Goal: Information Seeking & Learning: Learn about a topic

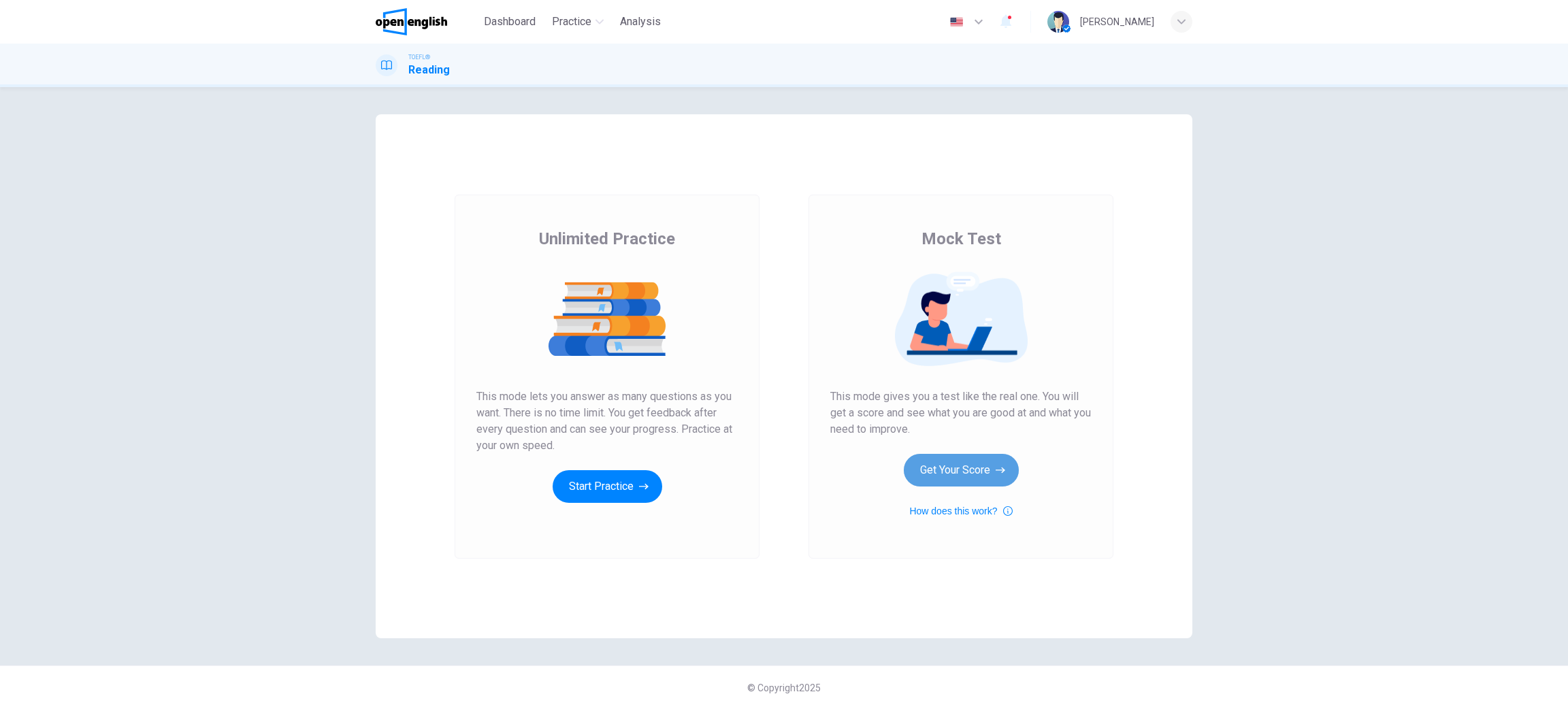
click at [918, 468] on button "Get Your Score" at bounding box center [961, 469] width 115 height 32
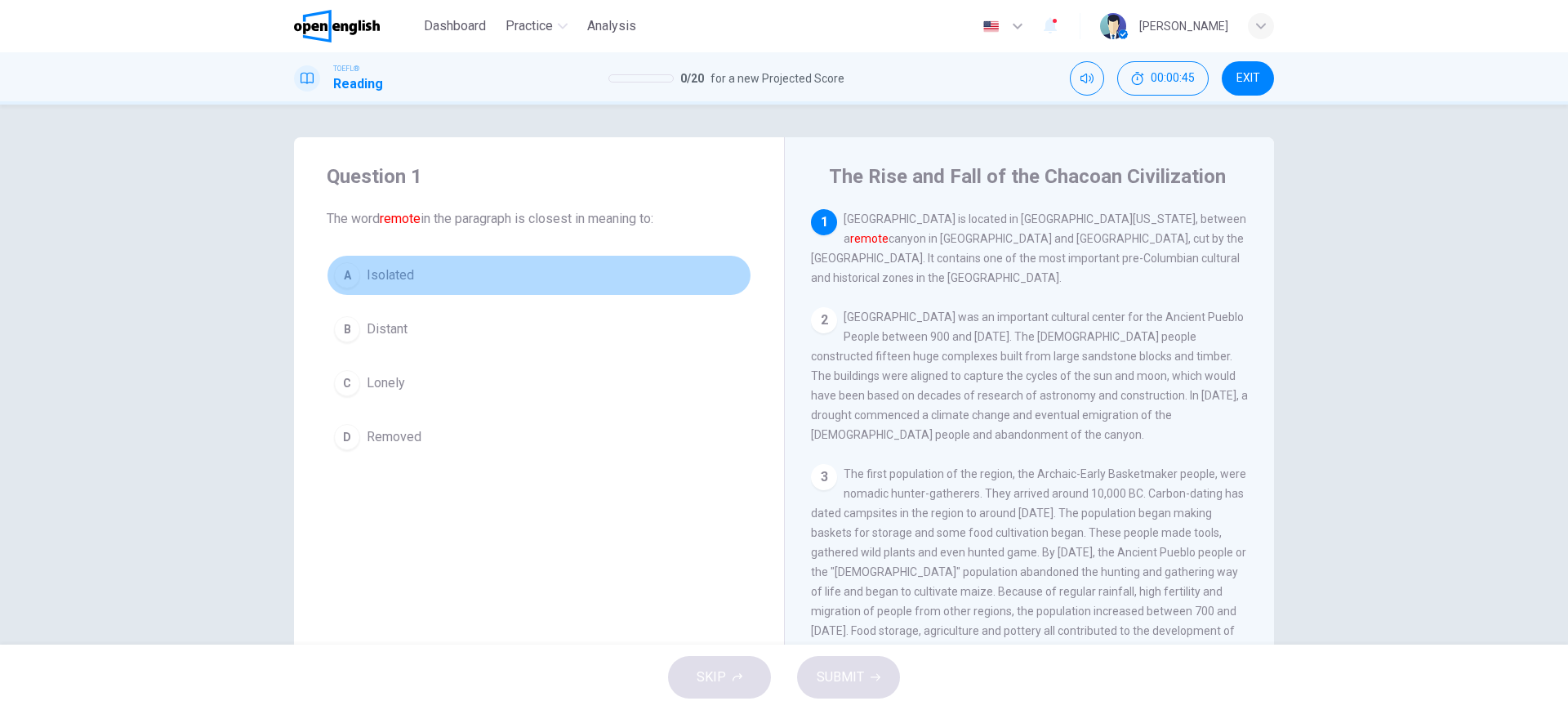
click at [384, 274] on span "Isolated" at bounding box center [390, 275] width 47 height 19
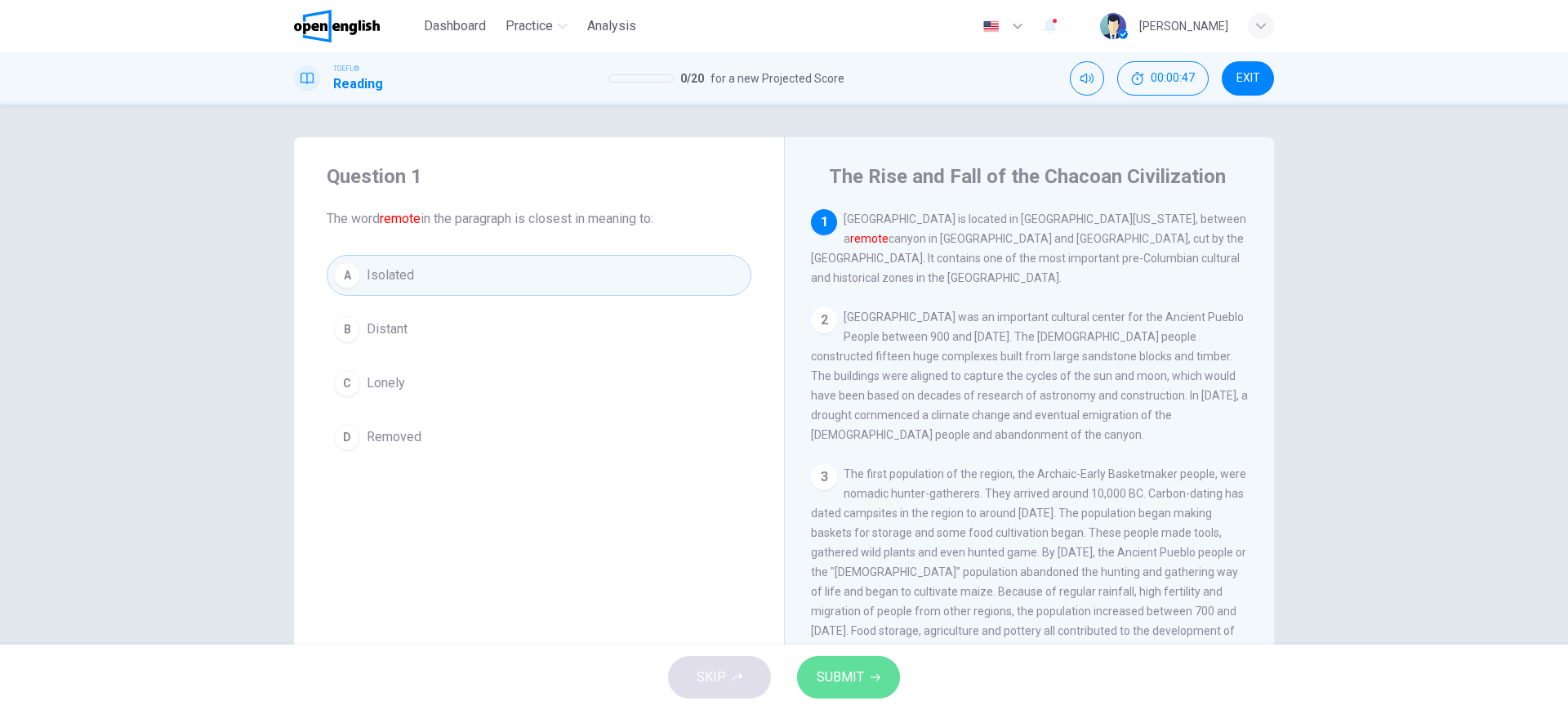
click at [857, 669] on span "SUBMIT" at bounding box center [840, 677] width 47 height 23
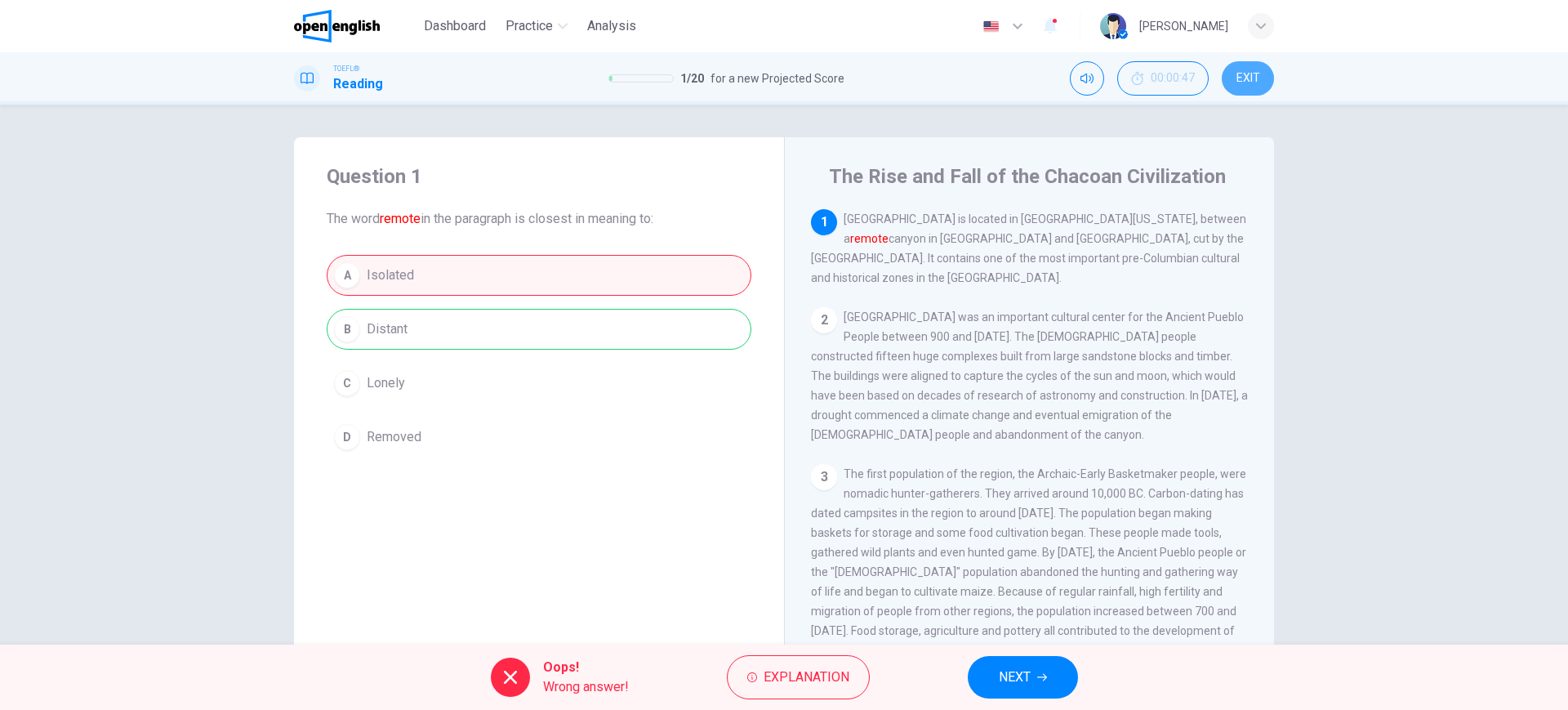
click at [1249, 72] on span "EXIT" at bounding box center [1248, 77] width 23 height 13
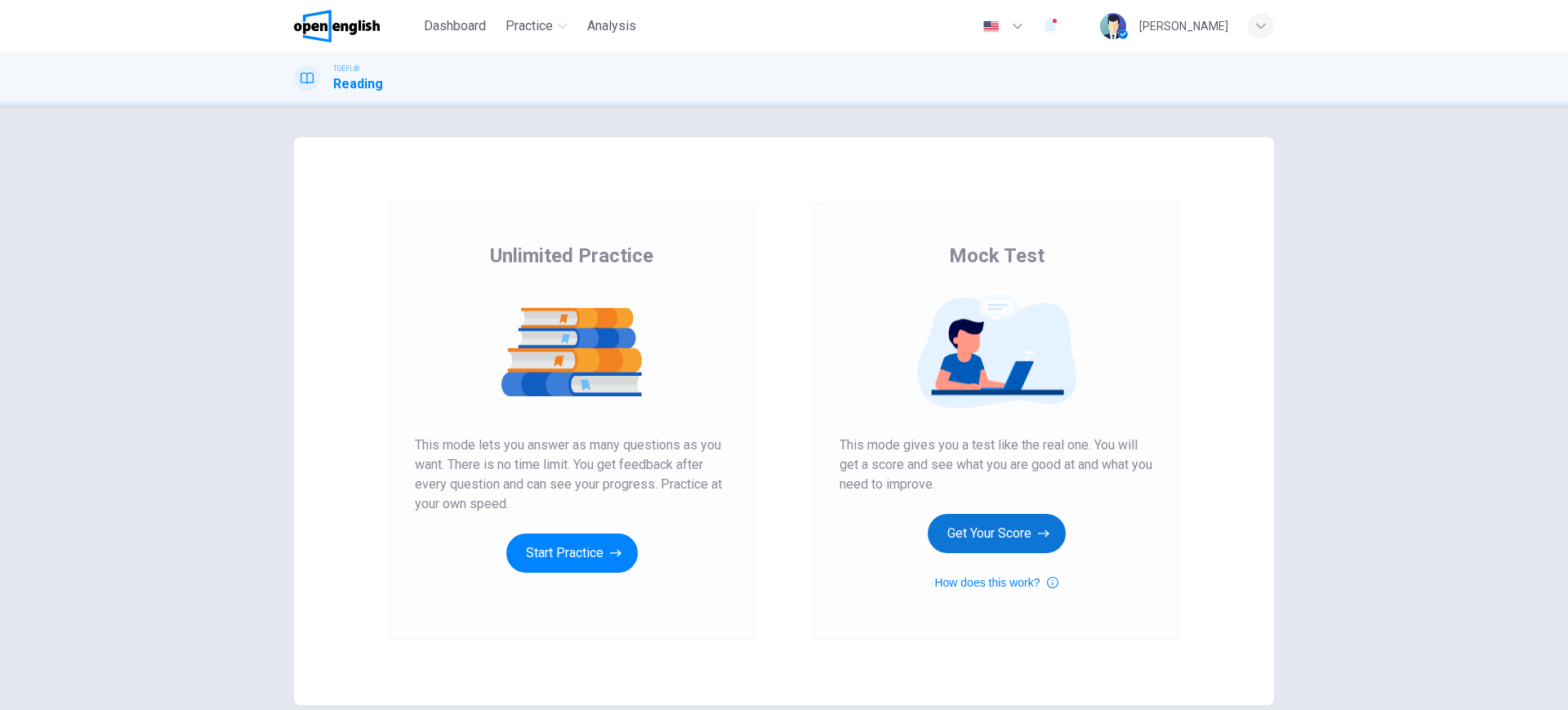
click at [1010, 522] on button "Get Your Score" at bounding box center [997, 533] width 138 height 39
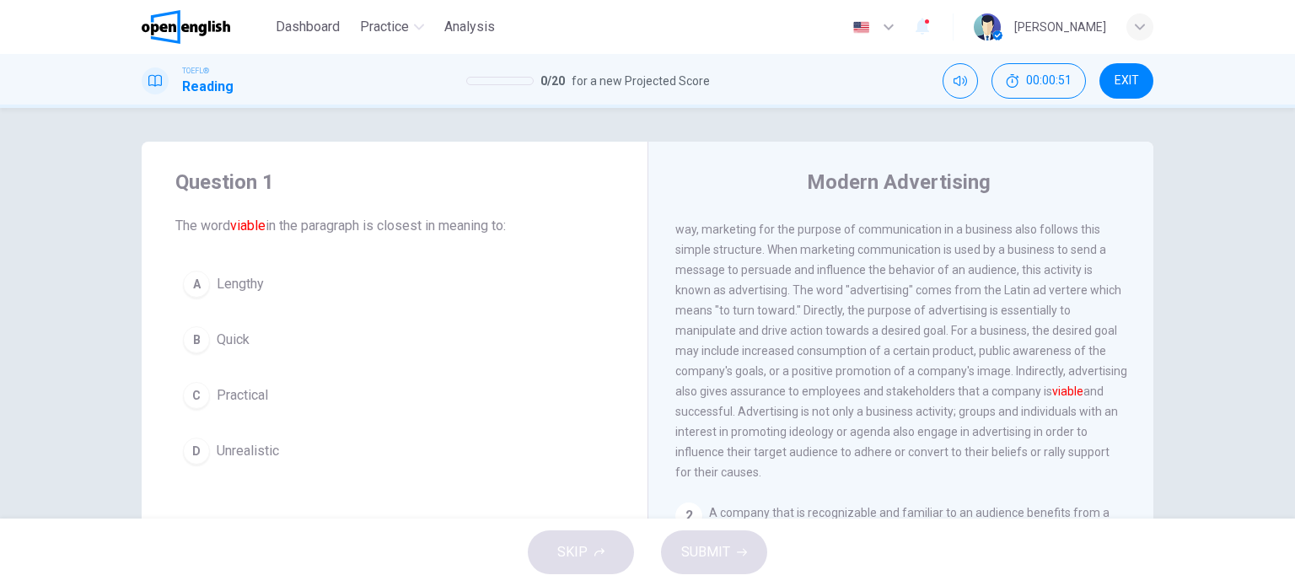
scroll to position [61, 0]
click at [253, 288] on span "Lengthy" at bounding box center [240, 284] width 47 height 20
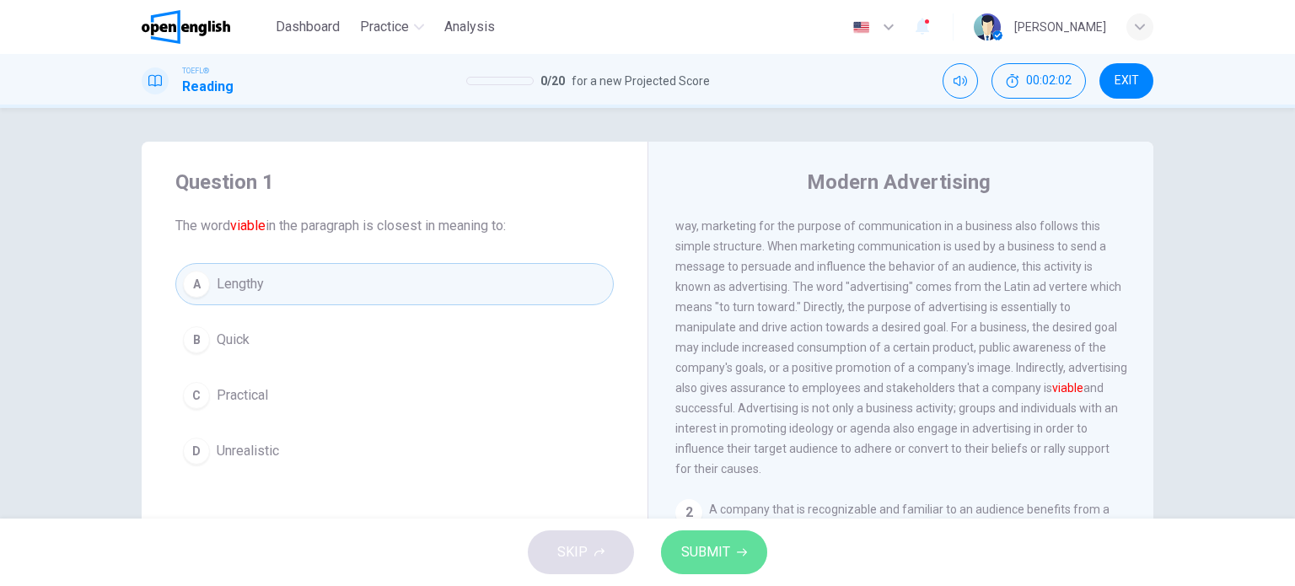
click at [729, 563] on button "SUBMIT" at bounding box center [714, 552] width 106 height 44
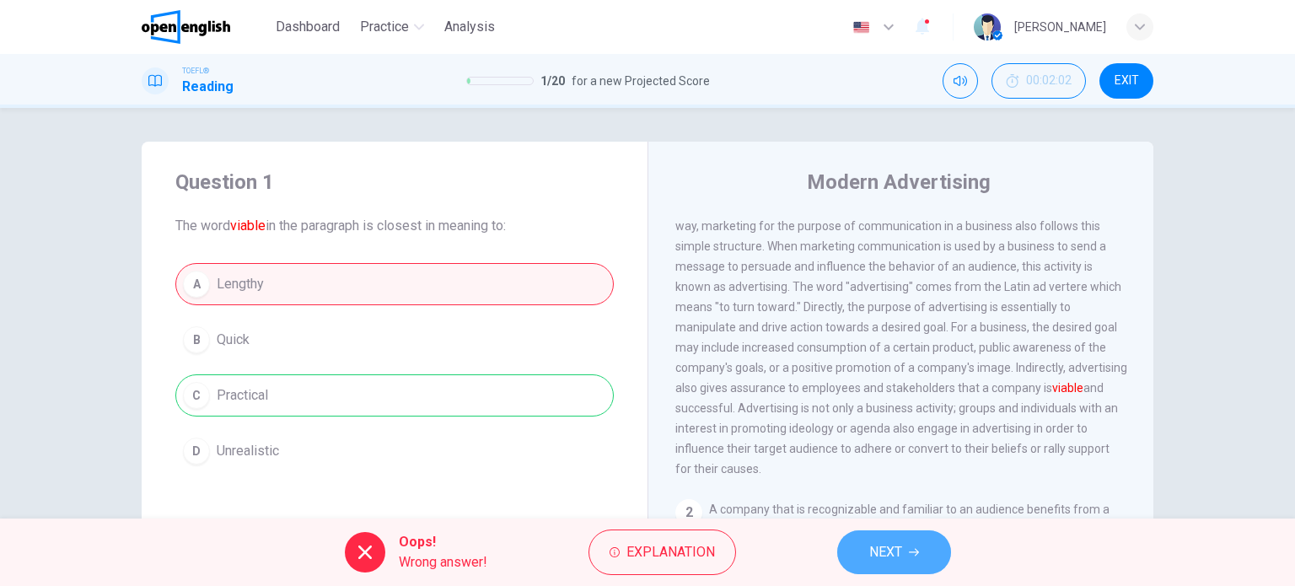
click at [887, 551] on span "NEXT" at bounding box center [885, 553] width 33 height 24
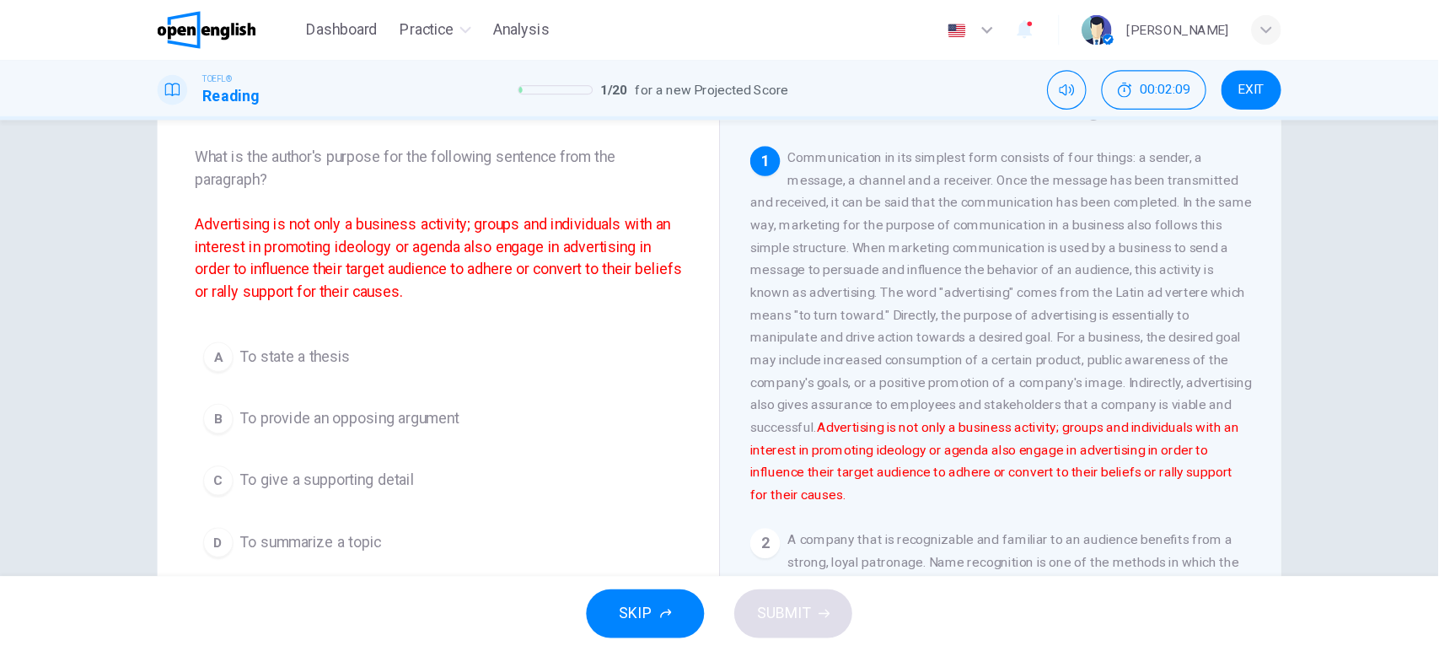
scroll to position [84, 0]
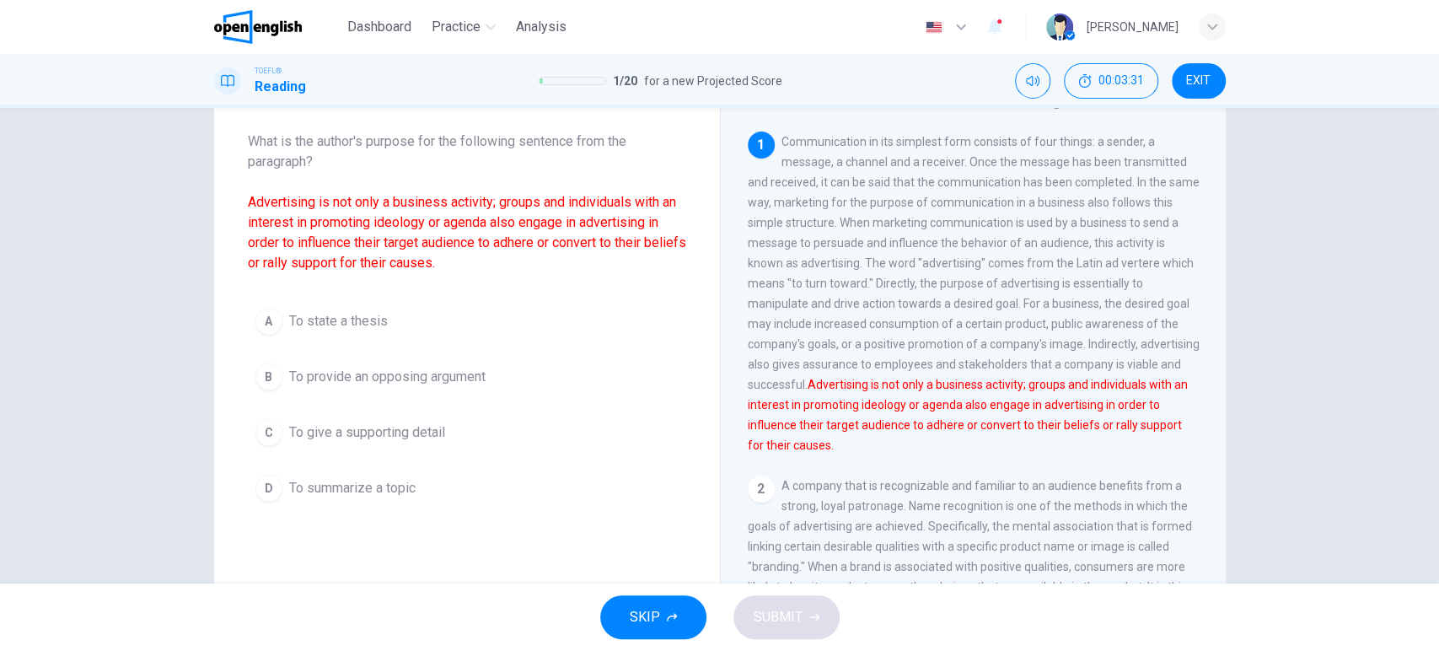
click at [309, 320] on span "To state a thesis" at bounding box center [338, 321] width 99 height 20
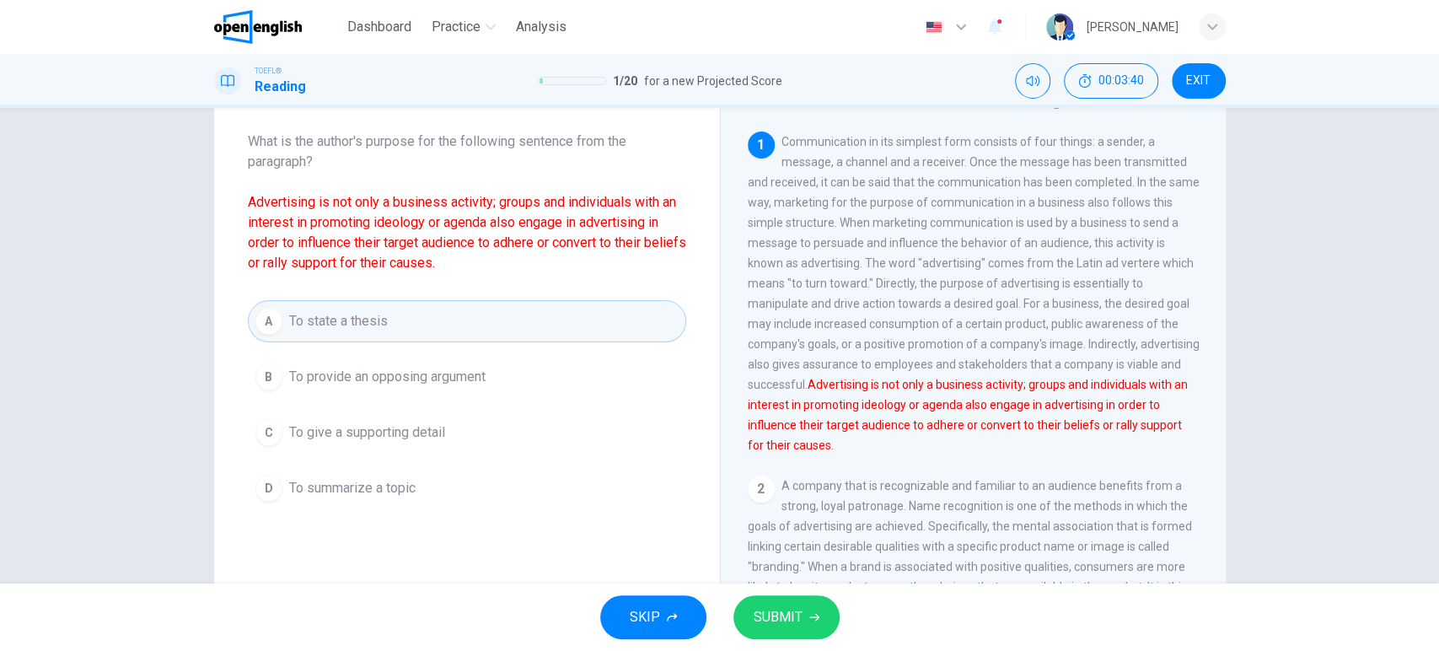
click at [565, 423] on button "C To give a supporting detail" at bounding box center [467, 433] width 438 height 42
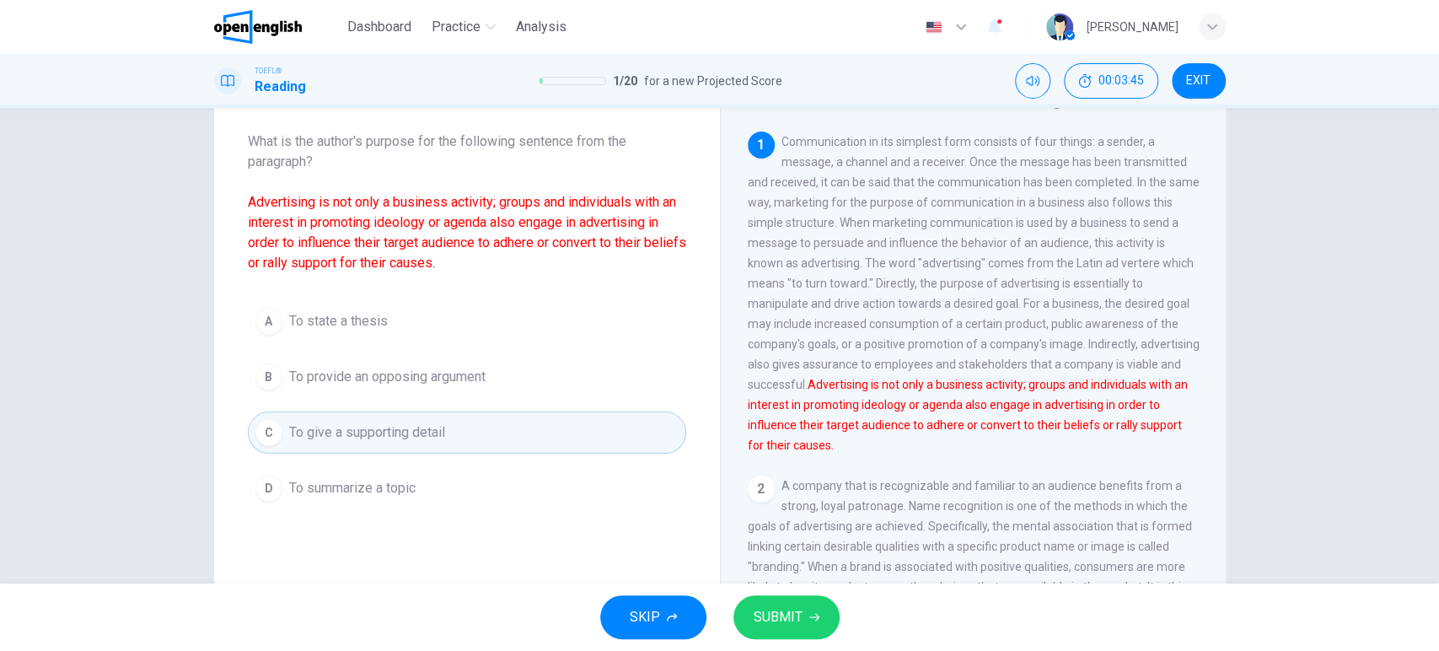
click at [567, 315] on button "A To state a thesis" at bounding box center [467, 321] width 438 height 42
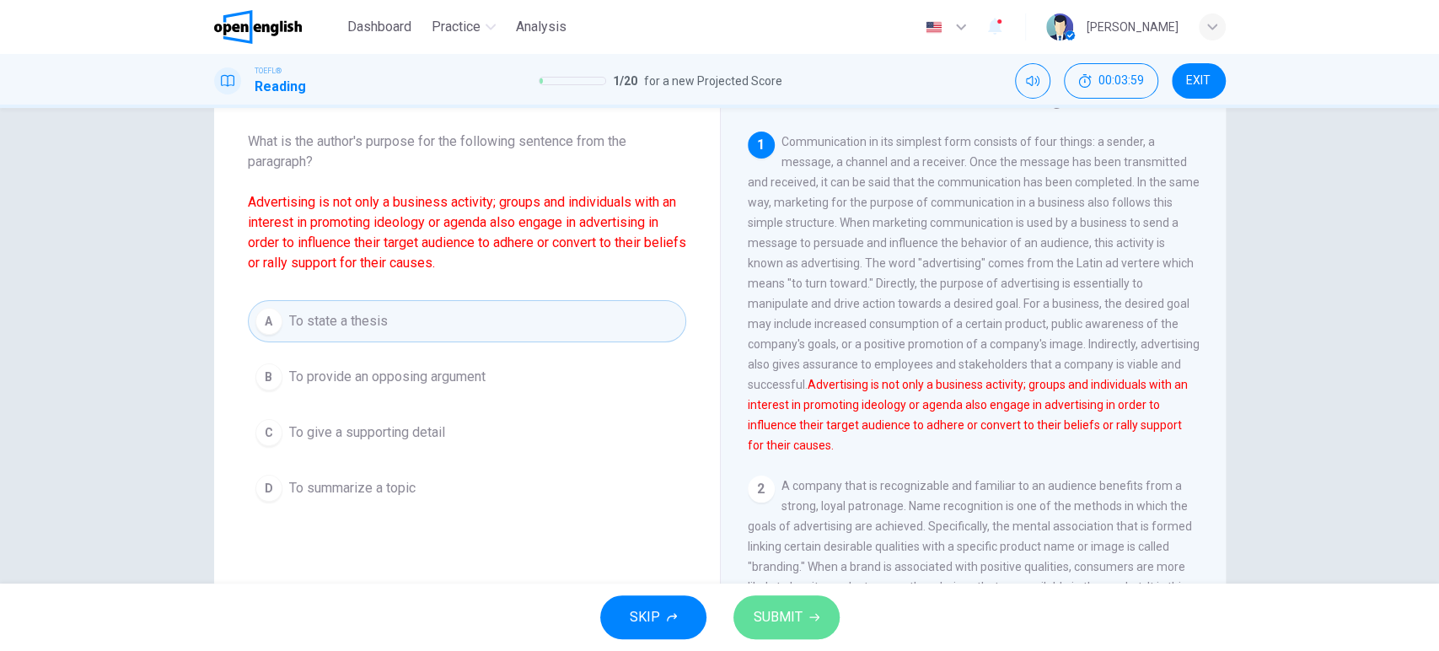
click at [827, 617] on button "SUBMIT" at bounding box center [787, 617] width 106 height 44
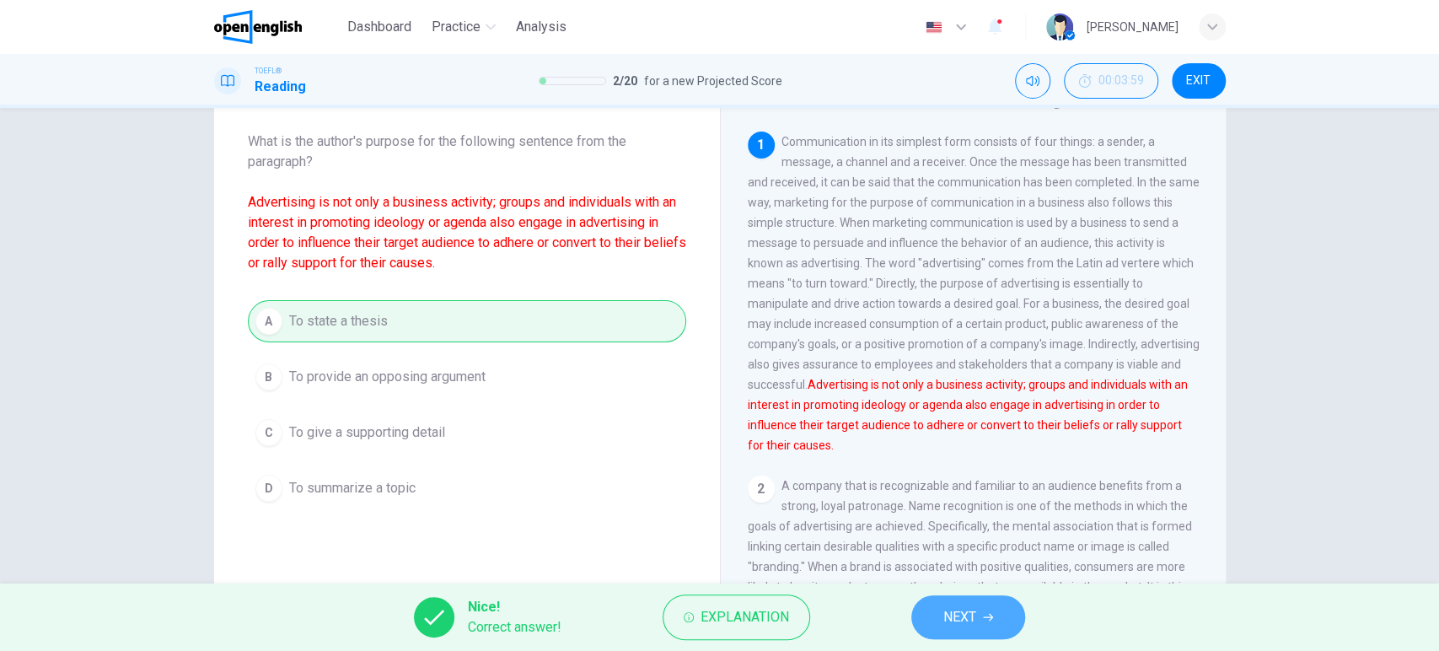
click at [982, 611] on button "NEXT" at bounding box center [969, 617] width 114 height 44
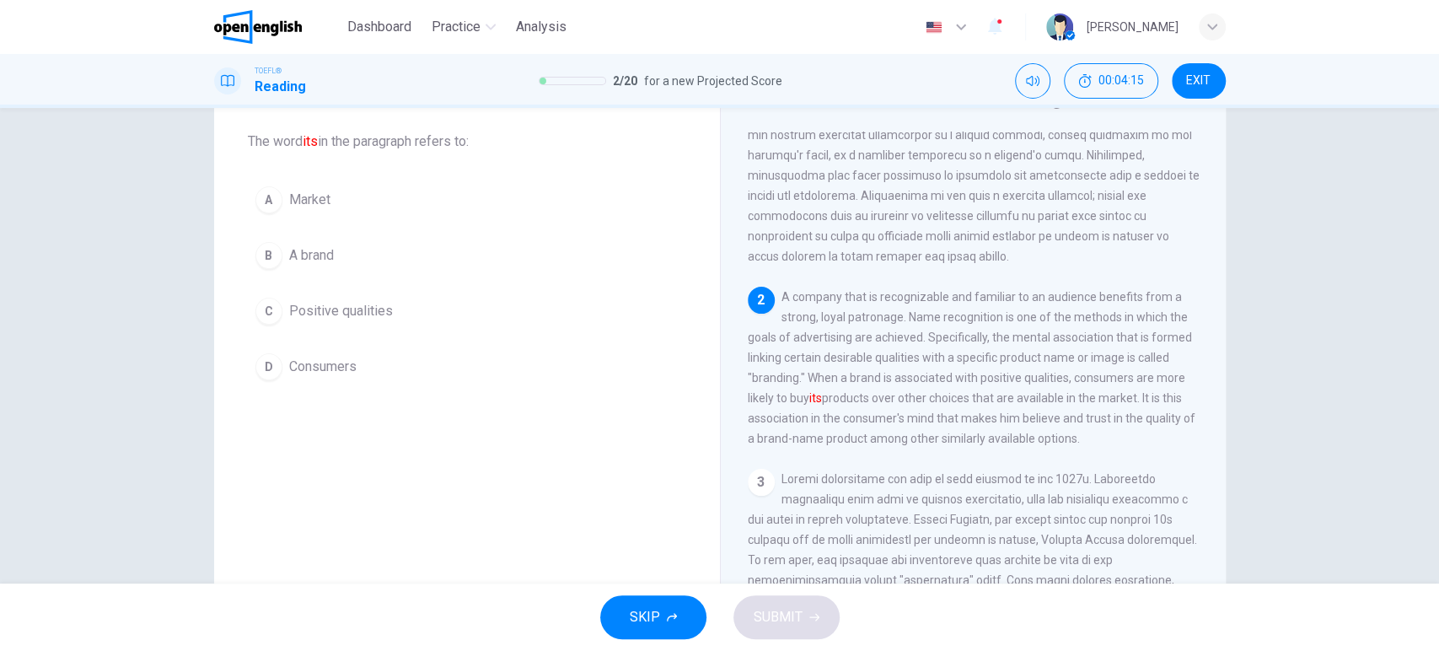
click at [358, 251] on button "B A brand" at bounding box center [467, 255] width 438 height 42
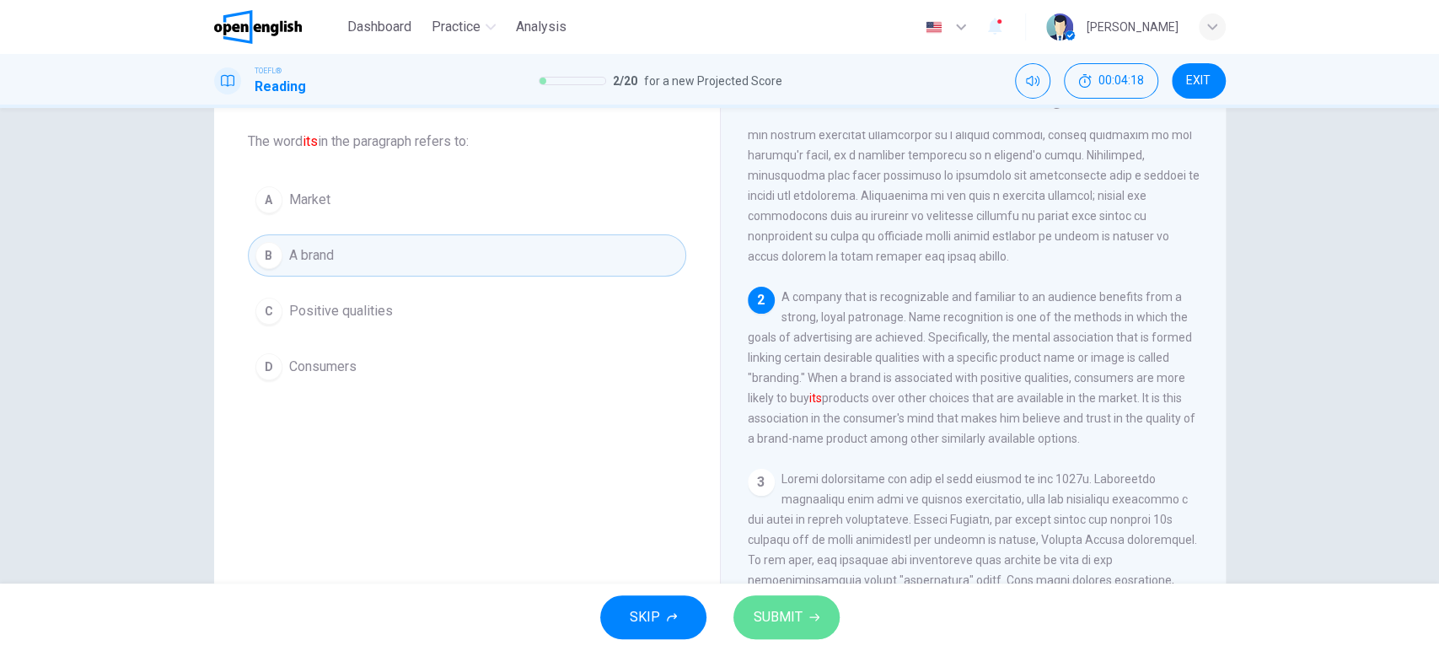
click at [818, 618] on button "SUBMIT" at bounding box center [787, 617] width 106 height 44
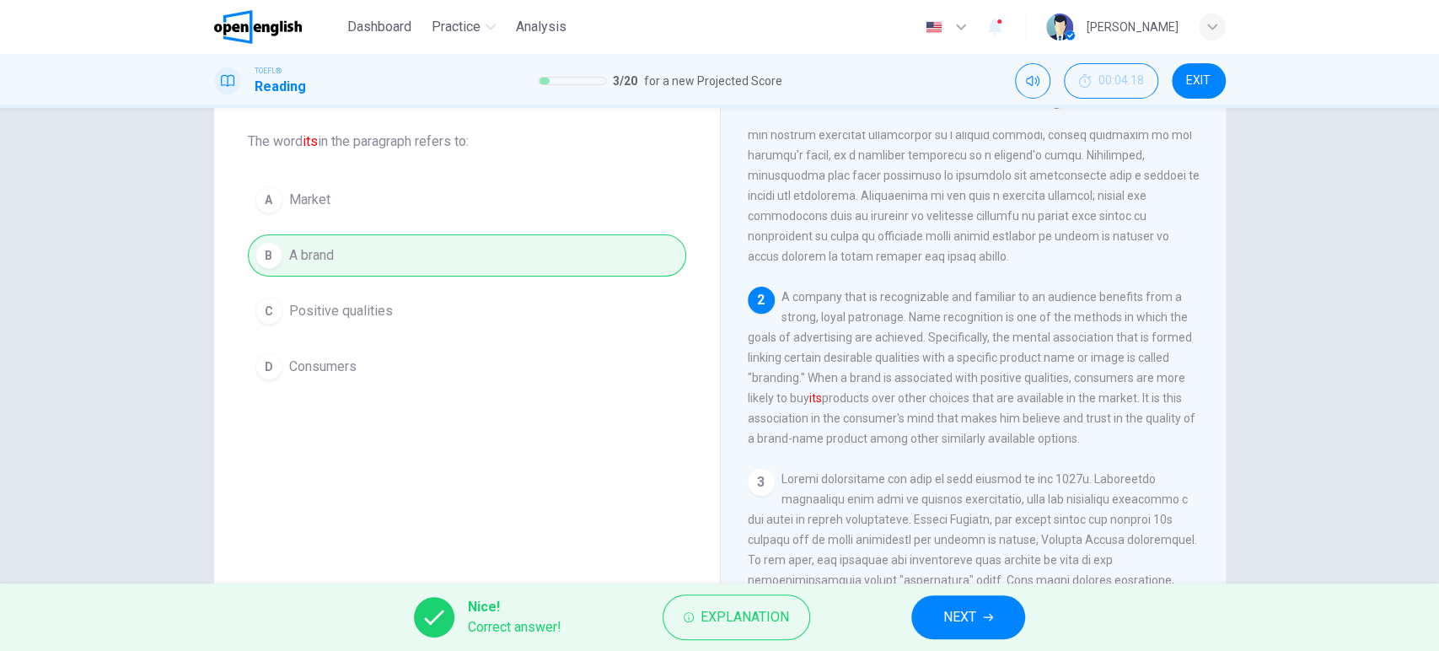
click at [968, 621] on span "NEXT" at bounding box center [960, 617] width 33 height 24
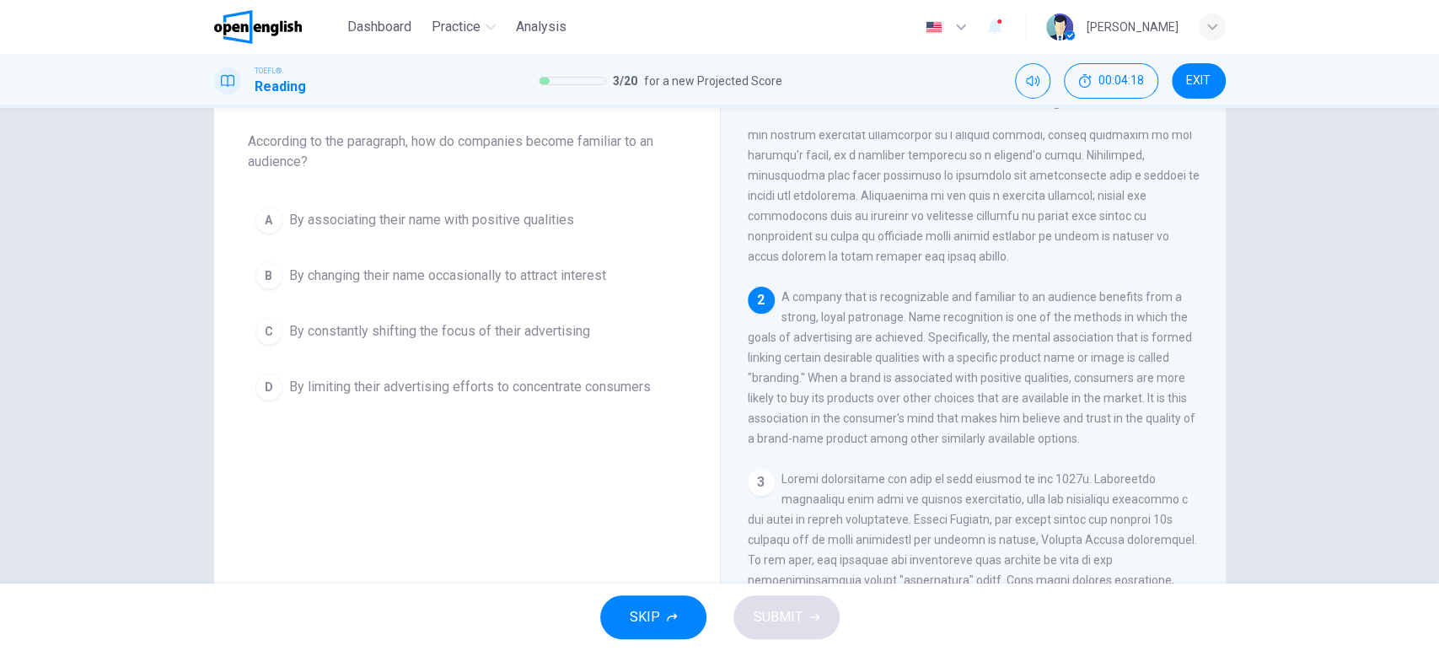
scroll to position [344, 0]
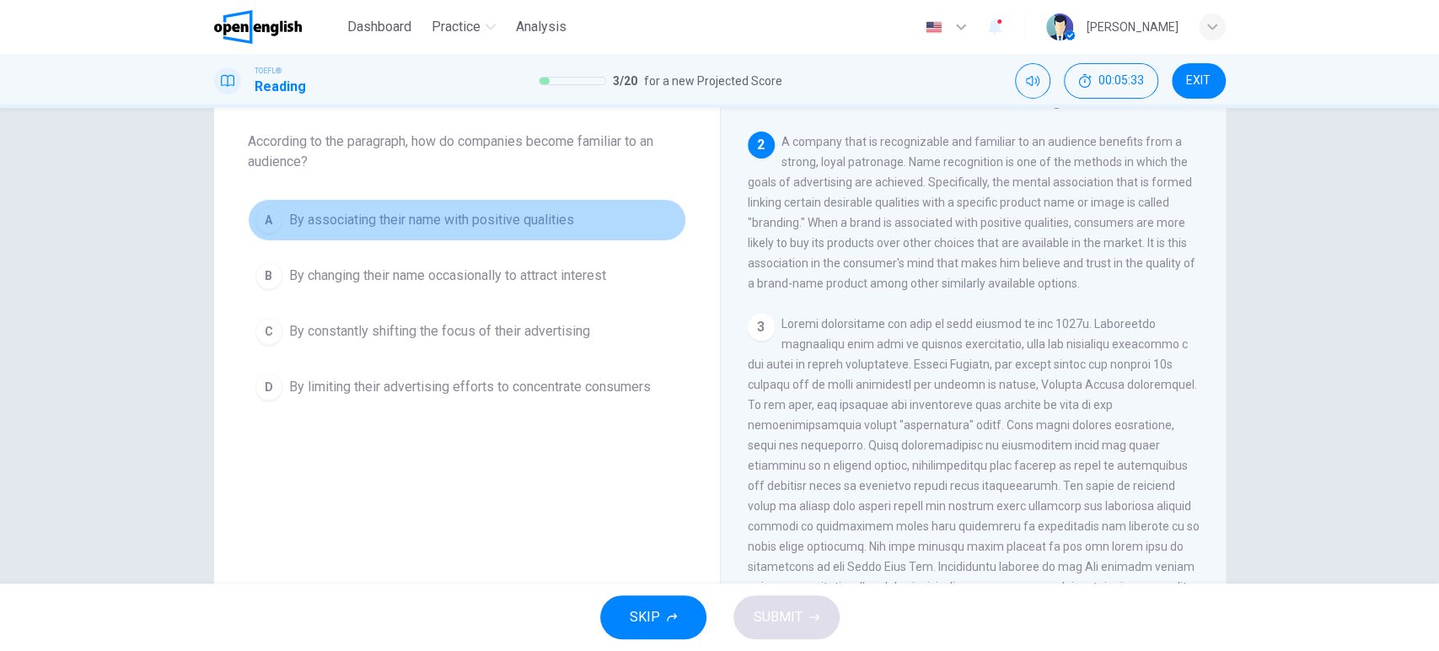
click at [445, 232] on button "A By associating their name with positive qualities" at bounding box center [467, 220] width 438 height 42
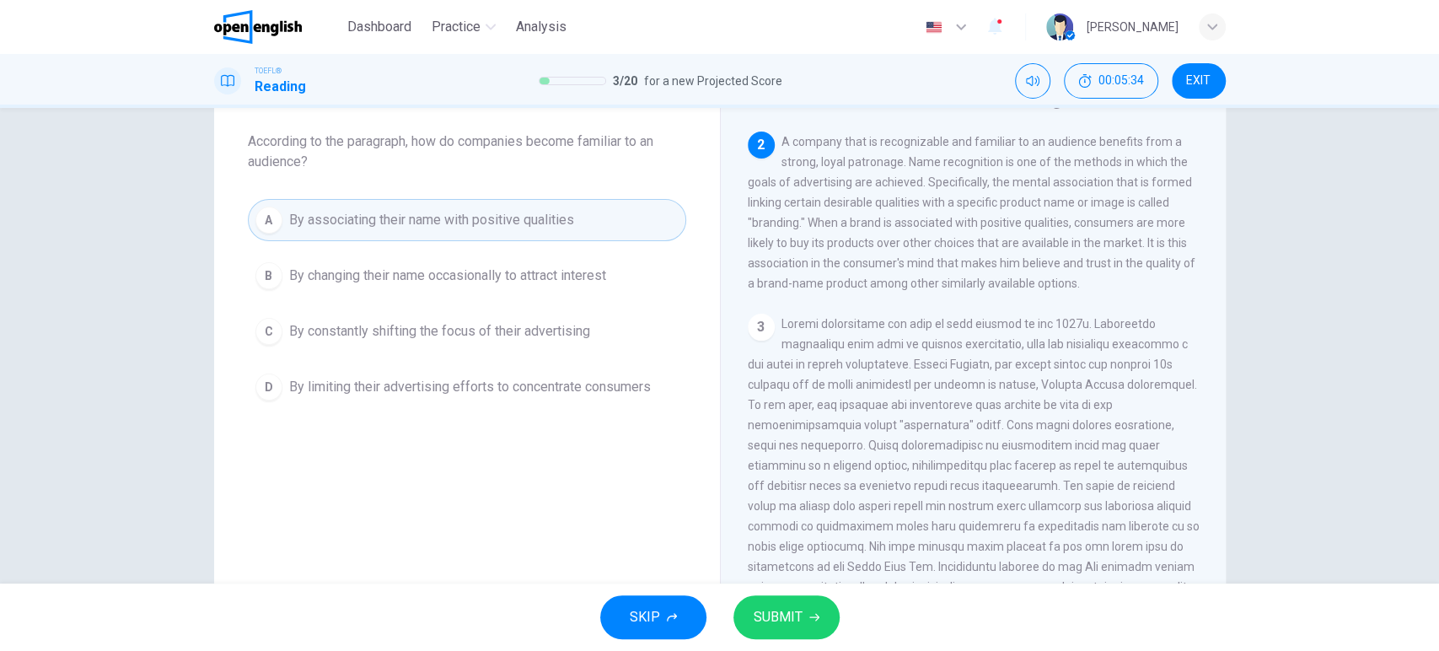
click at [788, 612] on span "SUBMIT" at bounding box center [778, 617] width 49 height 24
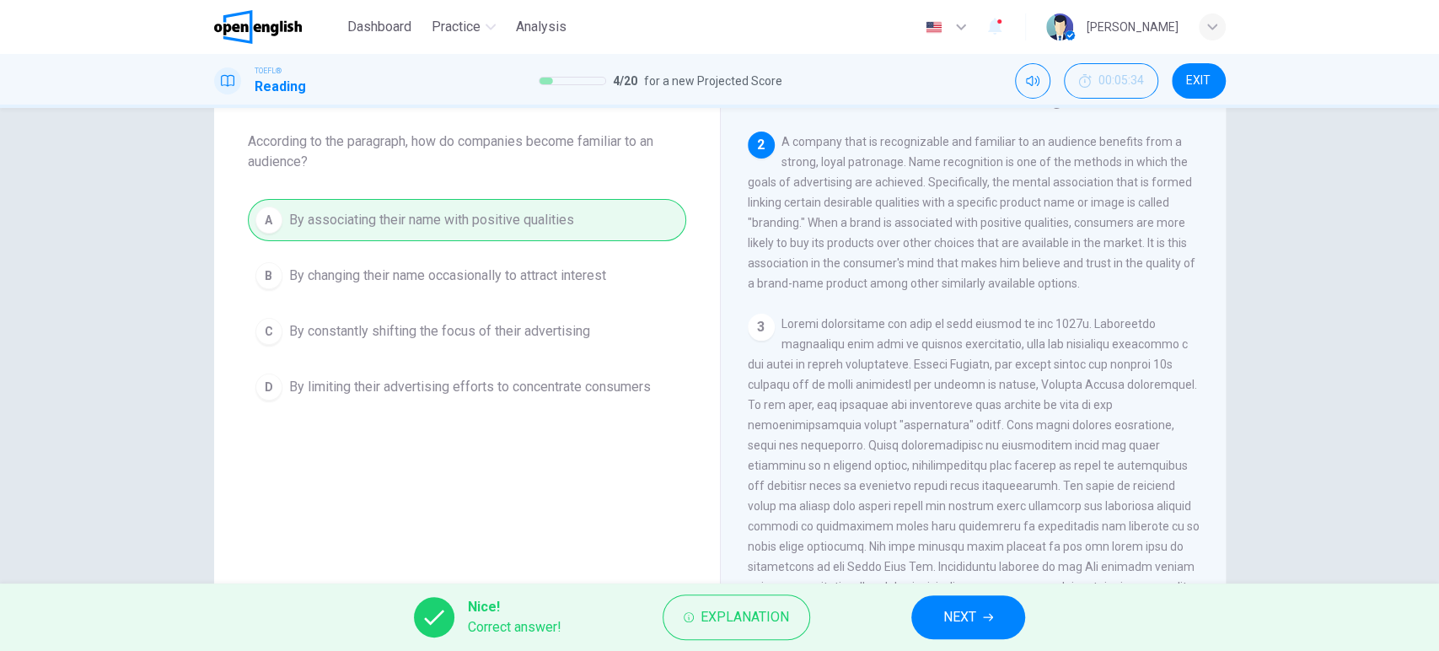
click at [983, 618] on button "NEXT" at bounding box center [969, 617] width 114 height 44
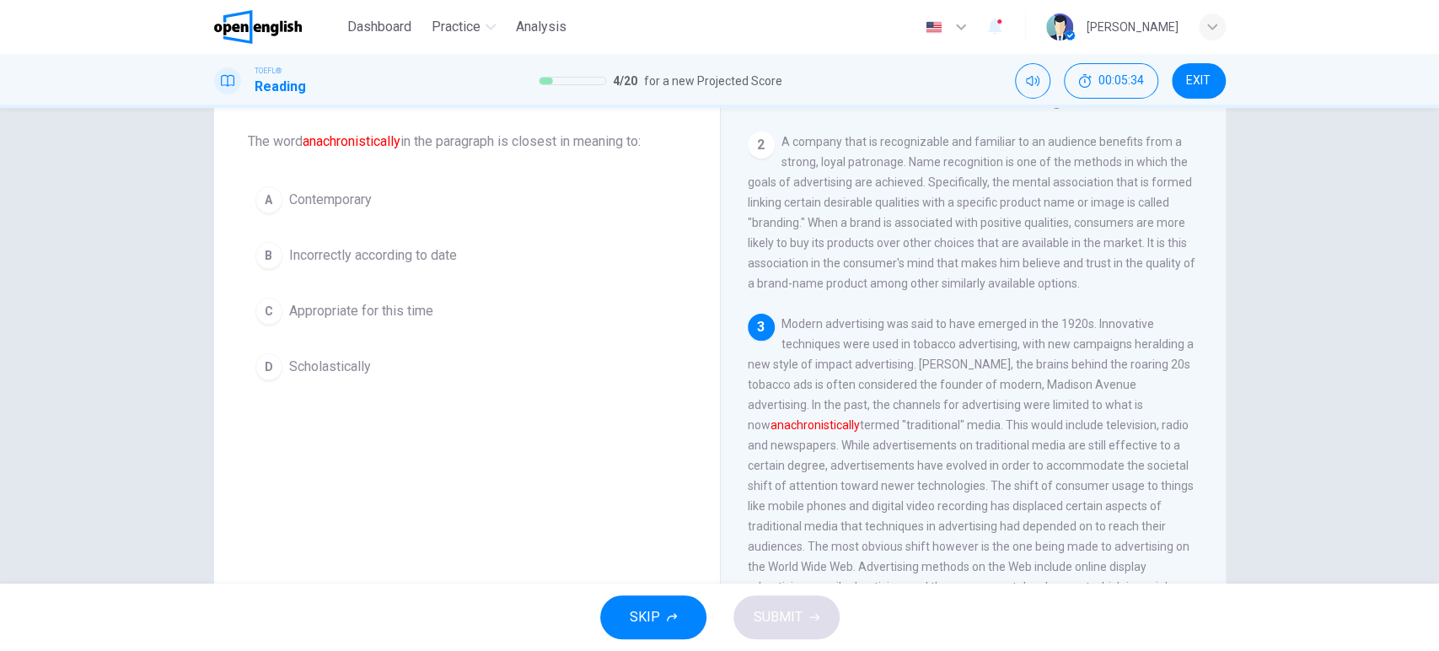
scroll to position [513, 0]
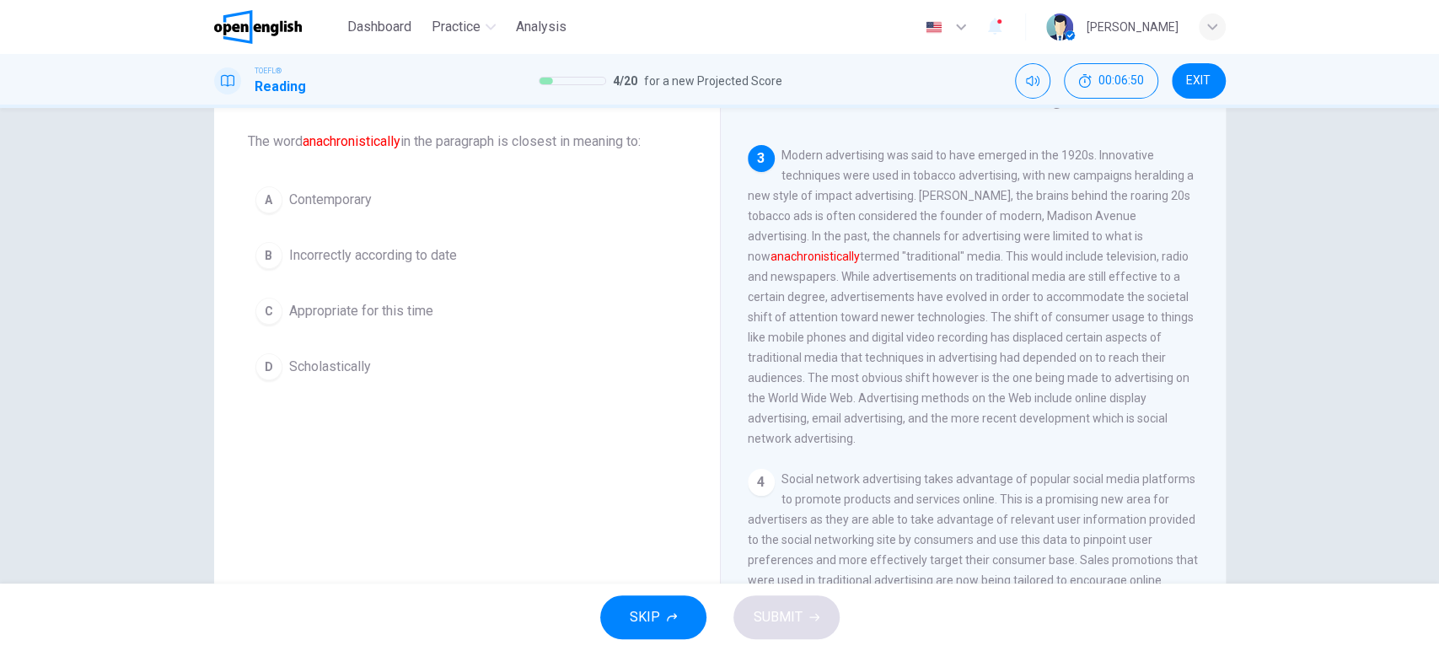
click at [385, 309] on span "Appropriate for this time" at bounding box center [361, 311] width 144 height 20
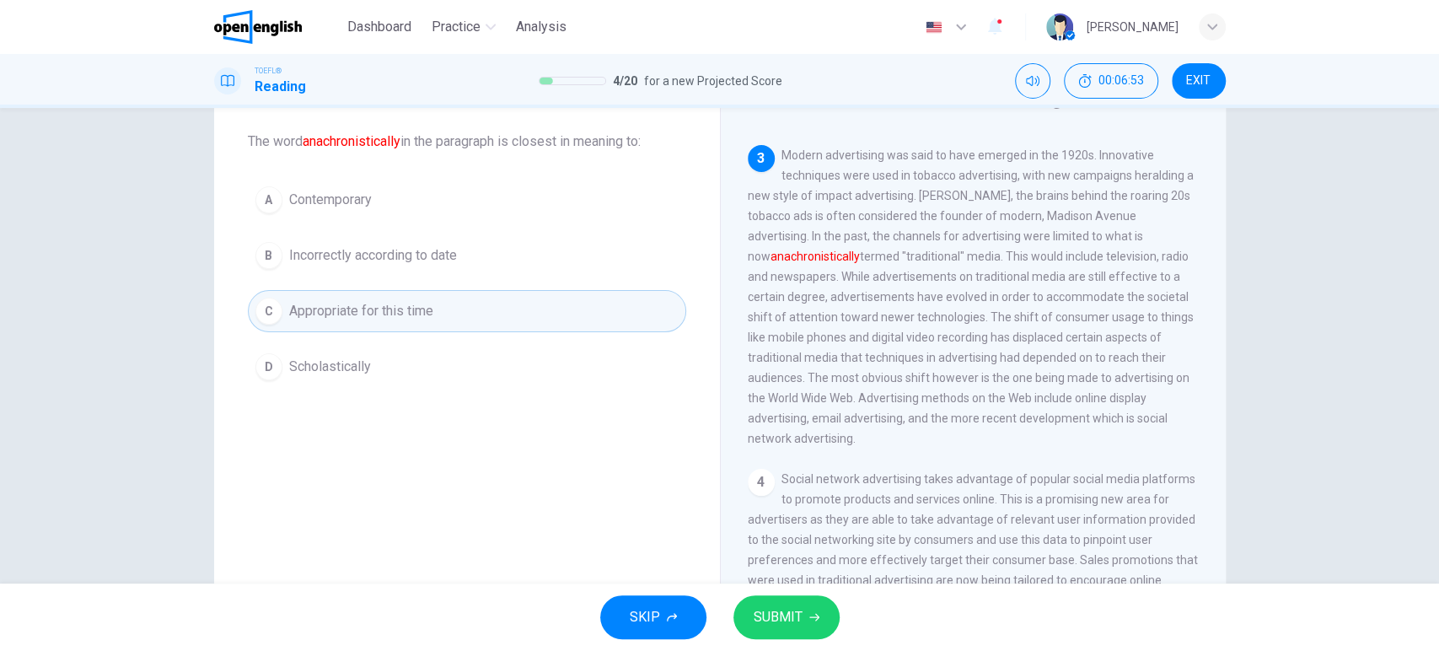
click at [816, 626] on button "SUBMIT" at bounding box center [787, 617] width 106 height 44
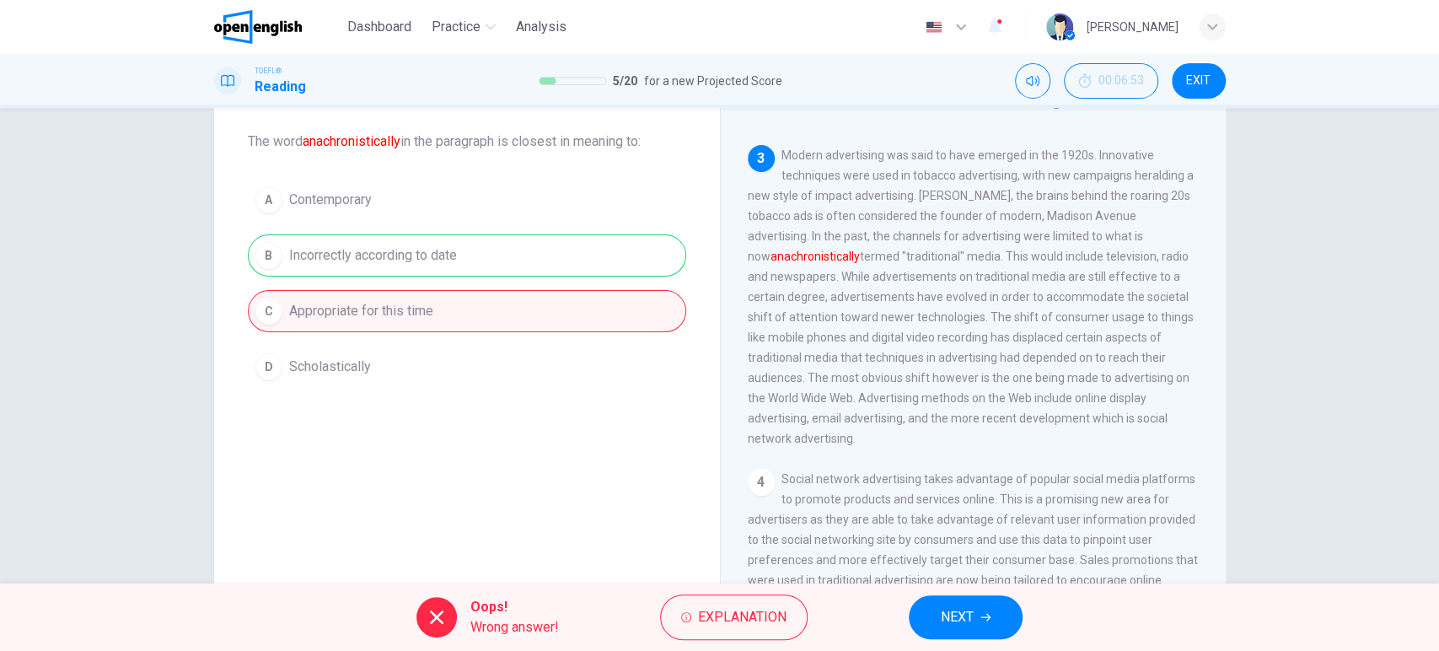
click at [988, 606] on button "NEXT" at bounding box center [966, 617] width 114 height 44
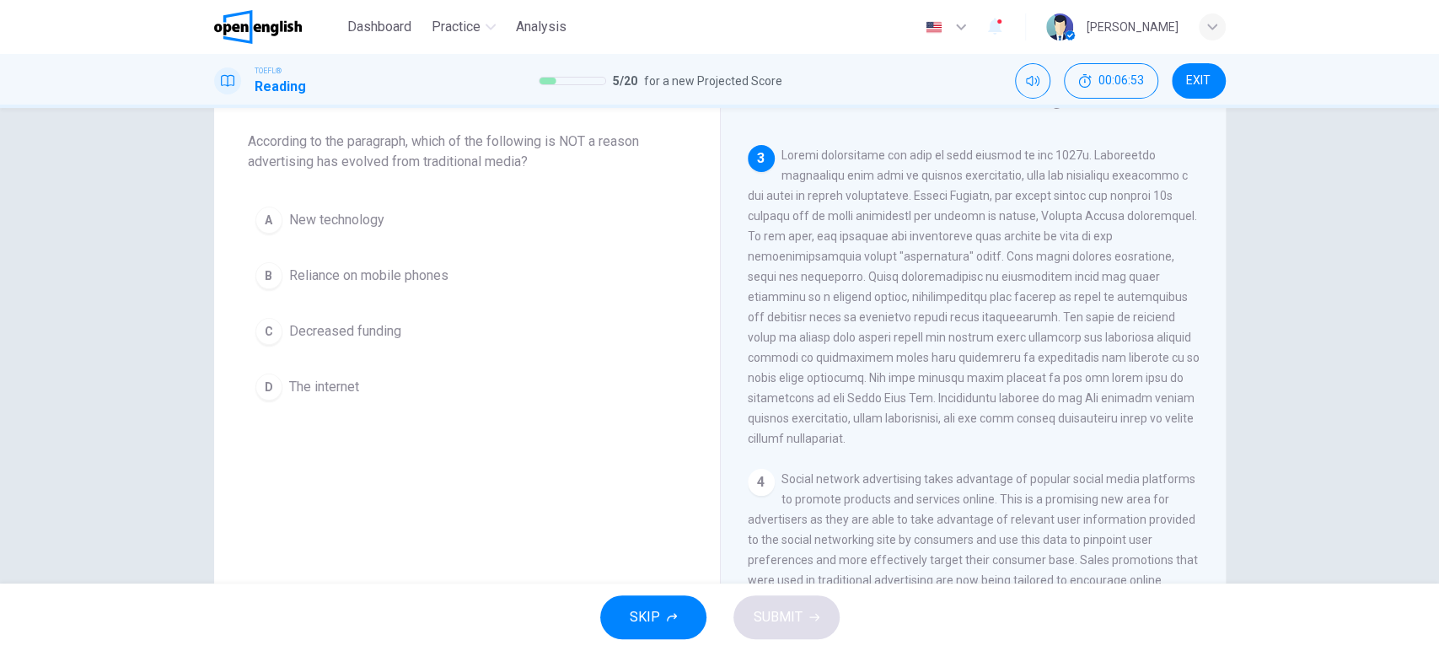
scroll to position [526, 0]
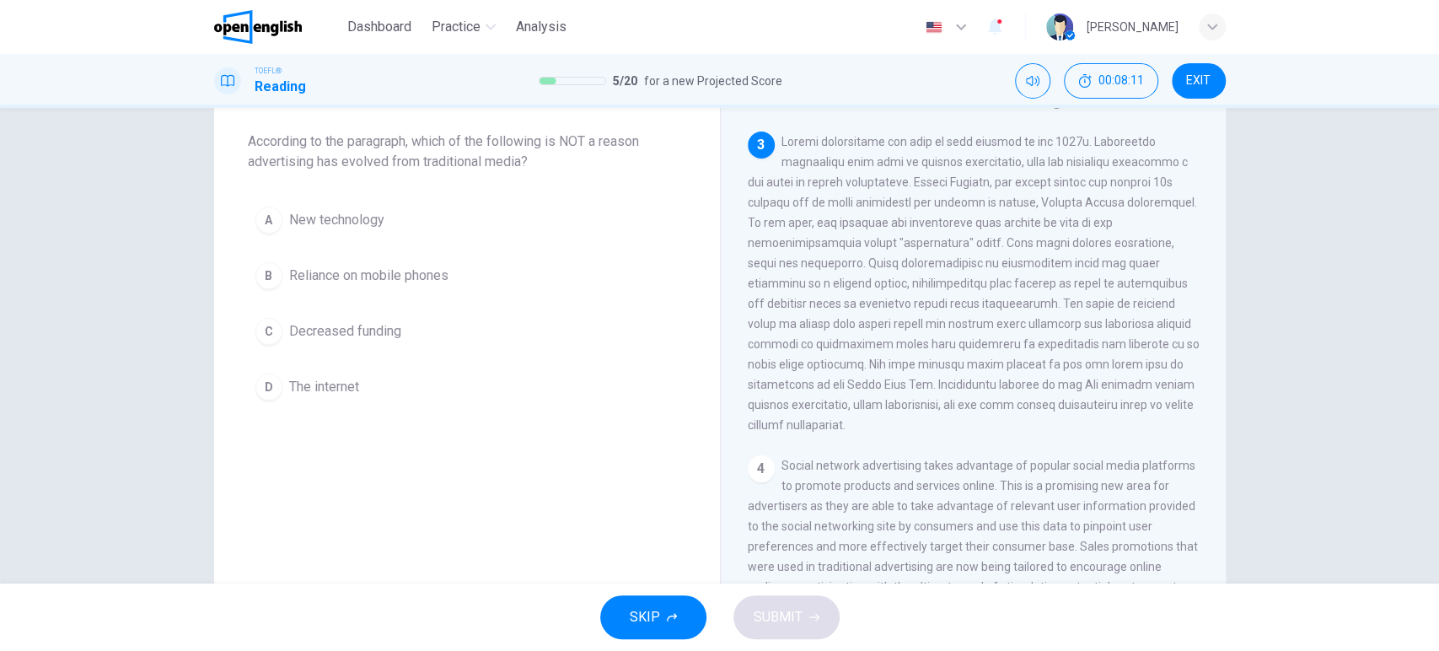
click at [335, 329] on span "Decreased funding" at bounding box center [345, 331] width 112 height 20
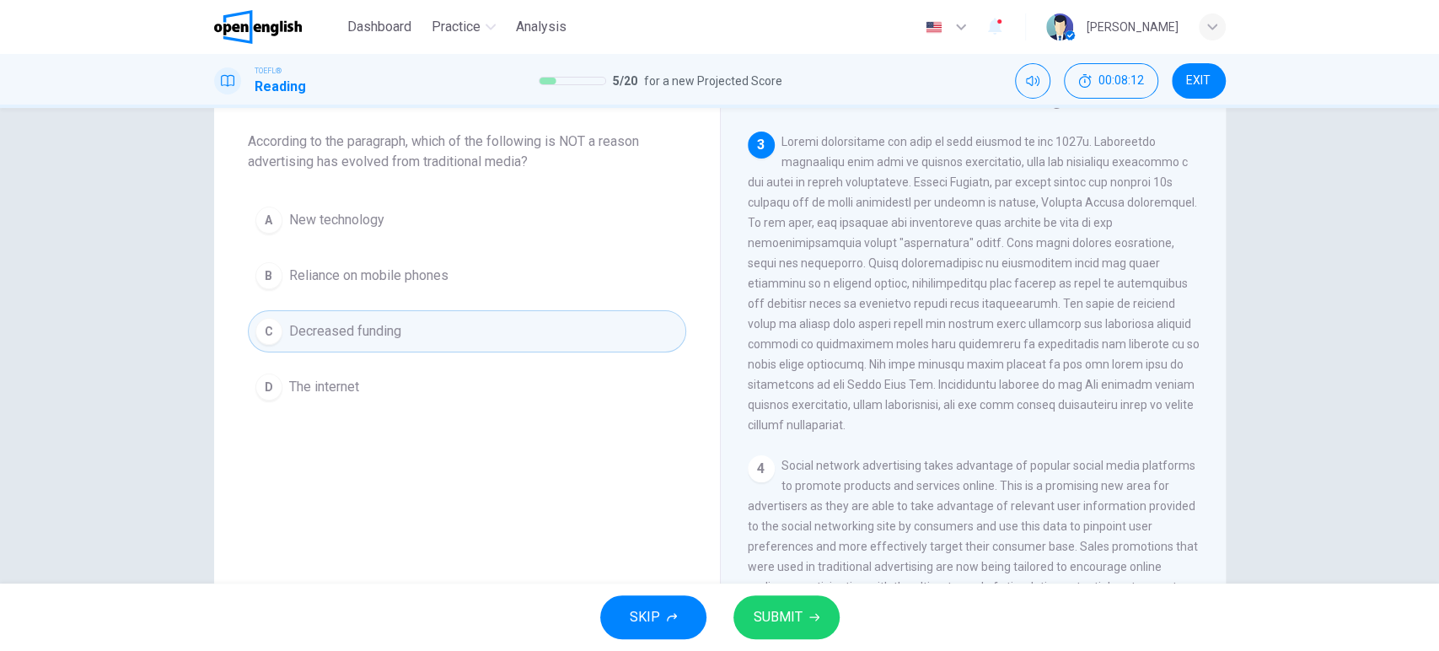
click at [803, 623] on button "SUBMIT" at bounding box center [787, 617] width 106 height 44
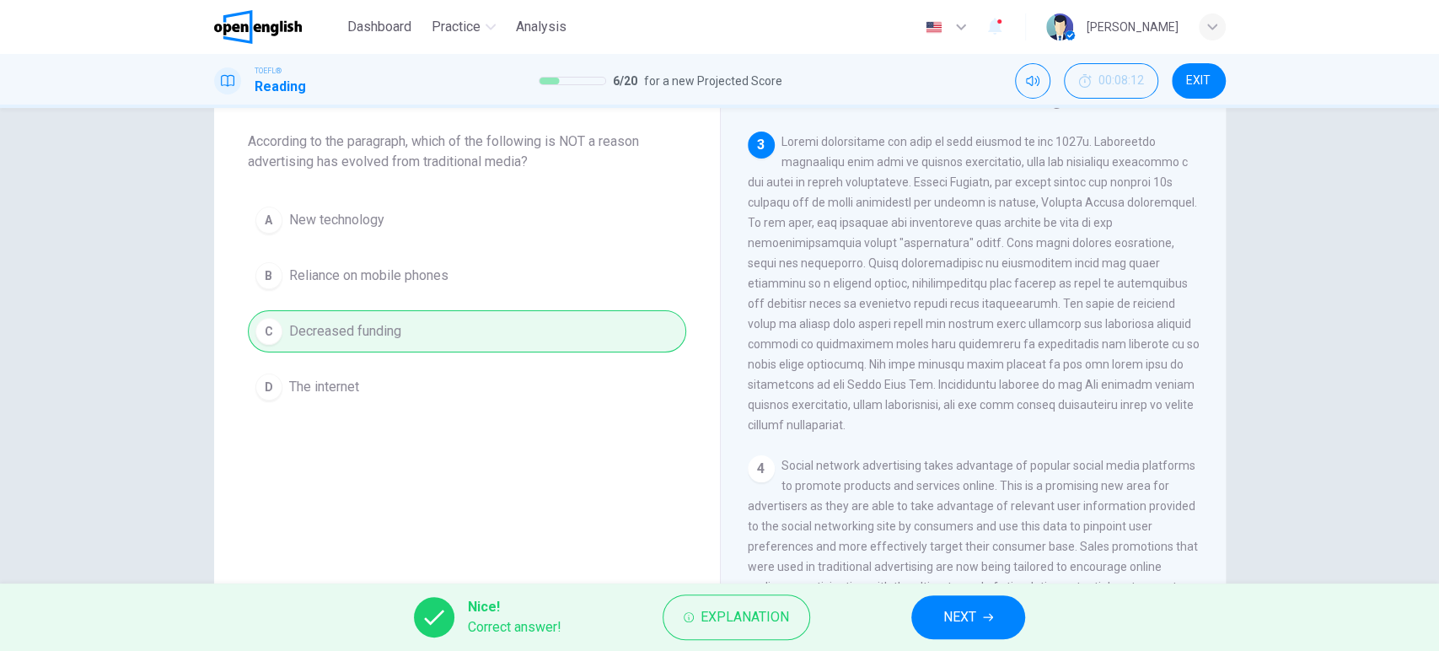
click at [981, 617] on button "NEXT" at bounding box center [969, 617] width 114 height 44
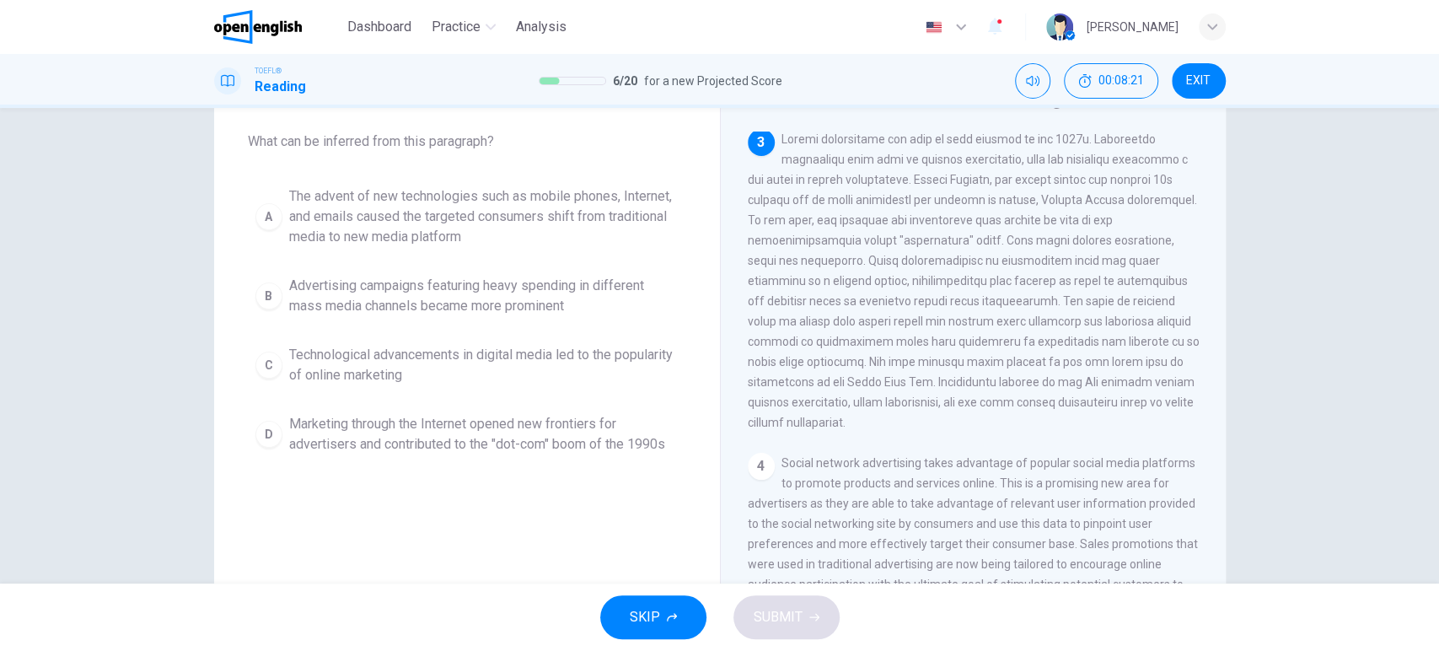
scroll to position [435, 0]
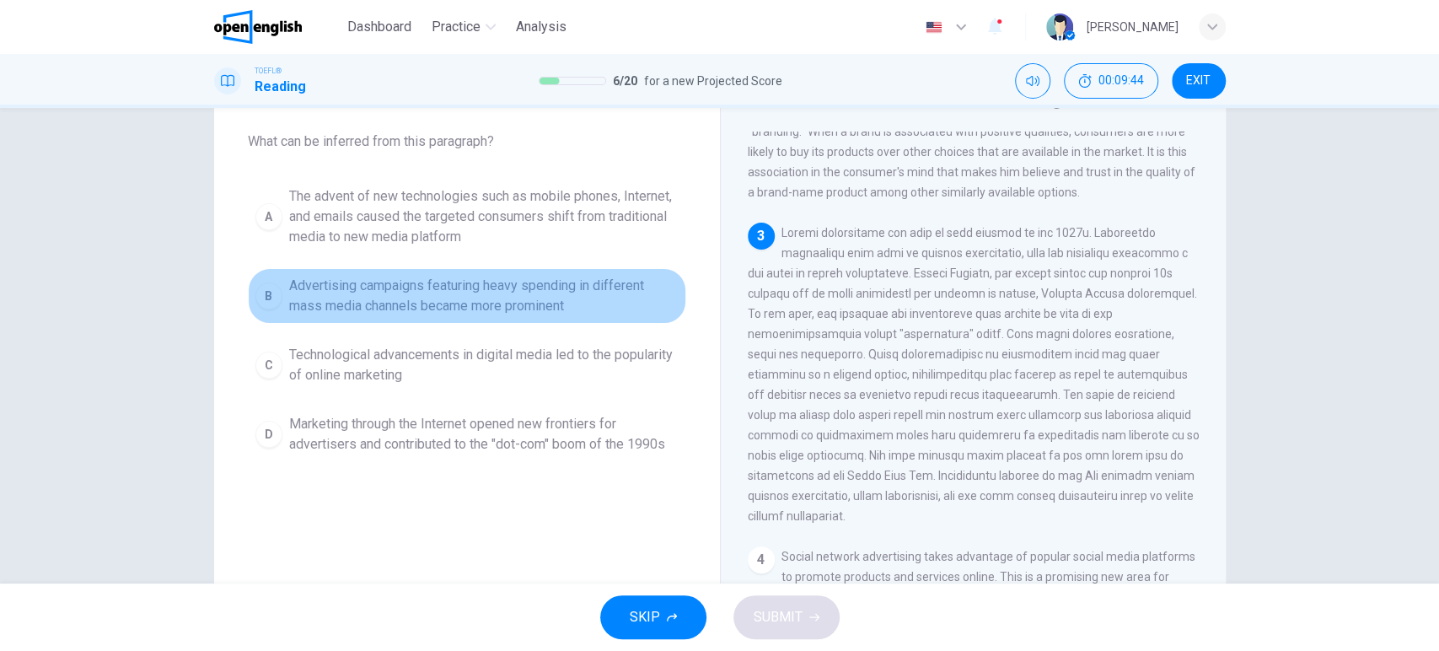
click at [406, 297] on span "Advertising campaigns featuring heavy spending in different mass media channels…" at bounding box center [484, 296] width 390 height 40
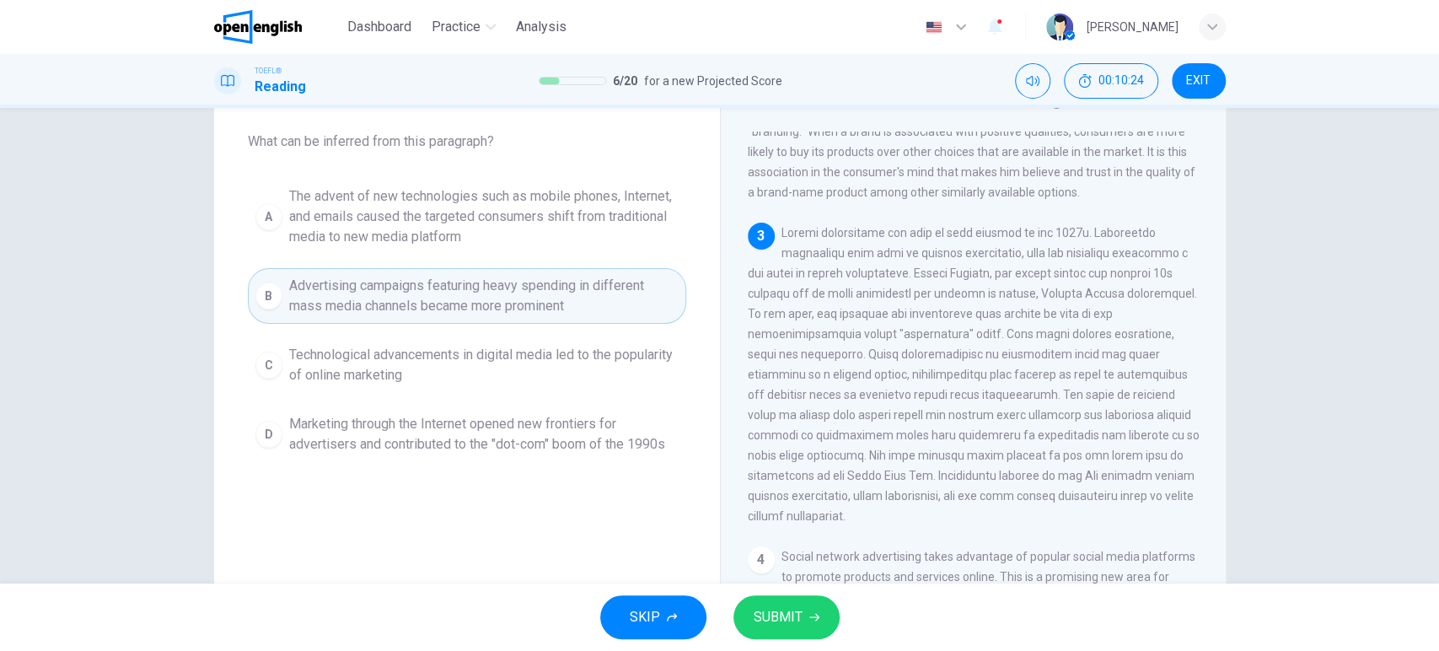
click at [782, 613] on span "SUBMIT" at bounding box center [778, 617] width 49 height 24
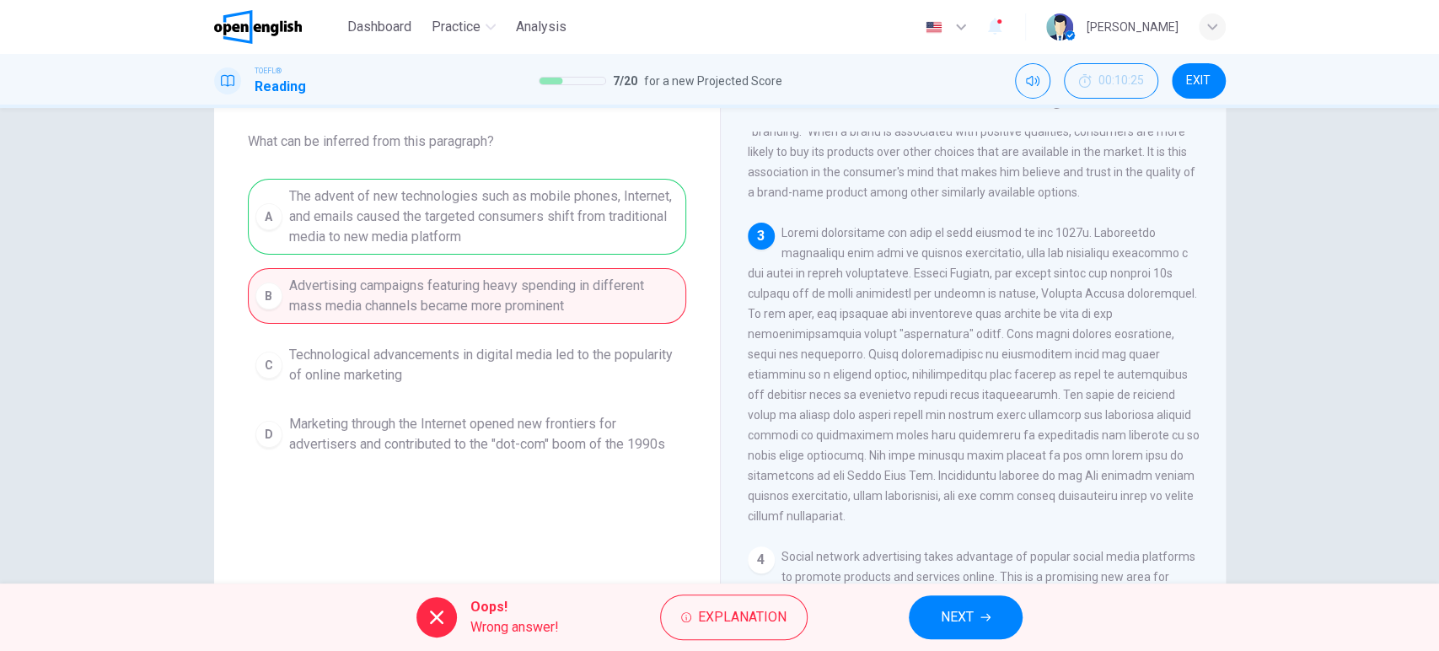
click at [946, 622] on span "NEXT" at bounding box center [957, 617] width 33 height 24
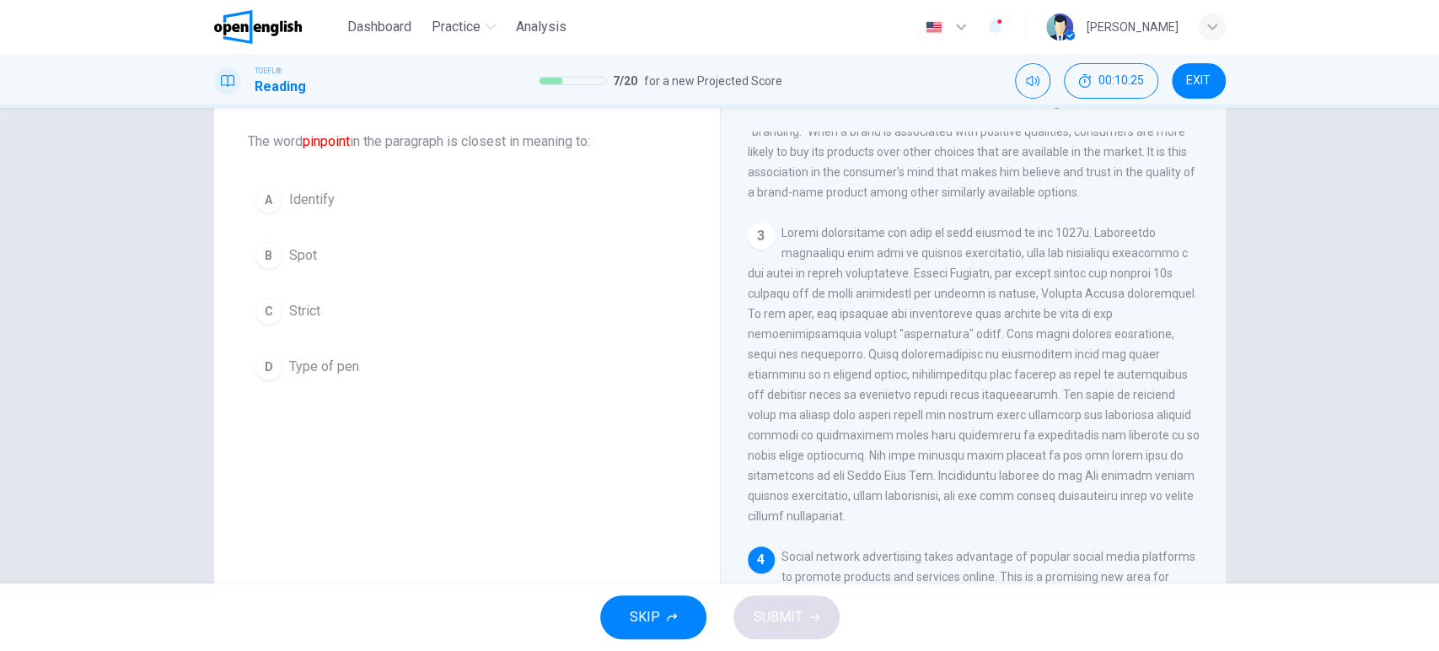
scroll to position [715, 0]
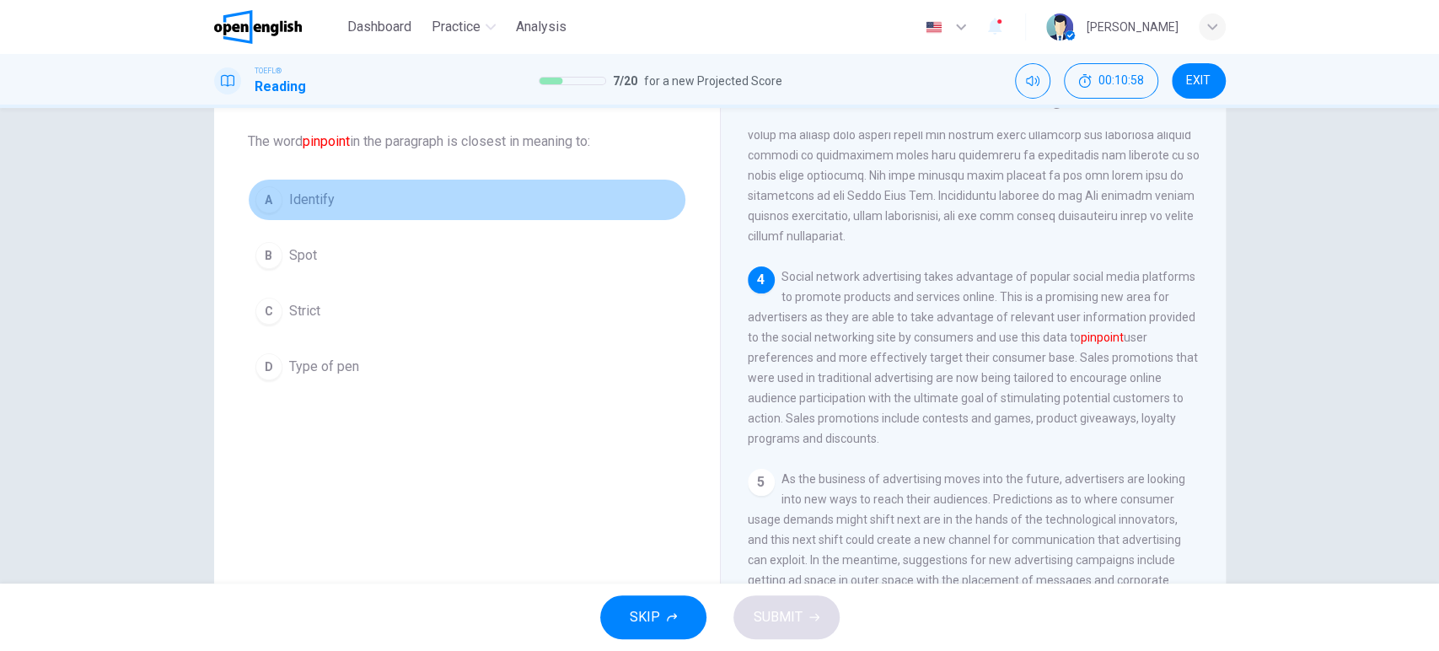
click at [319, 205] on span "Identify" at bounding box center [312, 200] width 46 height 20
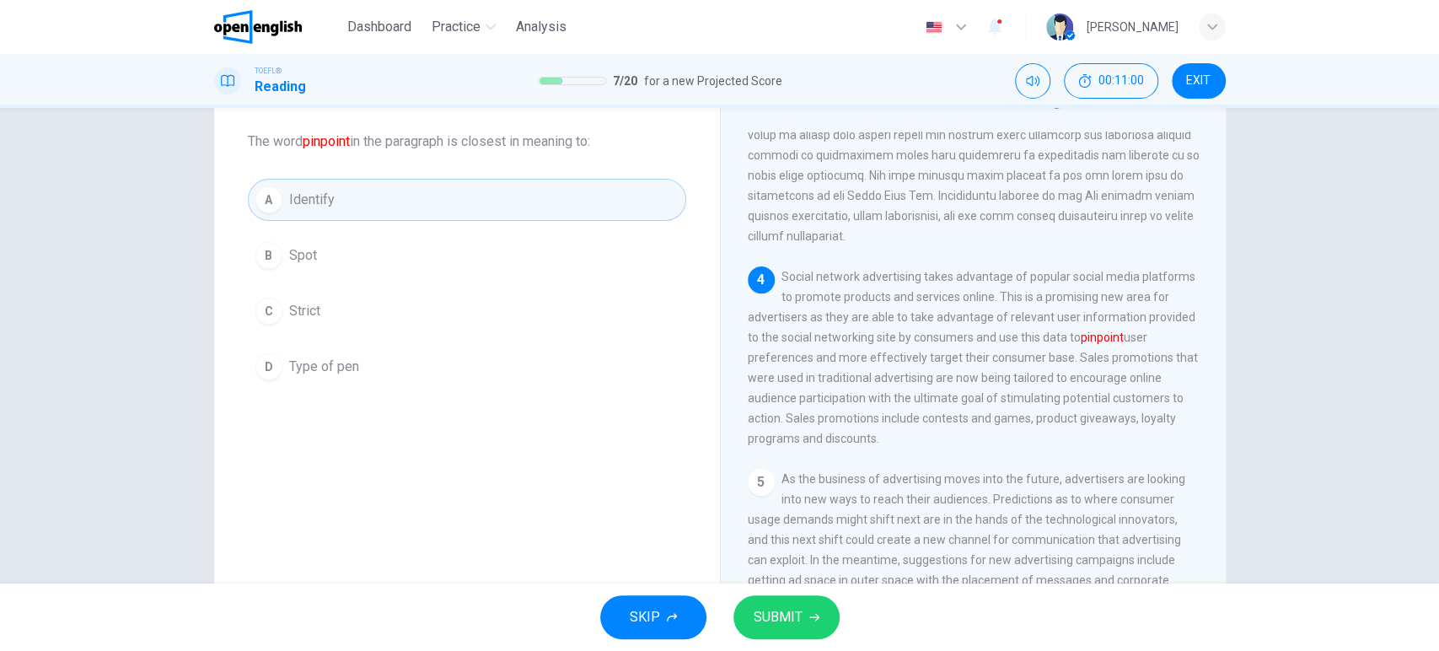
click at [786, 611] on span "SUBMIT" at bounding box center [778, 617] width 49 height 24
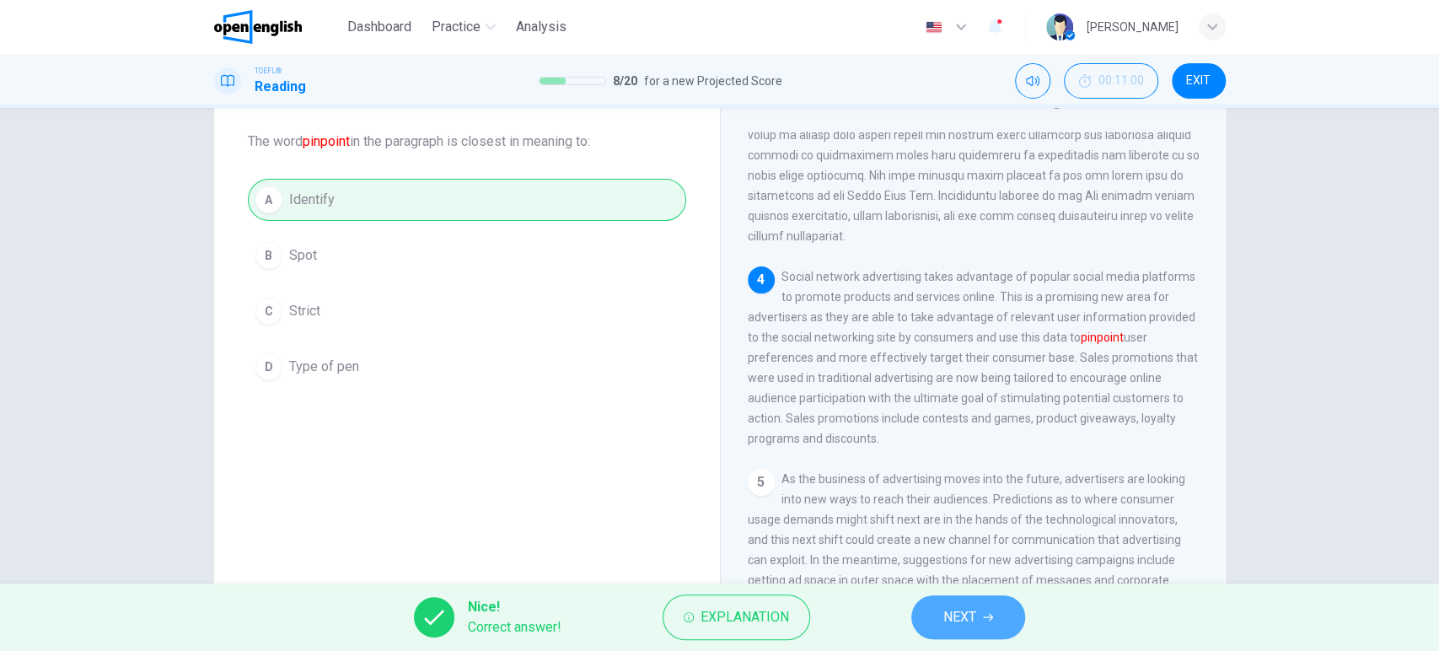
click at [982, 608] on button "NEXT" at bounding box center [969, 617] width 114 height 44
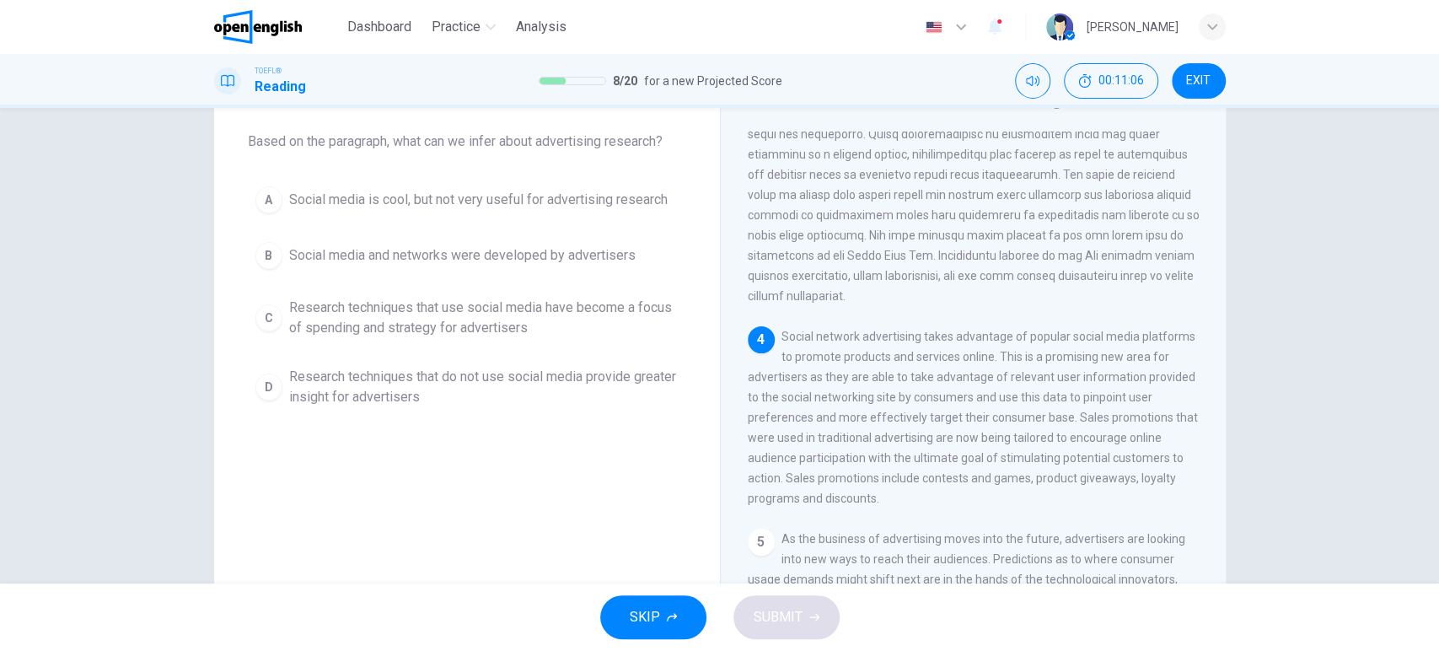
scroll to position [810, 0]
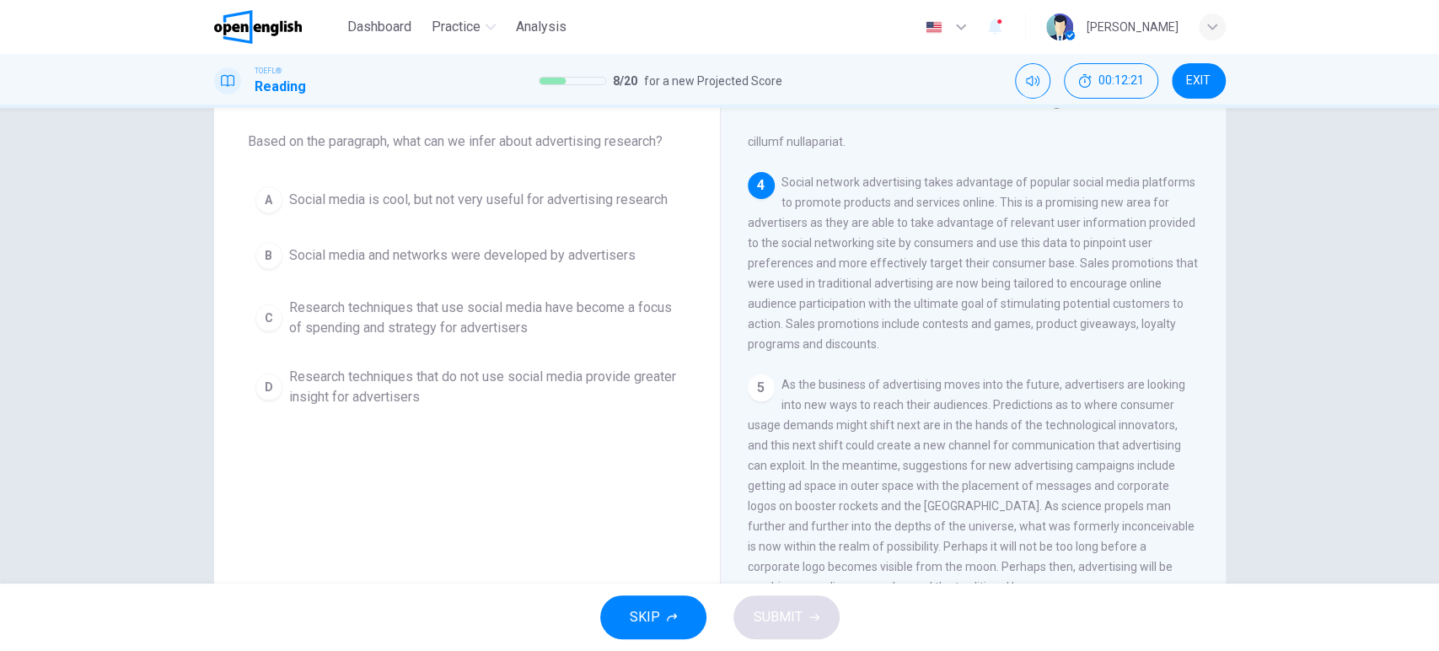
click at [530, 281] on div "A Social media is cool, but not very useful for advertising research B Social m…" at bounding box center [467, 297] width 438 height 236
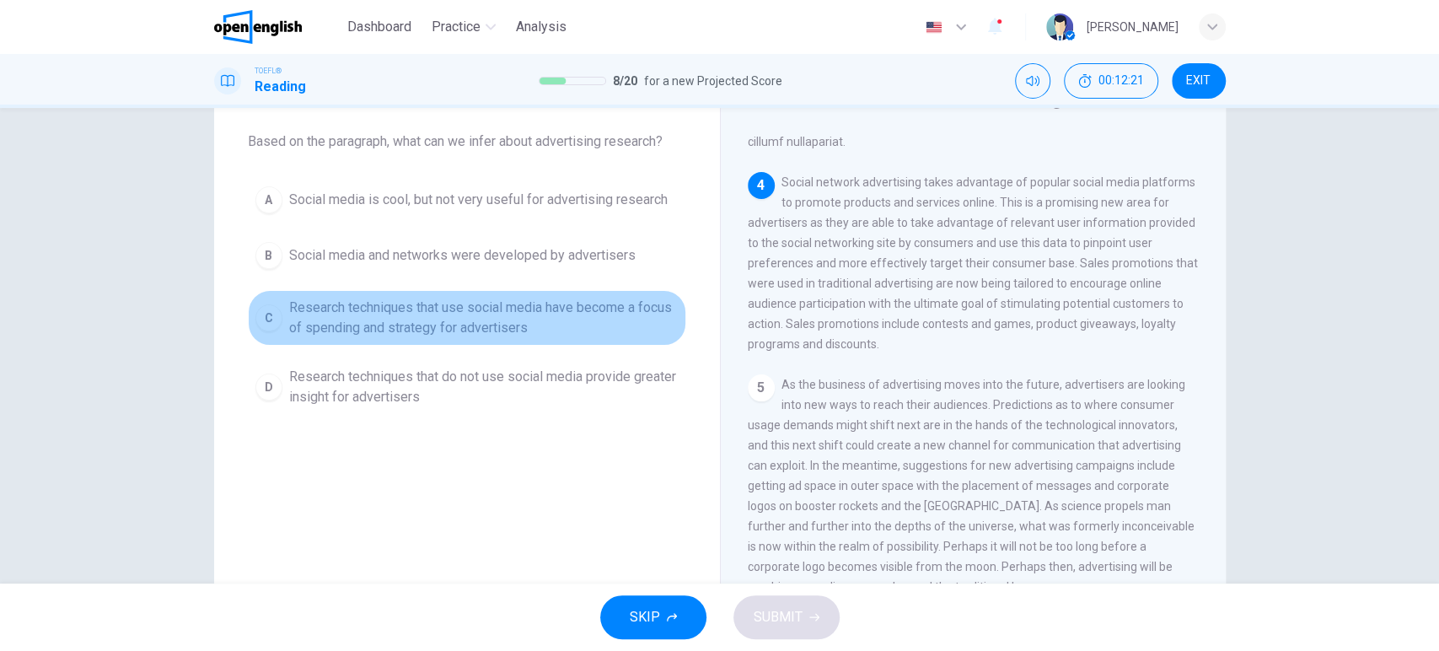
click at [530, 315] on span "Research techniques that use social media have become a focus of spending and s…" at bounding box center [484, 318] width 390 height 40
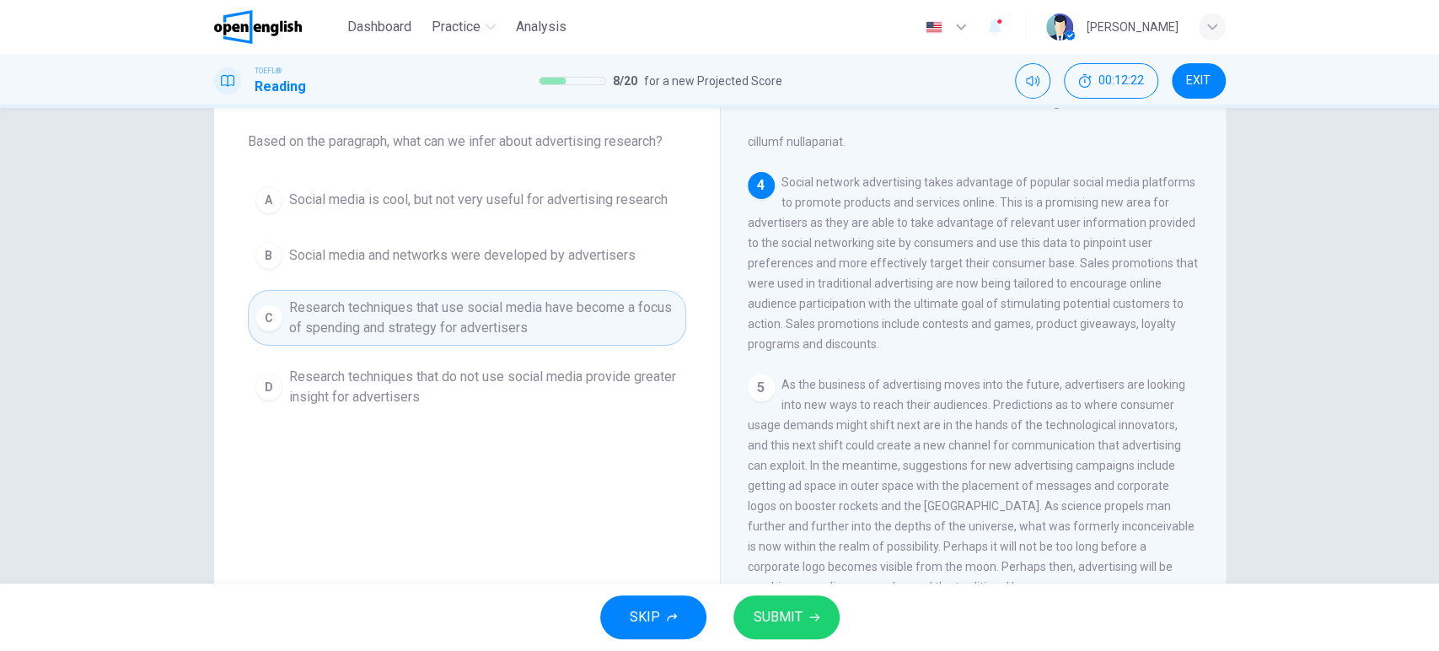
click at [786, 605] on span "SUBMIT" at bounding box center [778, 617] width 49 height 24
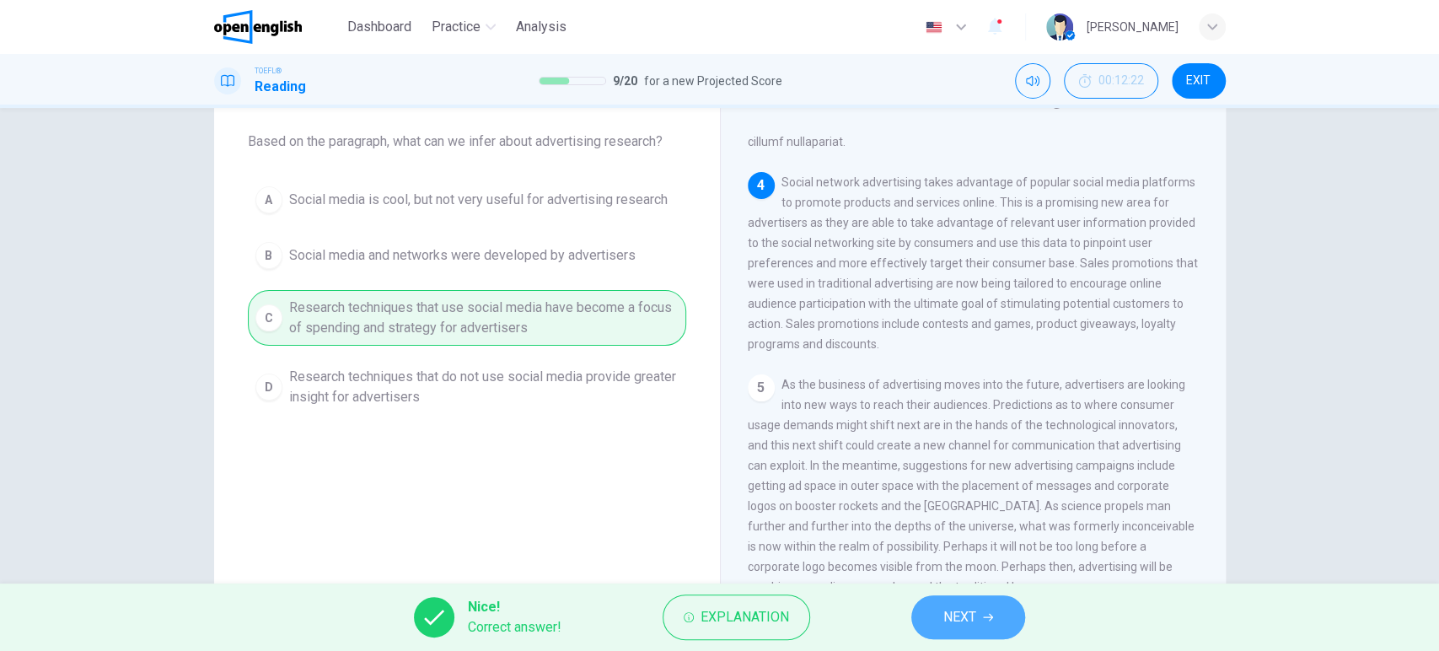
click at [982, 615] on button "NEXT" at bounding box center [969, 617] width 114 height 44
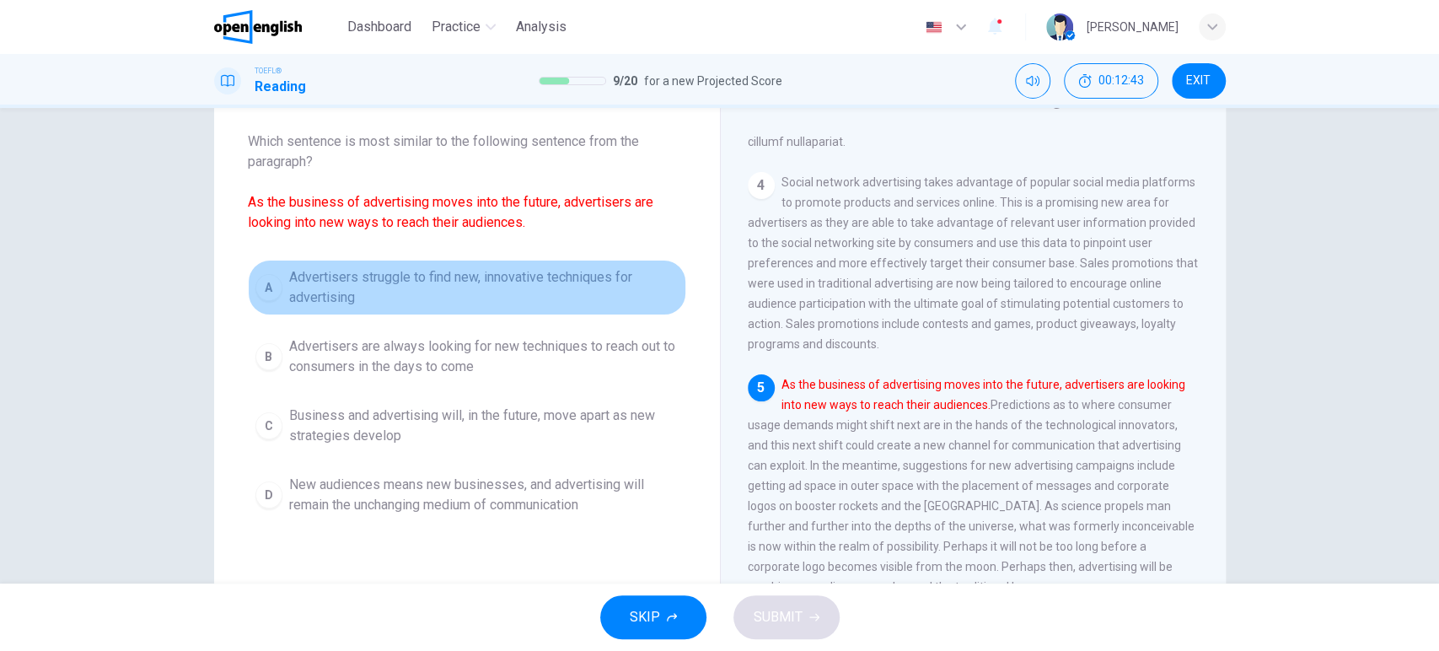
click at [587, 280] on span "Advertisers struggle to find new, innovative techniques for advertising" at bounding box center [484, 287] width 390 height 40
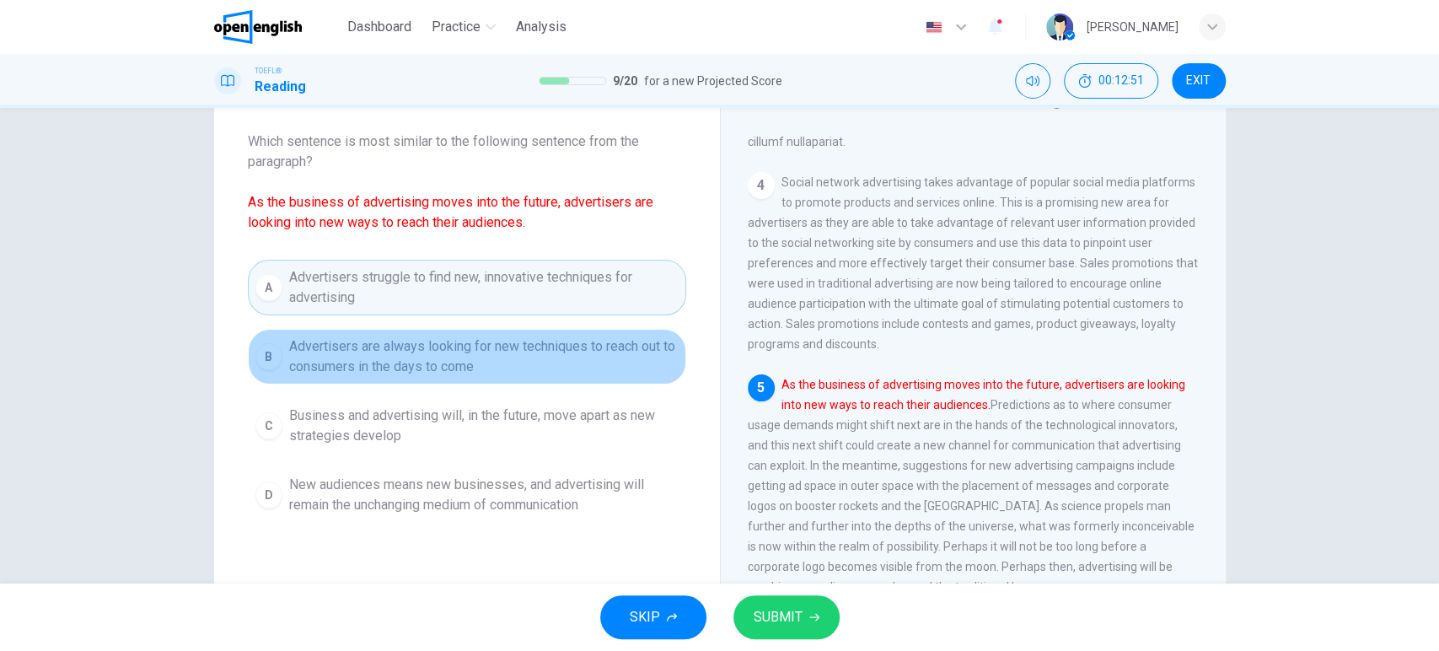
click at [498, 349] on span "Advertisers are always looking for new techniques to reach out to consumers in …" at bounding box center [484, 356] width 390 height 40
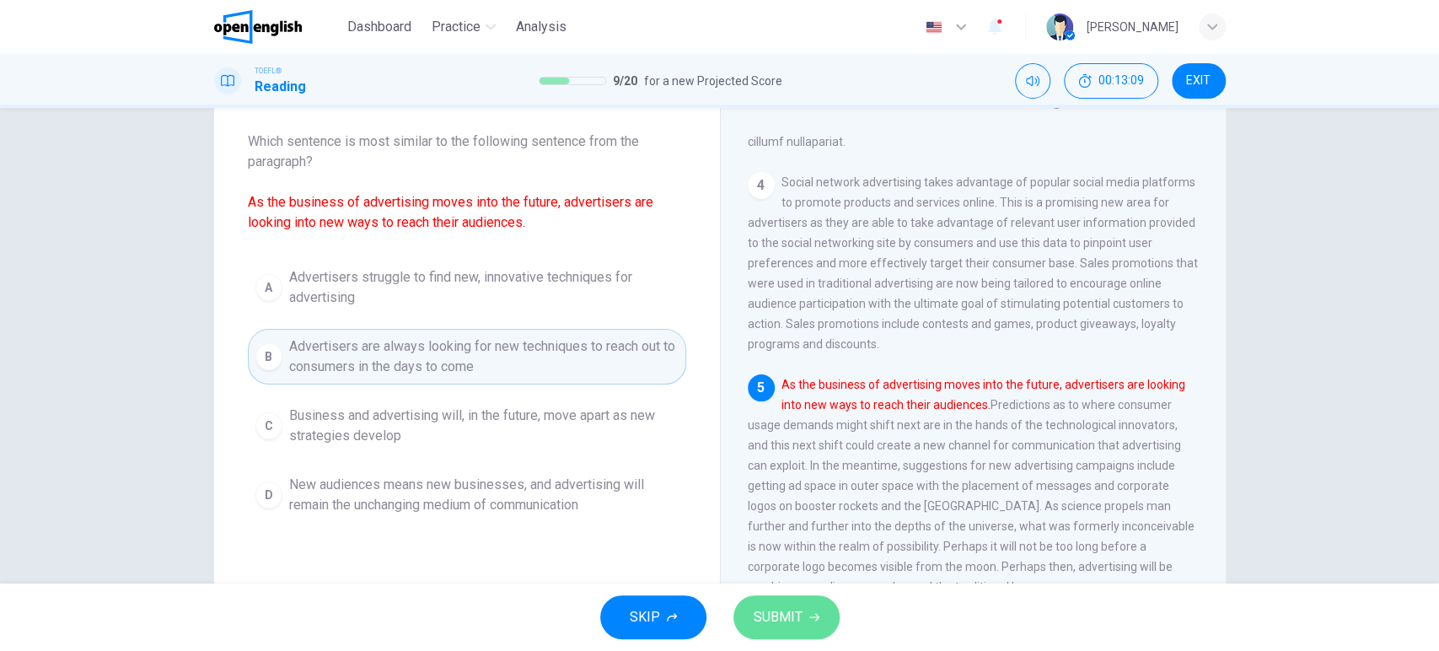
click at [794, 621] on span "SUBMIT" at bounding box center [778, 617] width 49 height 24
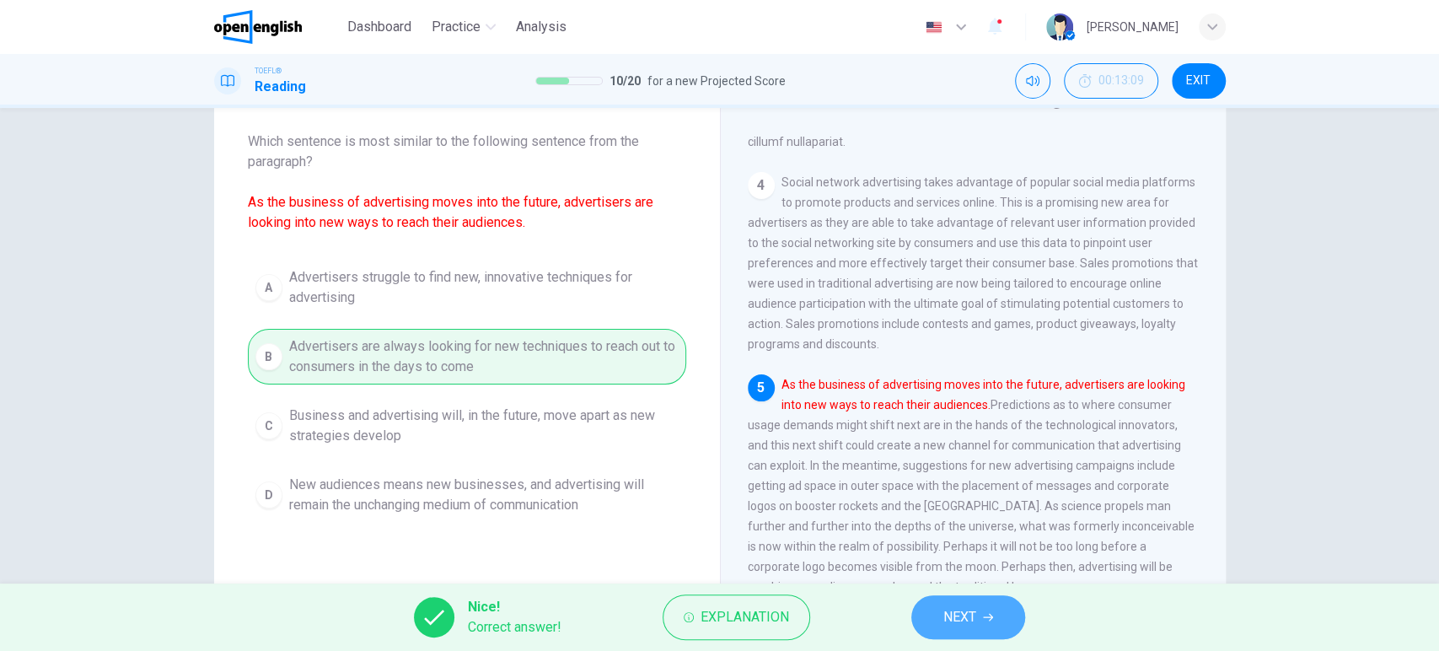
click at [968, 619] on span "NEXT" at bounding box center [960, 617] width 33 height 24
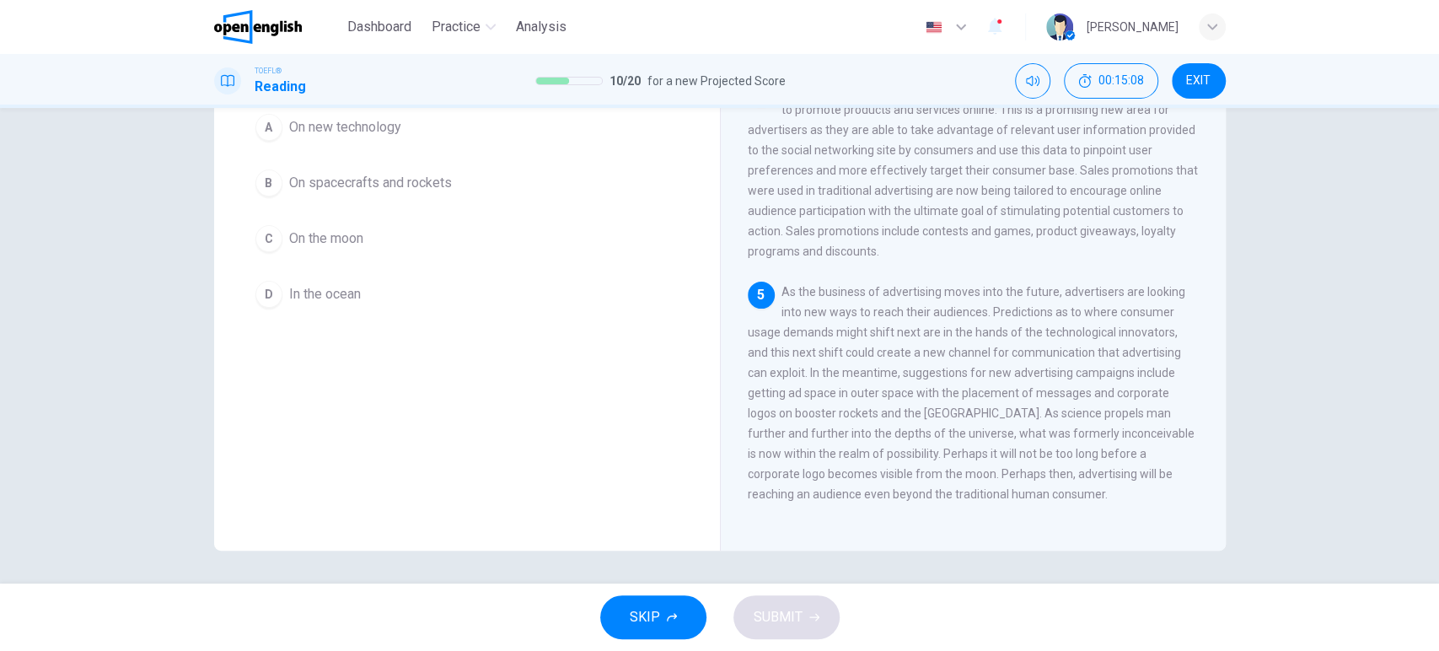
scroll to position [83, 0]
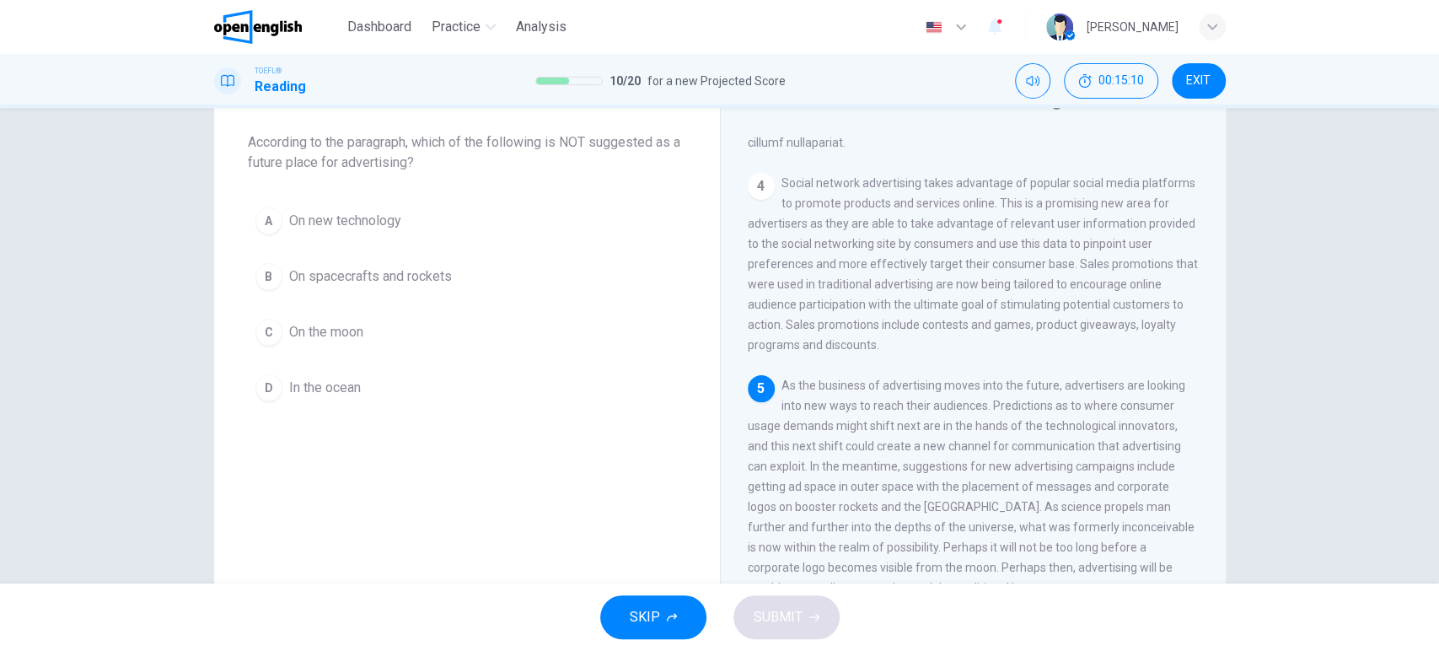
click at [342, 272] on span "On spacecrafts and rockets" at bounding box center [370, 276] width 163 height 20
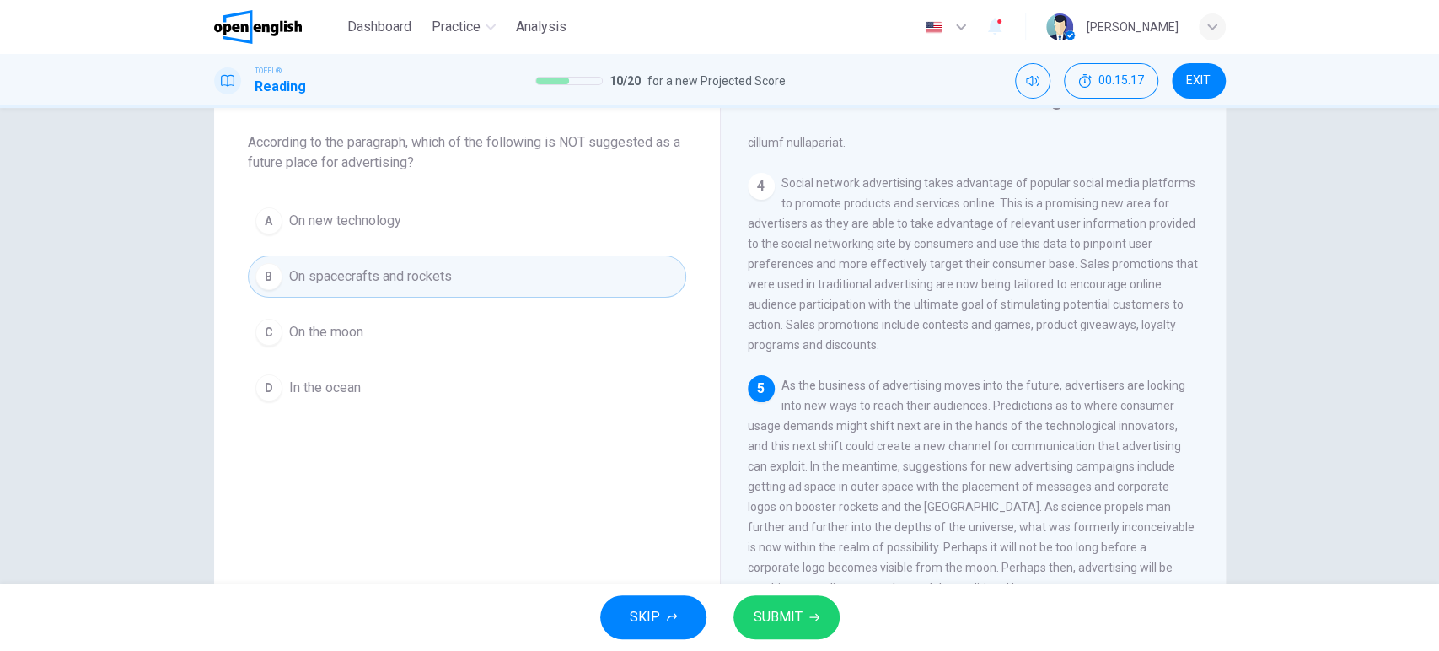
scroll to position [177, 0]
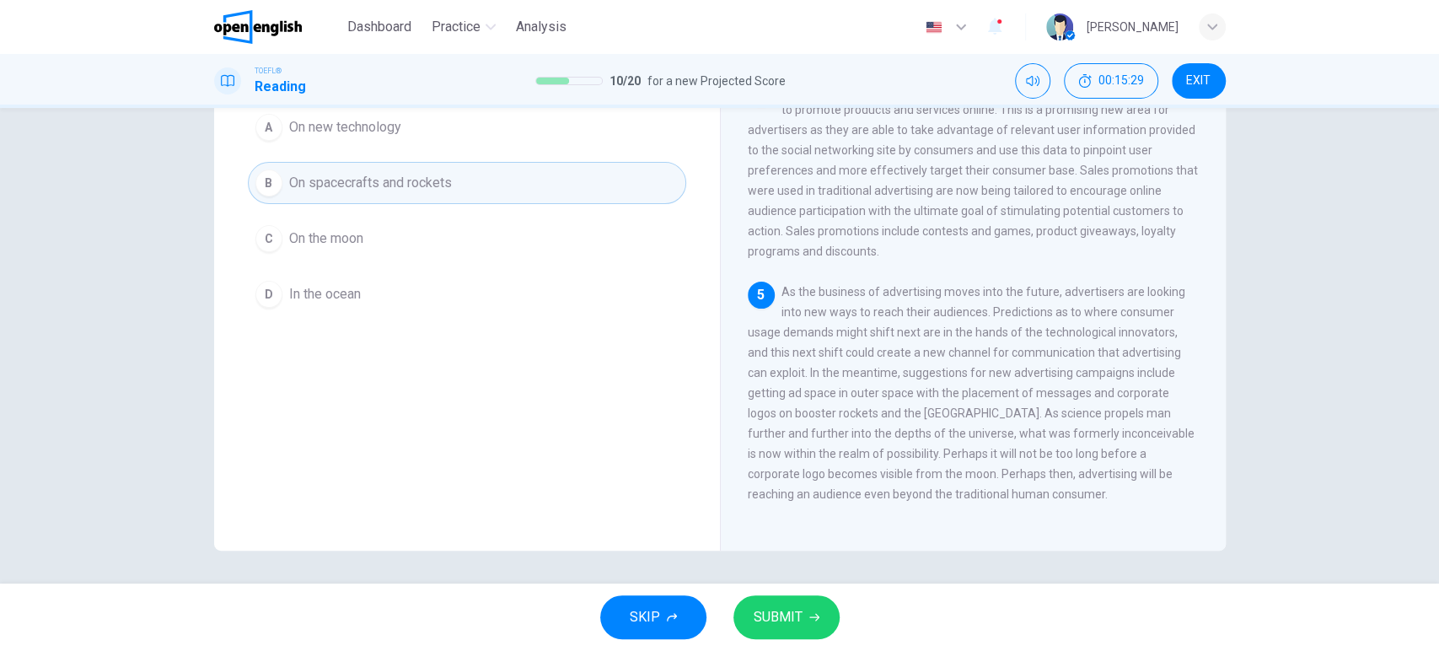
click at [317, 301] on span "In the ocean" at bounding box center [325, 294] width 72 height 20
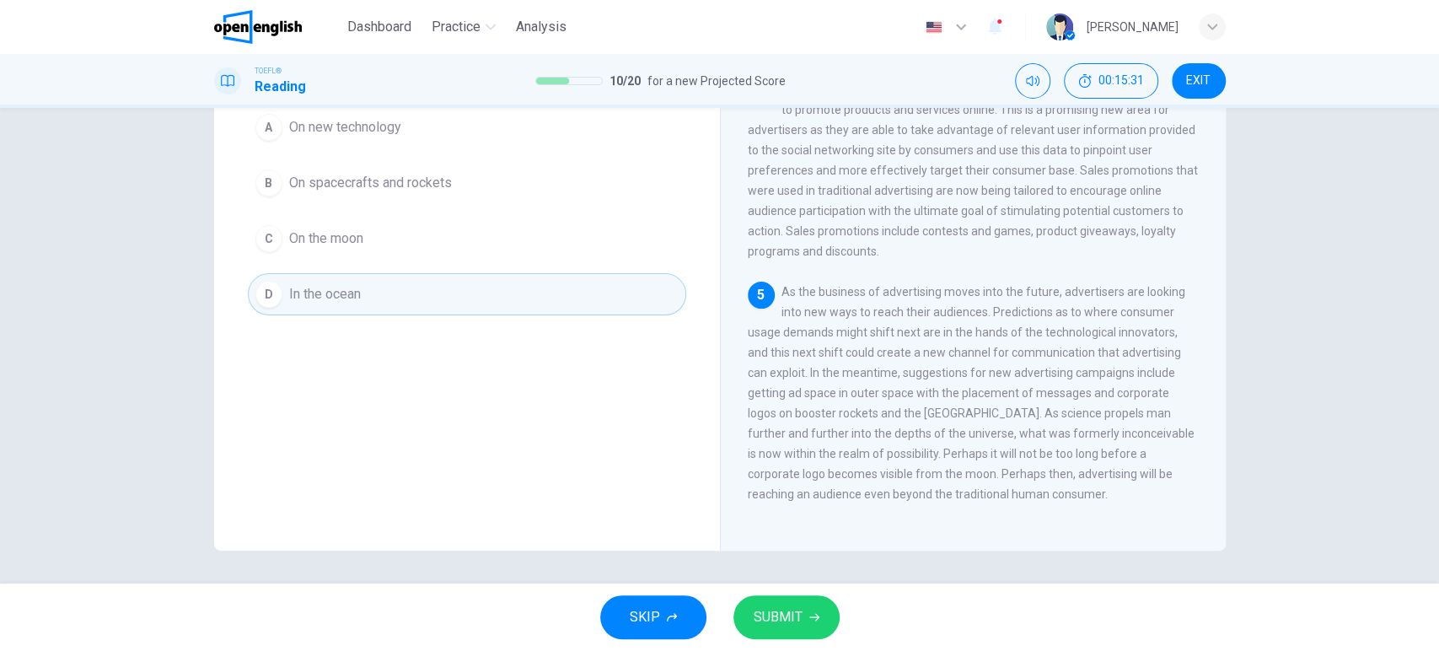
click at [800, 630] on button "SUBMIT" at bounding box center [787, 617] width 106 height 44
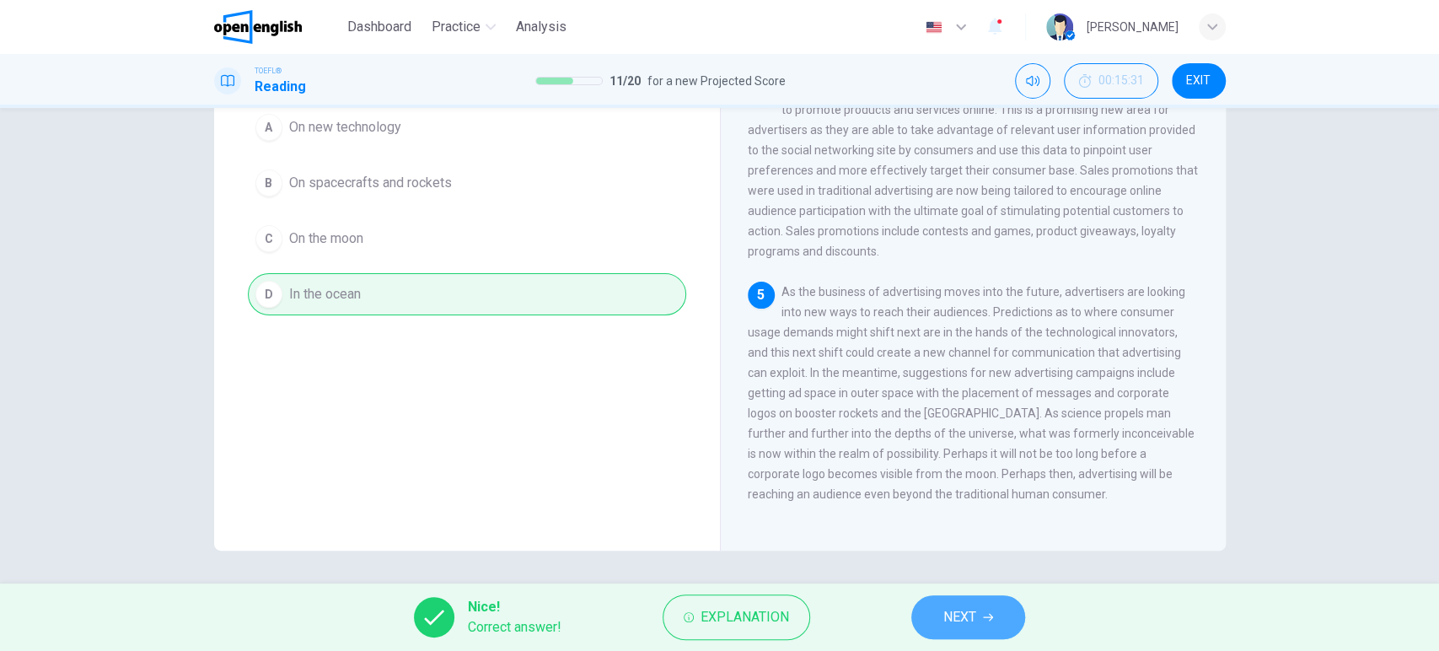
click at [955, 616] on span "NEXT" at bounding box center [960, 617] width 33 height 24
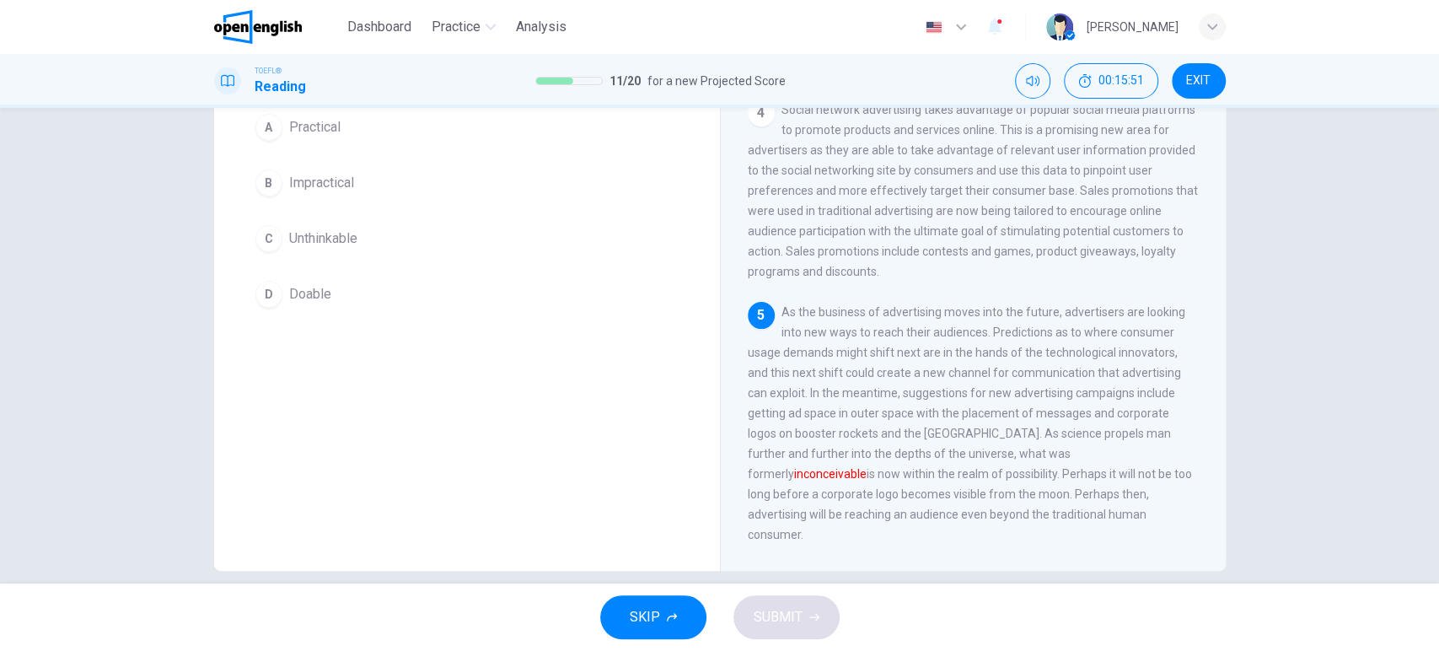
scroll to position [63, 0]
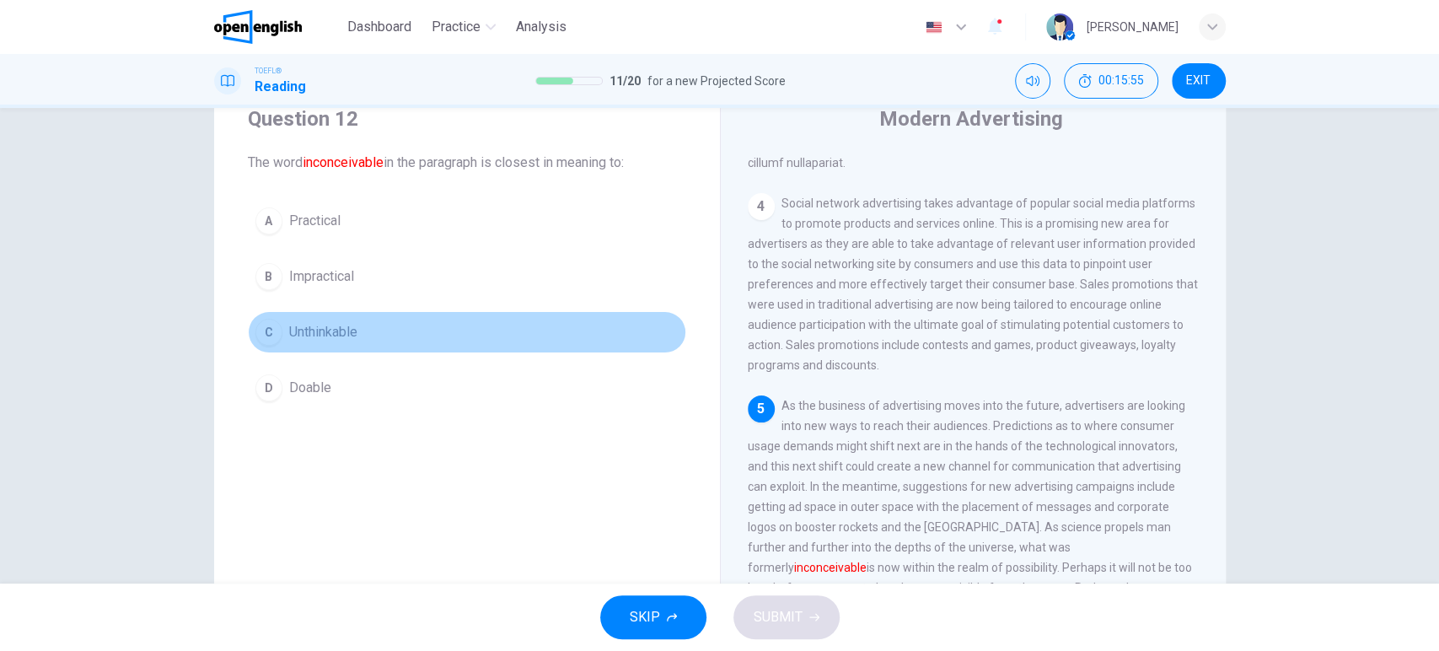
click at [328, 335] on span "Unthinkable" at bounding box center [323, 332] width 68 height 20
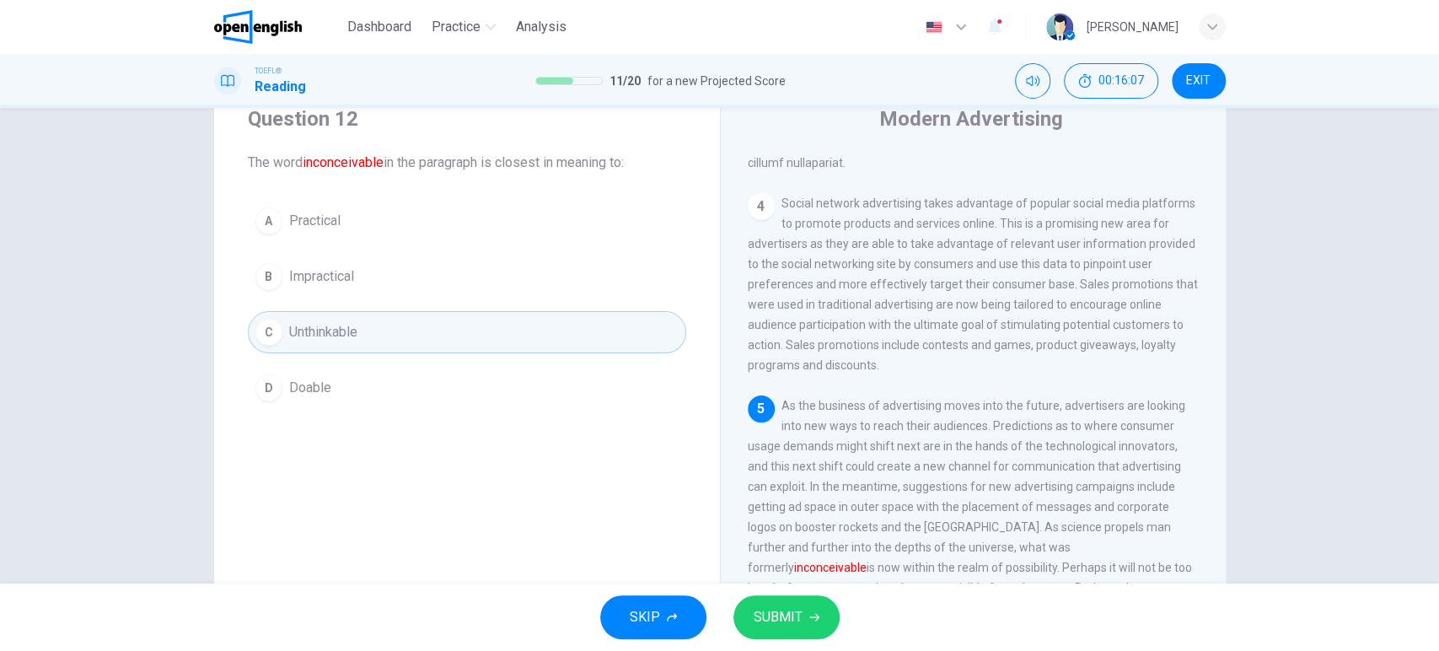
click at [782, 611] on span "SUBMIT" at bounding box center [778, 617] width 49 height 24
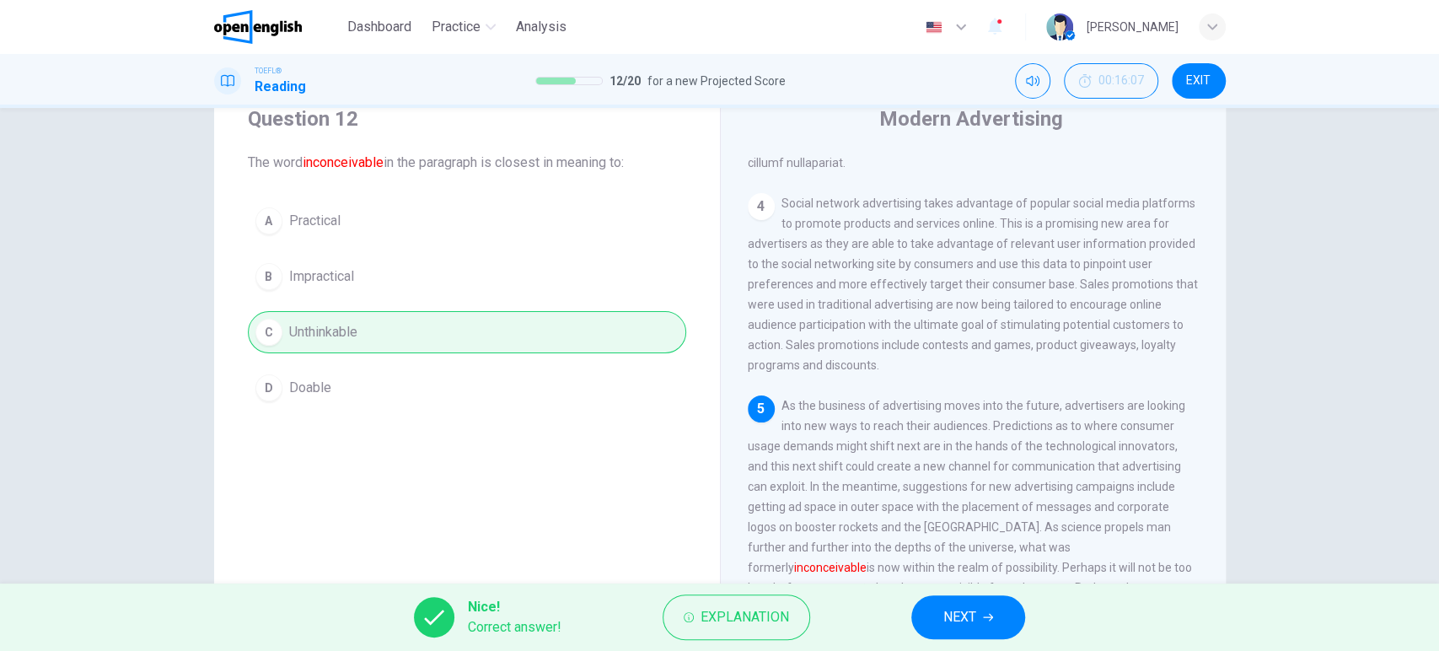
click at [971, 623] on span "NEXT" at bounding box center [960, 617] width 33 height 24
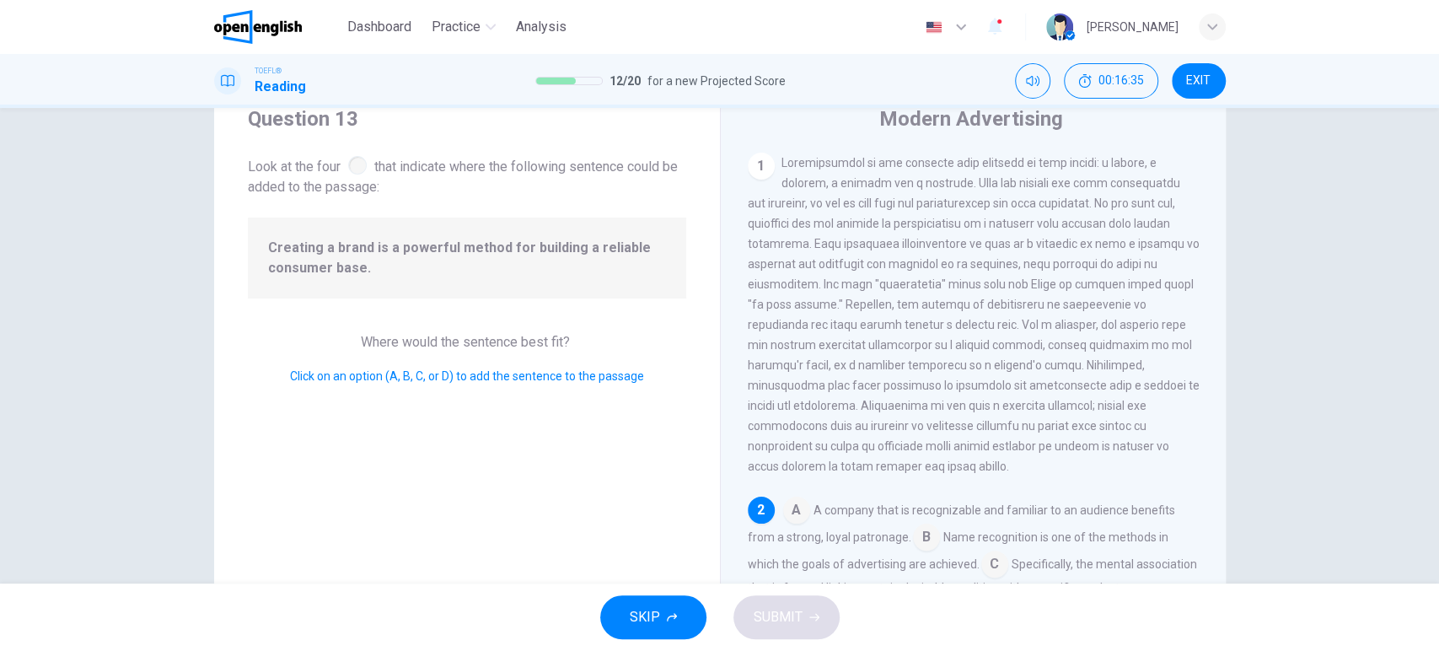
scroll to position [187, 0]
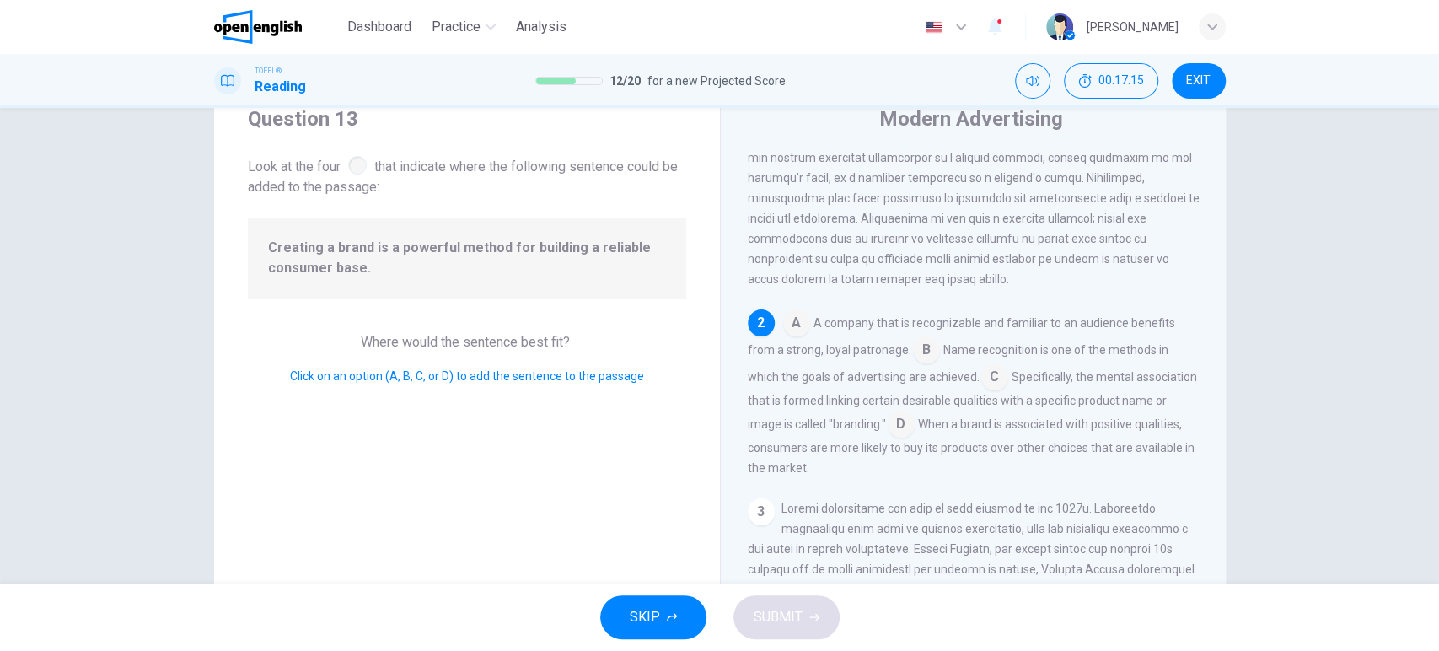
click at [798, 314] on input at bounding box center [796, 324] width 27 height 27
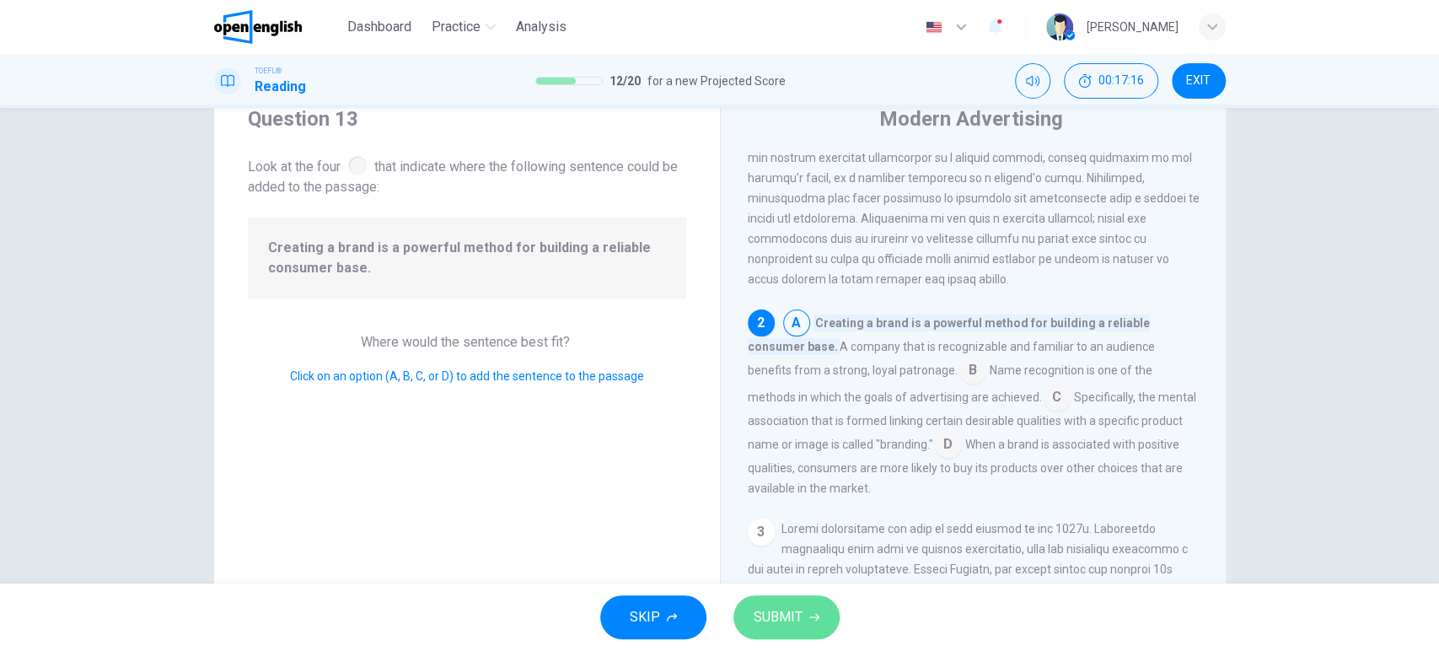
click at [769, 599] on button "SUBMIT" at bounding box center [787, 617] width 106 height 44
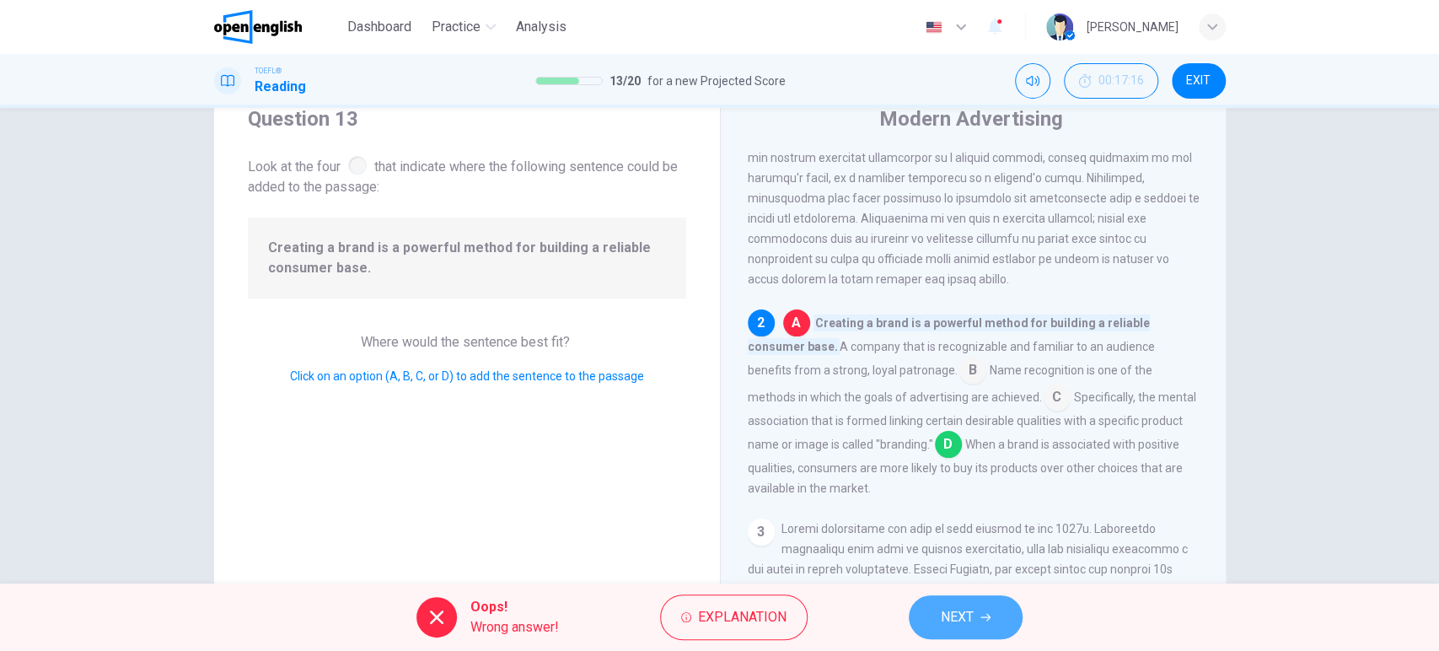
click at [956, 616] on span "NEXT" at bounding box center [957, 617] width 33 height 24
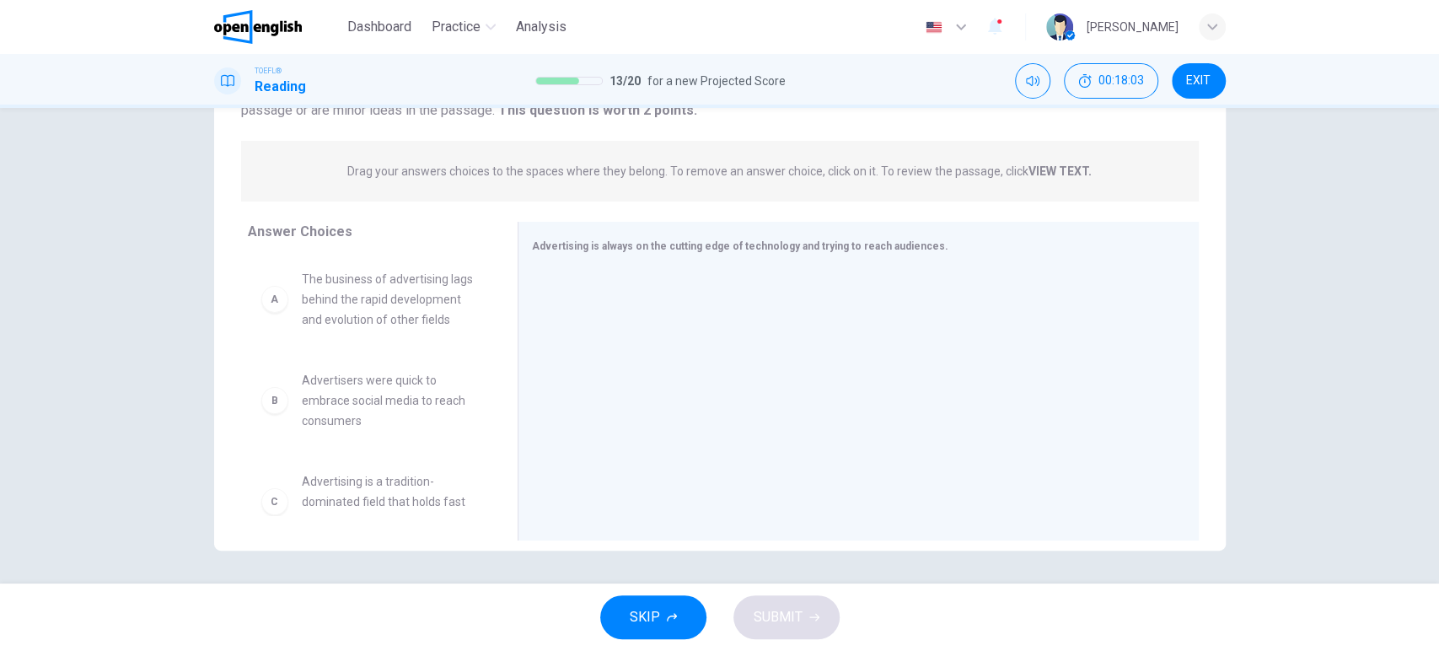
scroll to position [0, 0]
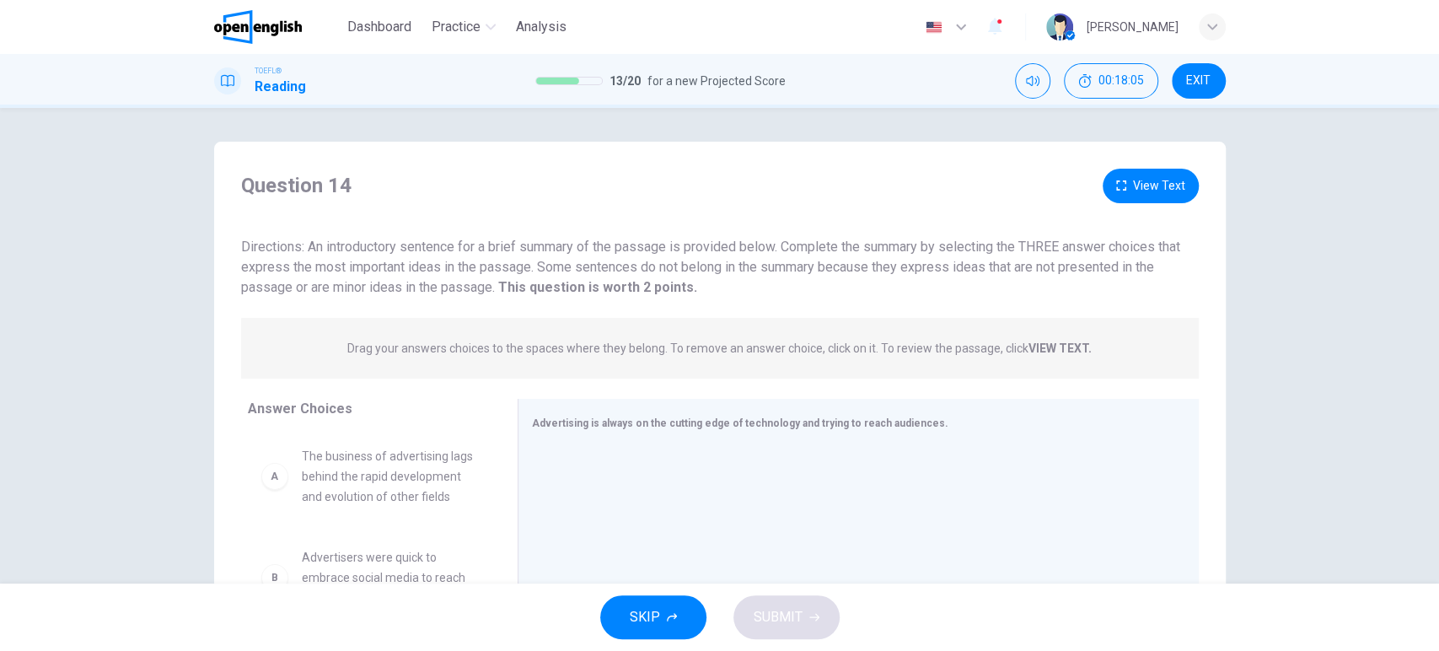
drag, startPoint x: 362, startPoint y: 348, endPoint x: 556, endPoint y: 348, distance: 194.0
click at [556, 348] on p "Drag your answers choices to the spaces where they belong. To remove an answer …" at bounding box center [719, 348] width 745 height 13
drag, startPoint x: 671, startPoint y: 343, endPoint x: 939, endPoint y: 345, distance: 268.2
click at [939, 345] on p "Drag your answers choices to the spaces where they belong. To remove an answer …" at bounding box center [719, 348] width 745 height 13
click at [1152, 191] on button "View Text" at bounding box center [1151, 186] width 96 height 35
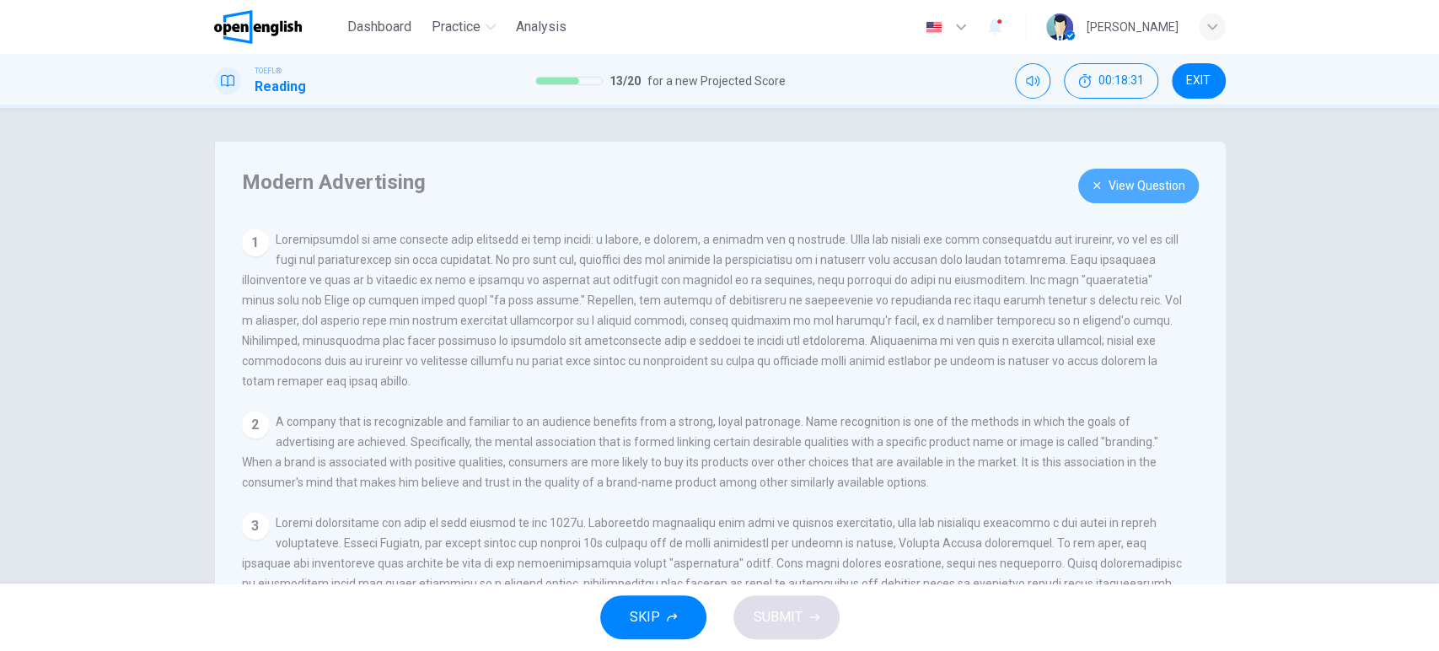
click at [1122, 183] on button "View Question" at bounding box center [1139, 186] width 121 height 35
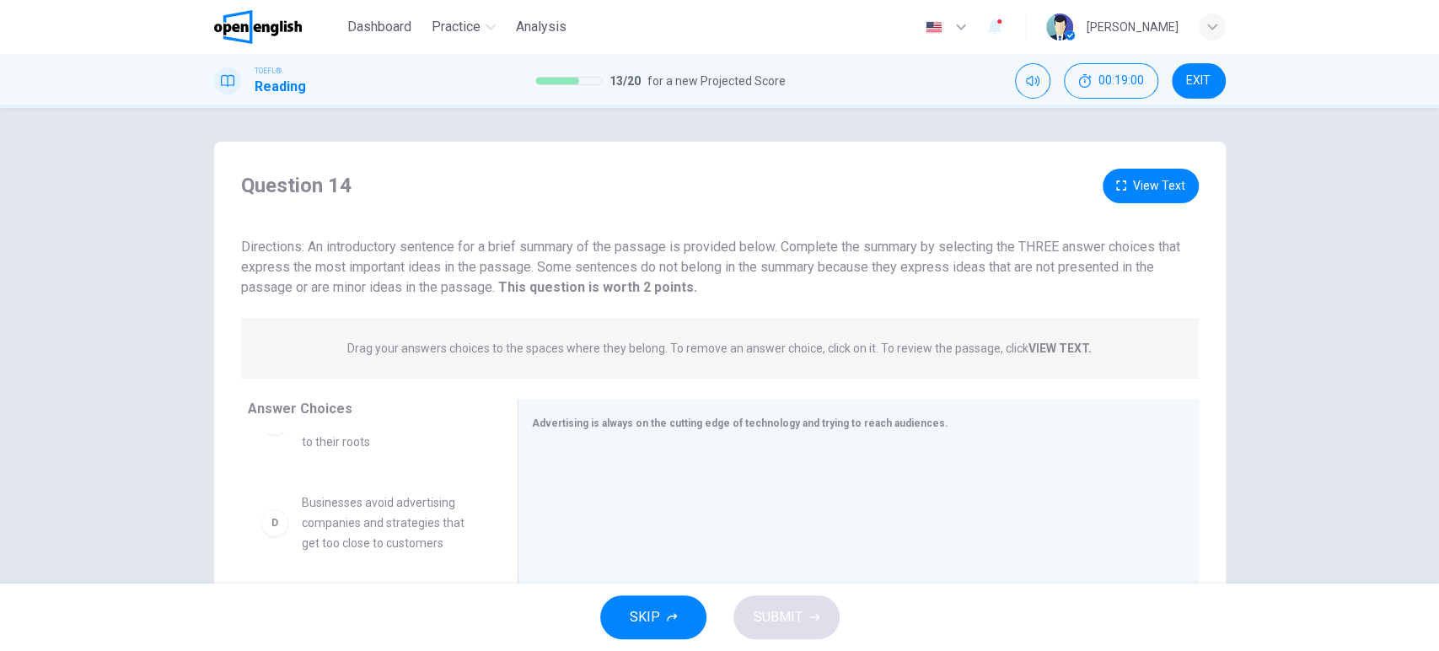
drag, startPoint x: 304, startPoint y: 244, endPoint x: 511, endPoint y: 243, distance: 207.4
click at [511, 243] on span "Directions: An introductory sentence for a brief summary of the passage is prov…" at bounding box center [710, 267] width 939 height 56
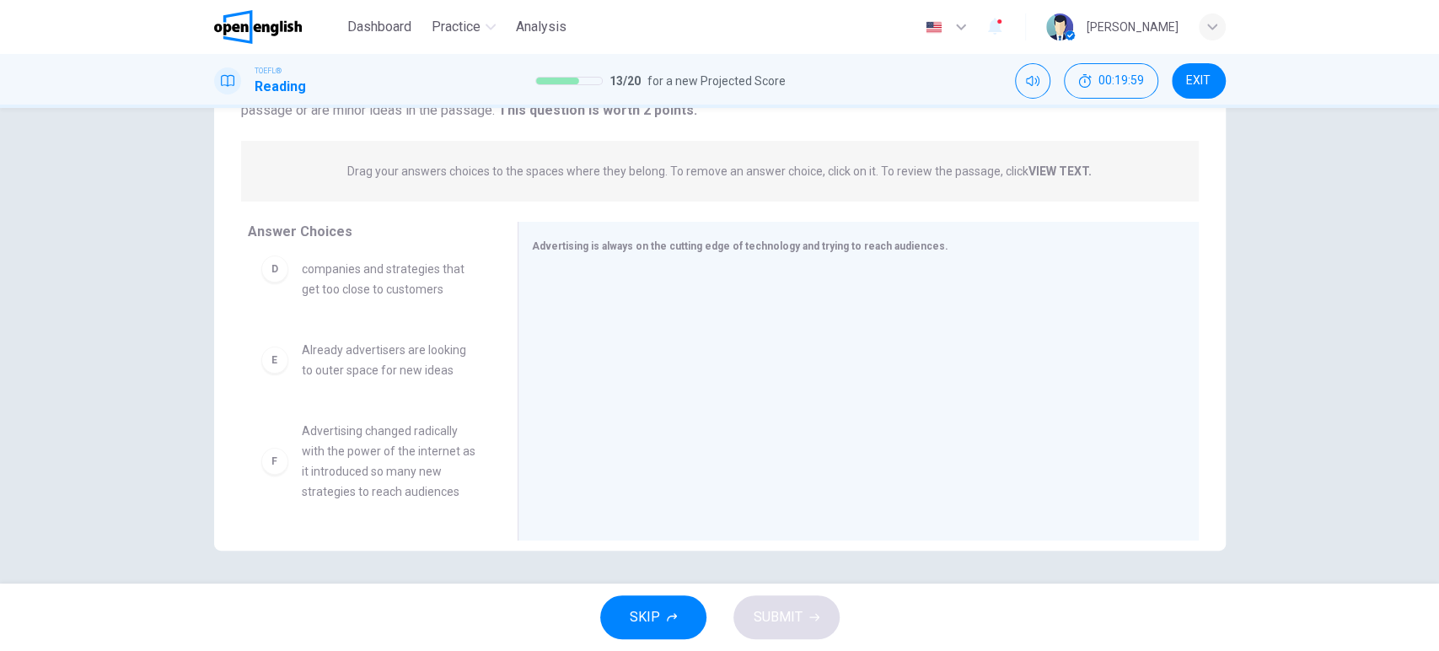
scroll to position [353, 0]
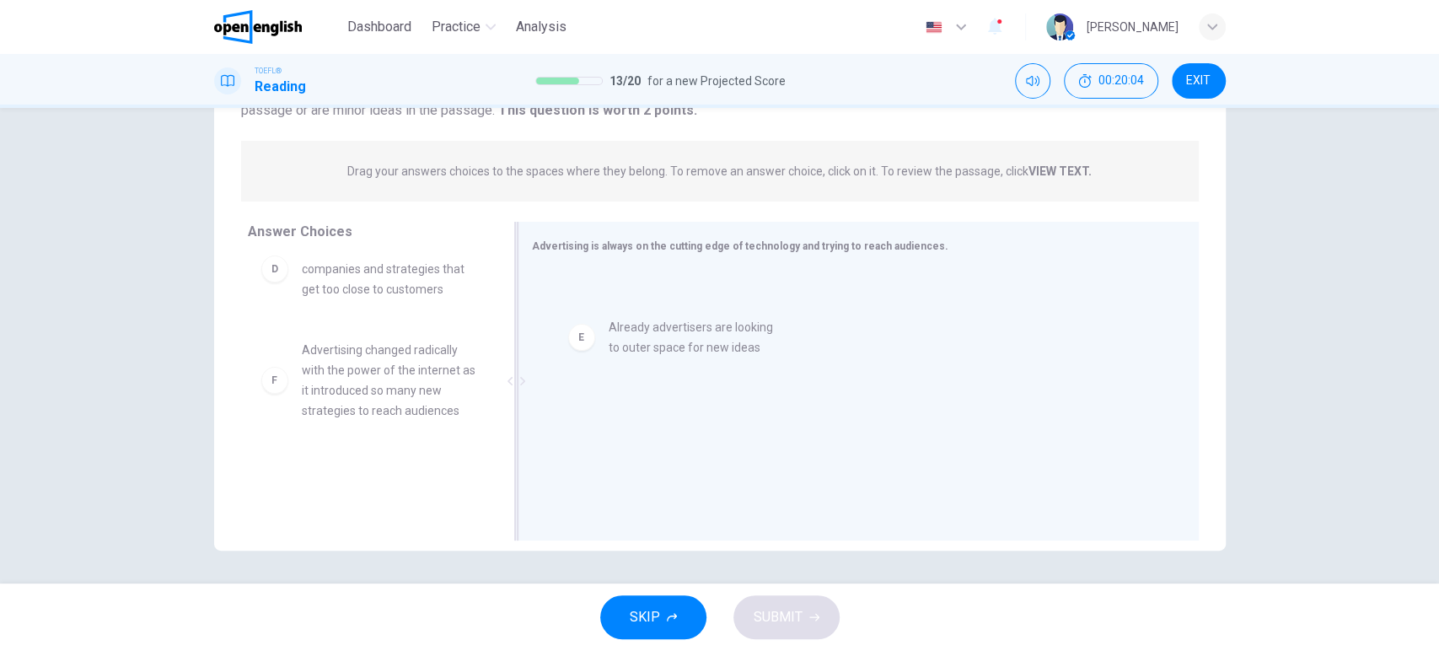
drag, startPoint x: 329, startPoint y: 360, endPoint x: 654, endPoint y: 338, distance: 325.4
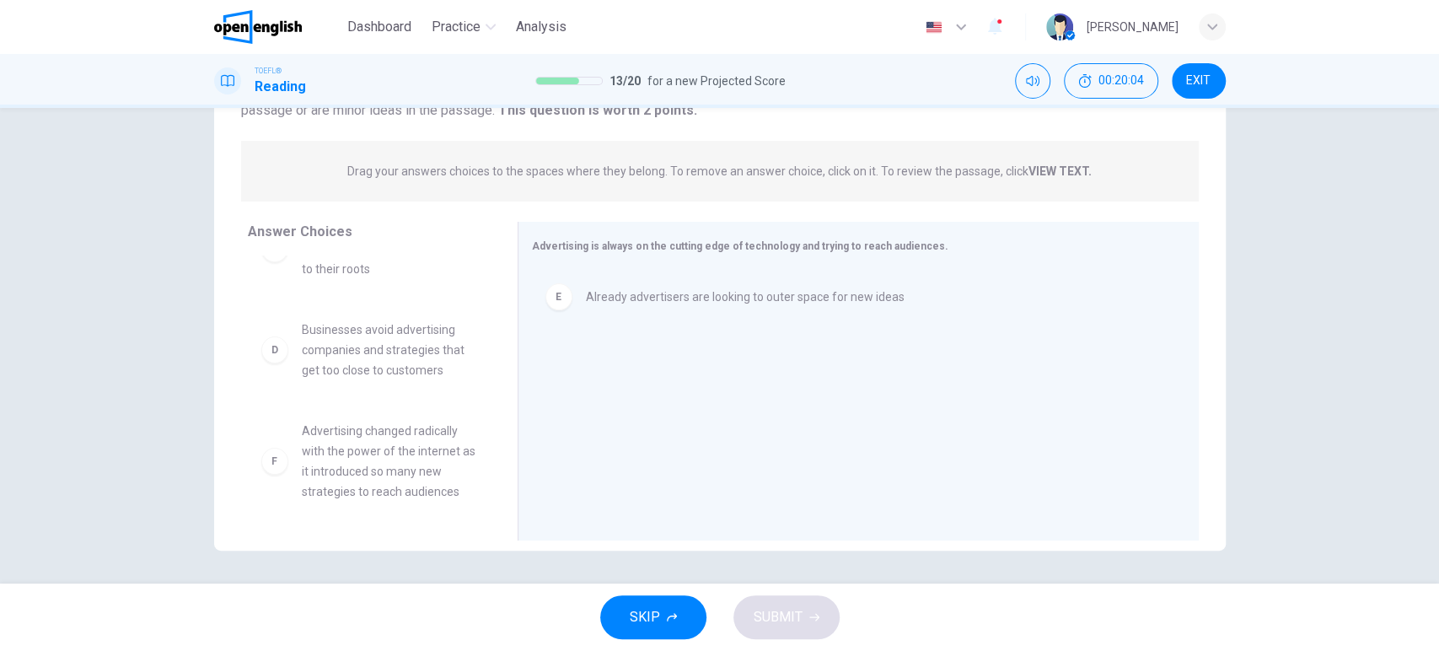
scroll to position [272, 0]
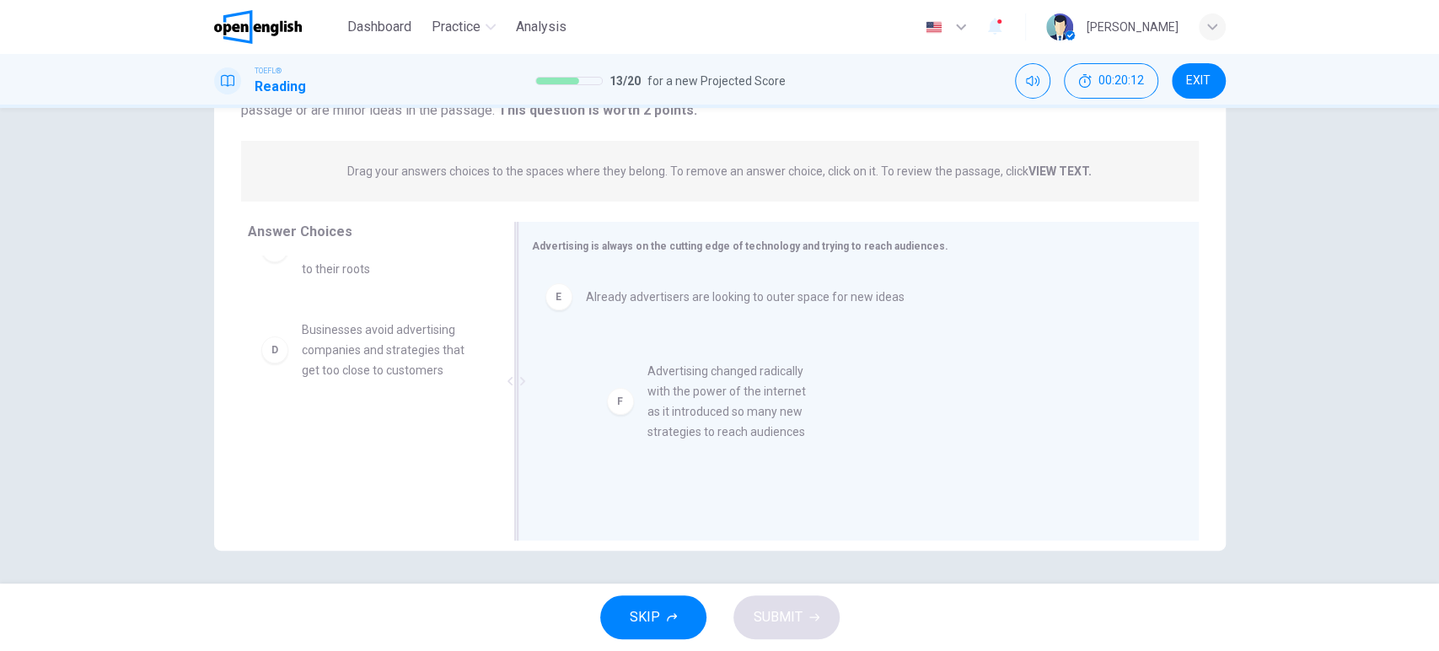
drag, startPoint x: 337, startPoint y: 450, endPoint x: 698, endPoint y: 385, distance: 366.7
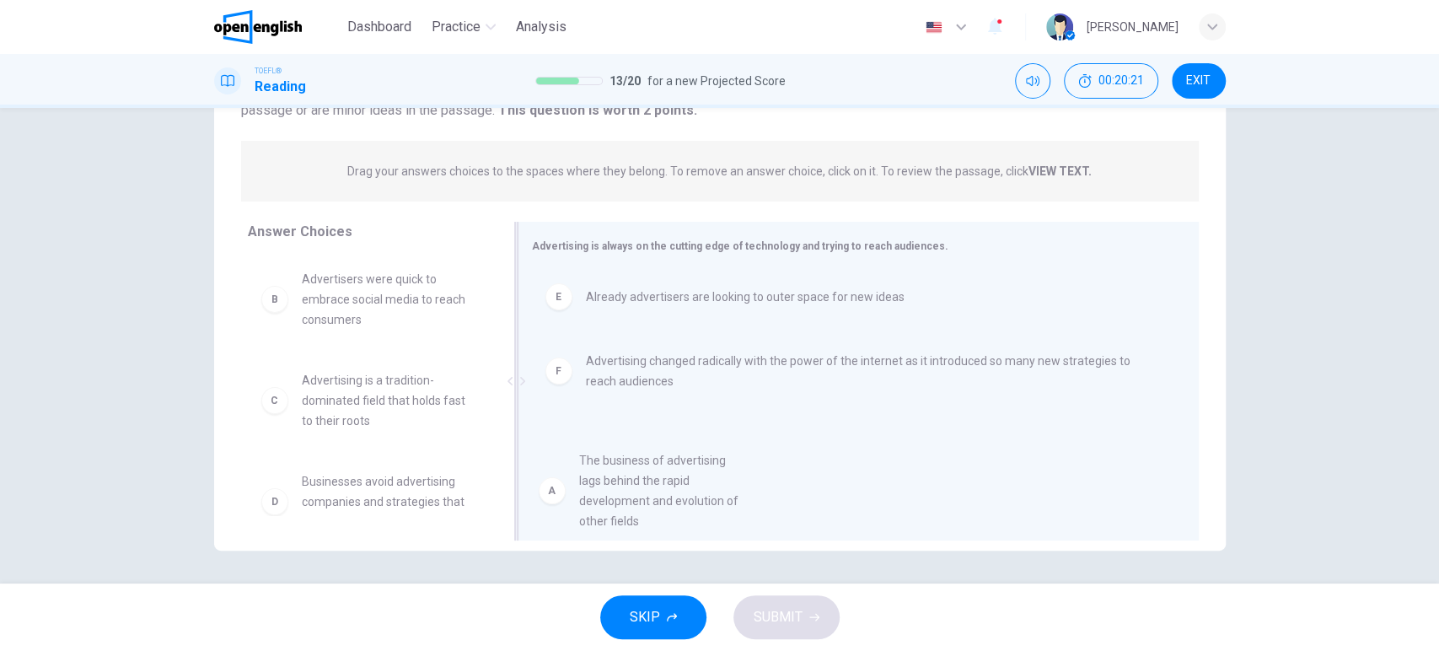
scroll to position [3, 0]
drag, startPoint x: 347, startPoint y: 303, endPoint x: 637, endPoint y: 460, distance: 329.0
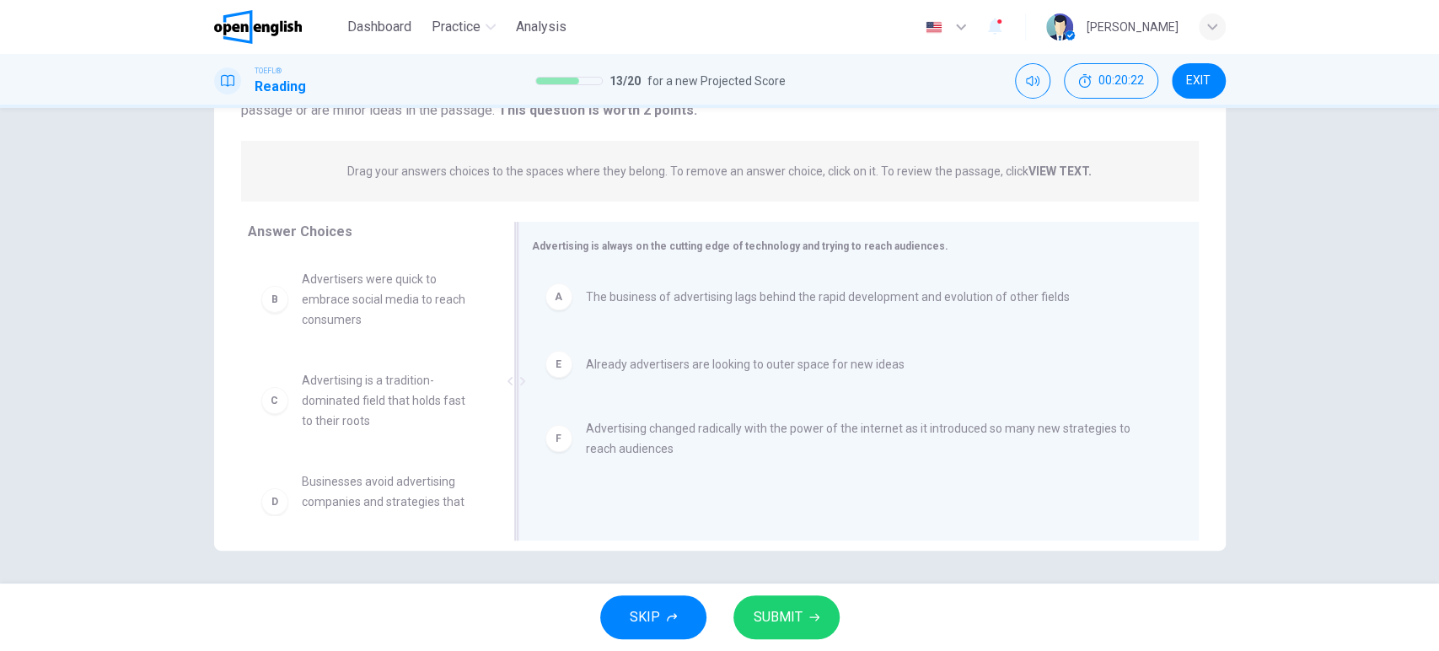
scroll to position [0, 0]
click at [786, 608] on span "SUBMIT" at bounding box center [778, 617] width 49 height 24
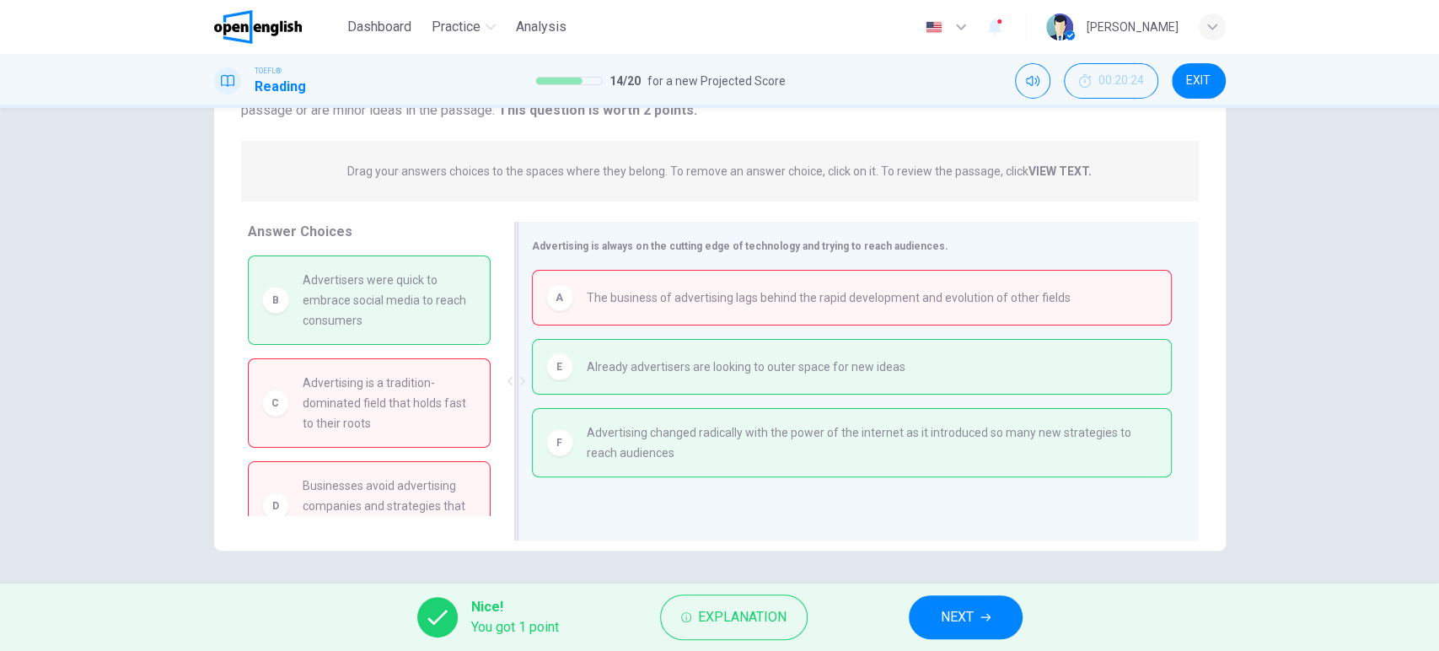
drag, startPoint x: 607, startPoint y: 294, endPoint x: 1012, endPoint y: 294, distance: 404.8
click at [1012, 294] on span "The business of advertising lags behind the rapid development and evolution of …" at bounding box center [829, 298] width 484 height 20
click at [954, 620] on span "NEXT" at bounding box center [957, 617] width 33 height 24
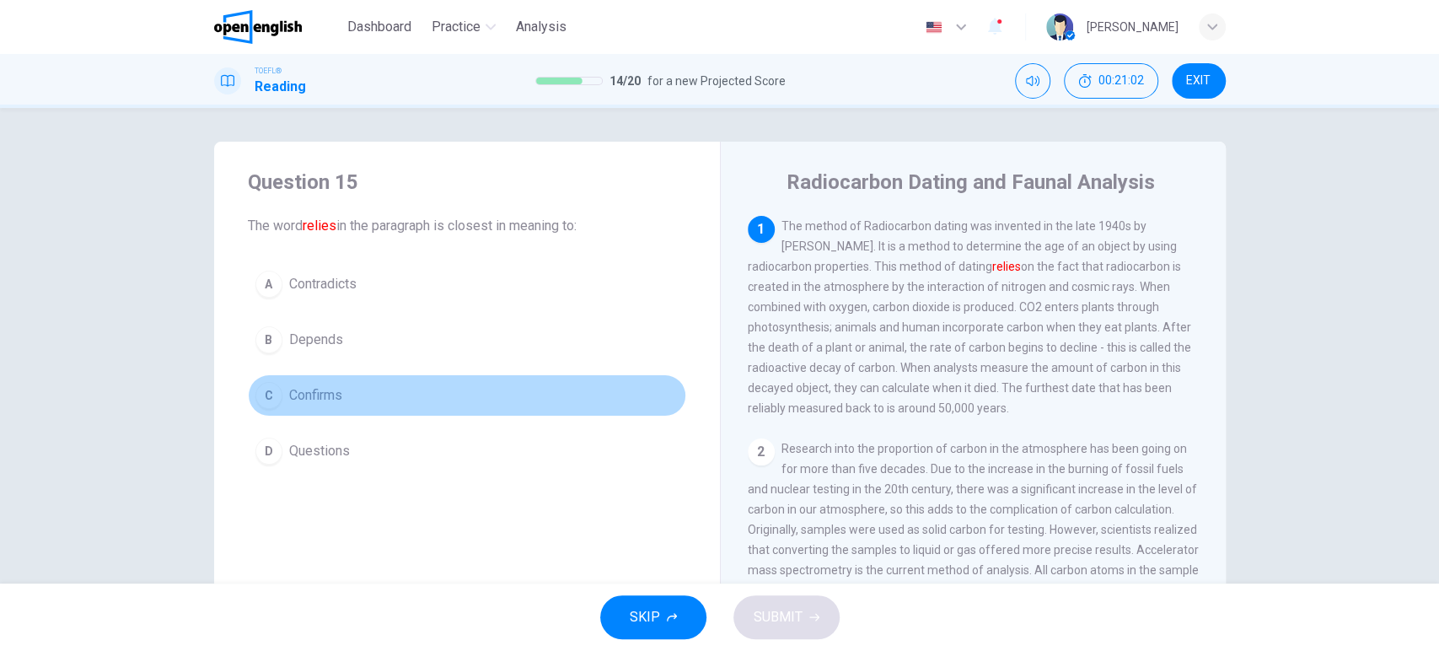
click at [347, 397] on button "C Confirms" at bounding box center [467, 395] width 438 height 42
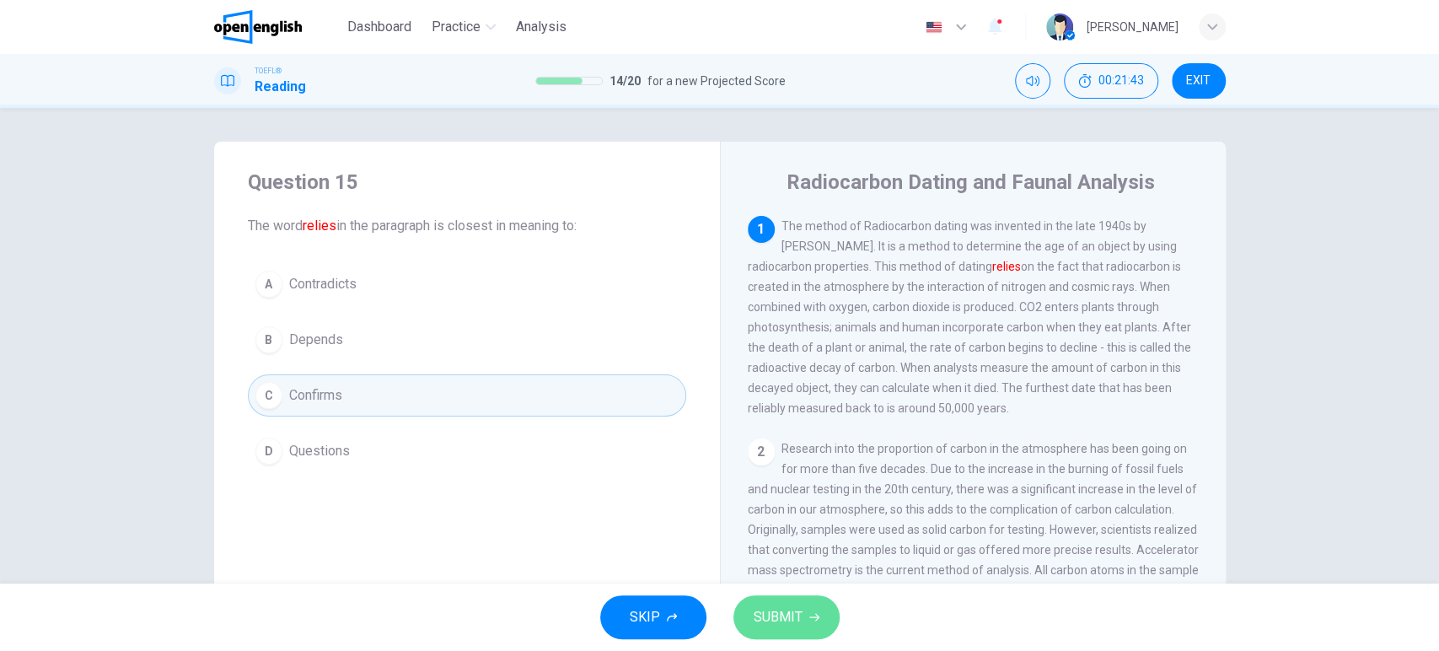
click at [818, 610] on button "SUBMIT" at bounding box center [787, 617] width 106 height 44
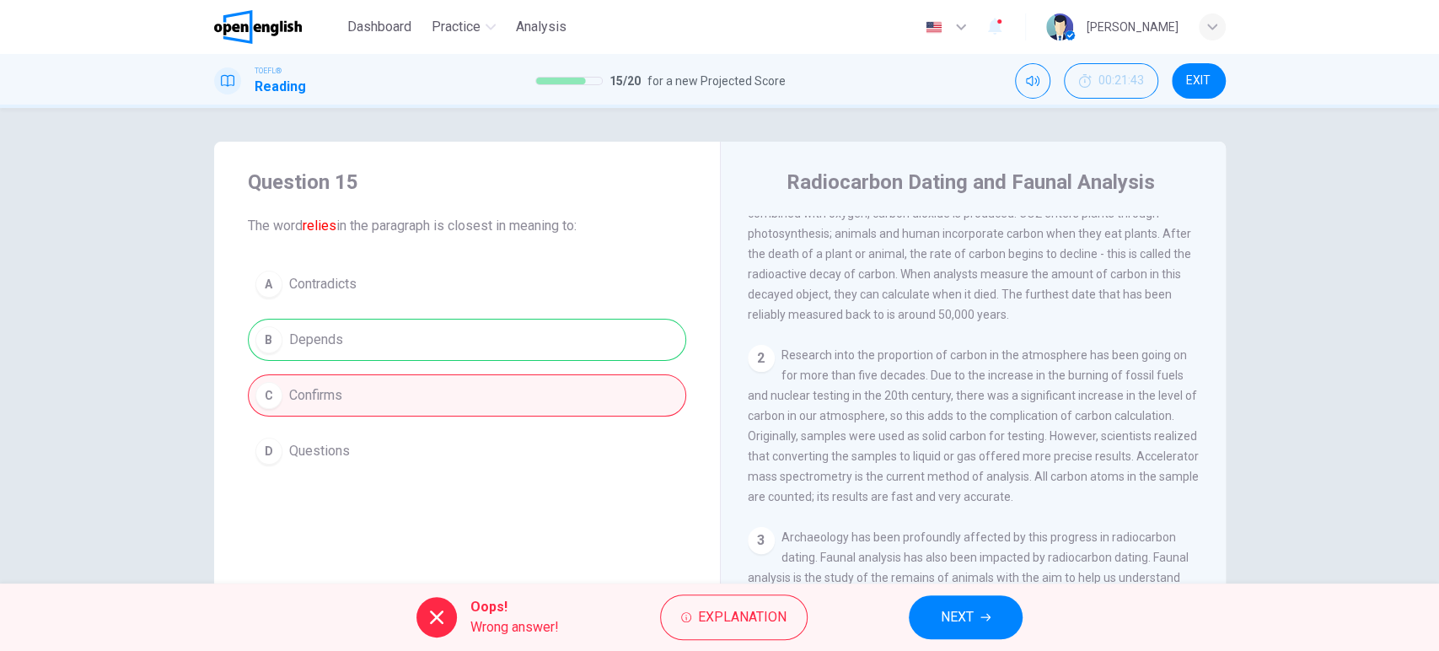
scroll to position [187, 0]
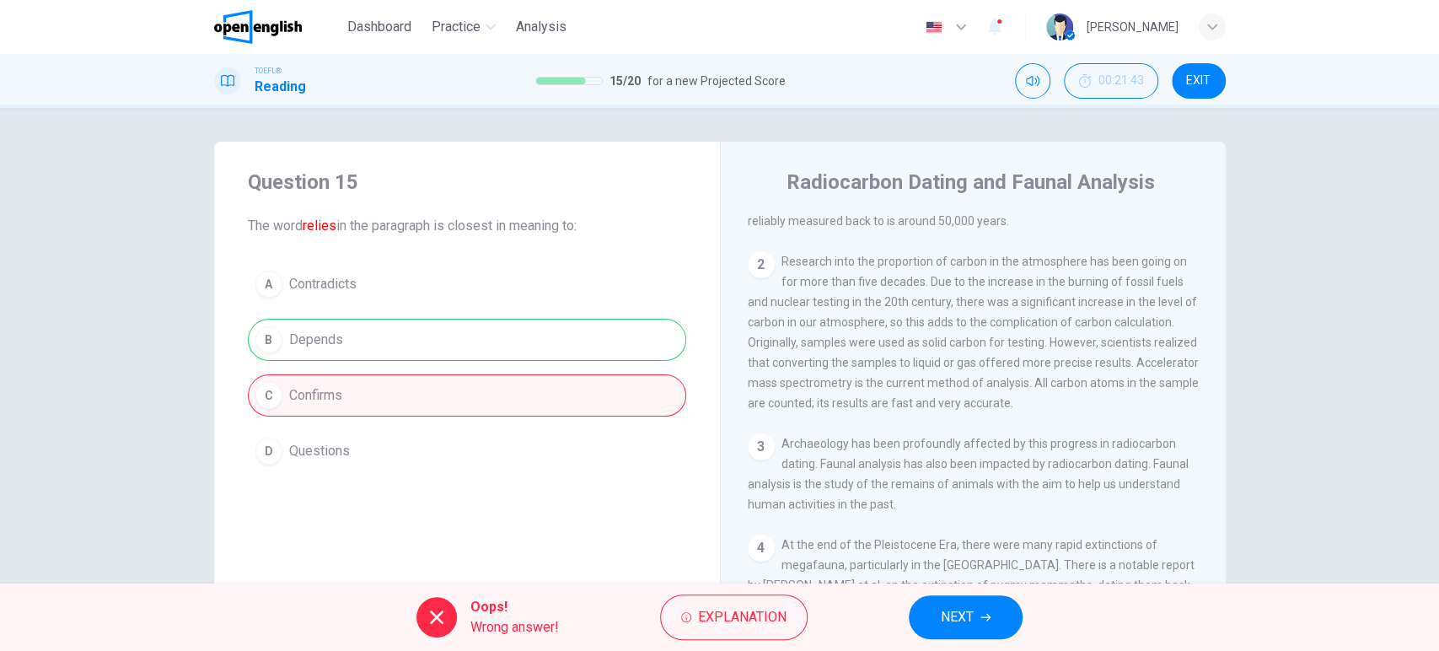
click at [958, 613] on span "NEXT" at bounding box center [957, 617] width 33 height 24
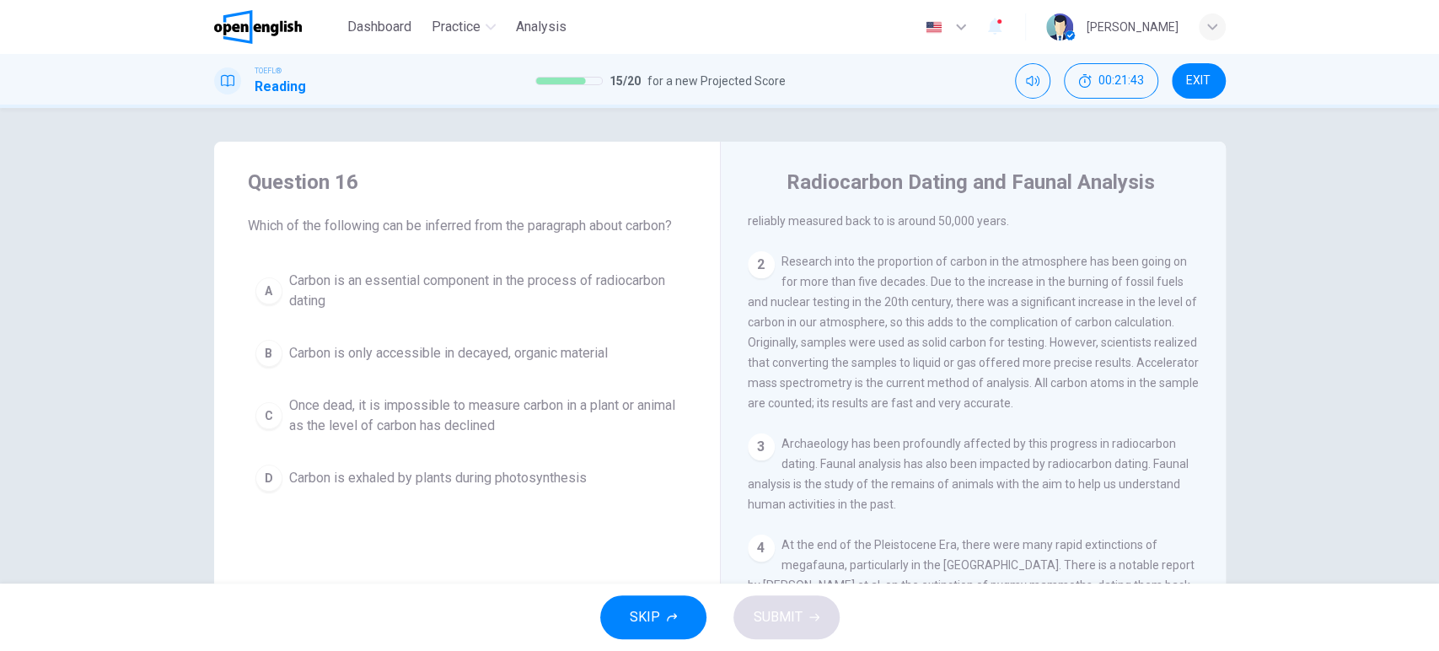
scroll to position [0, 0]
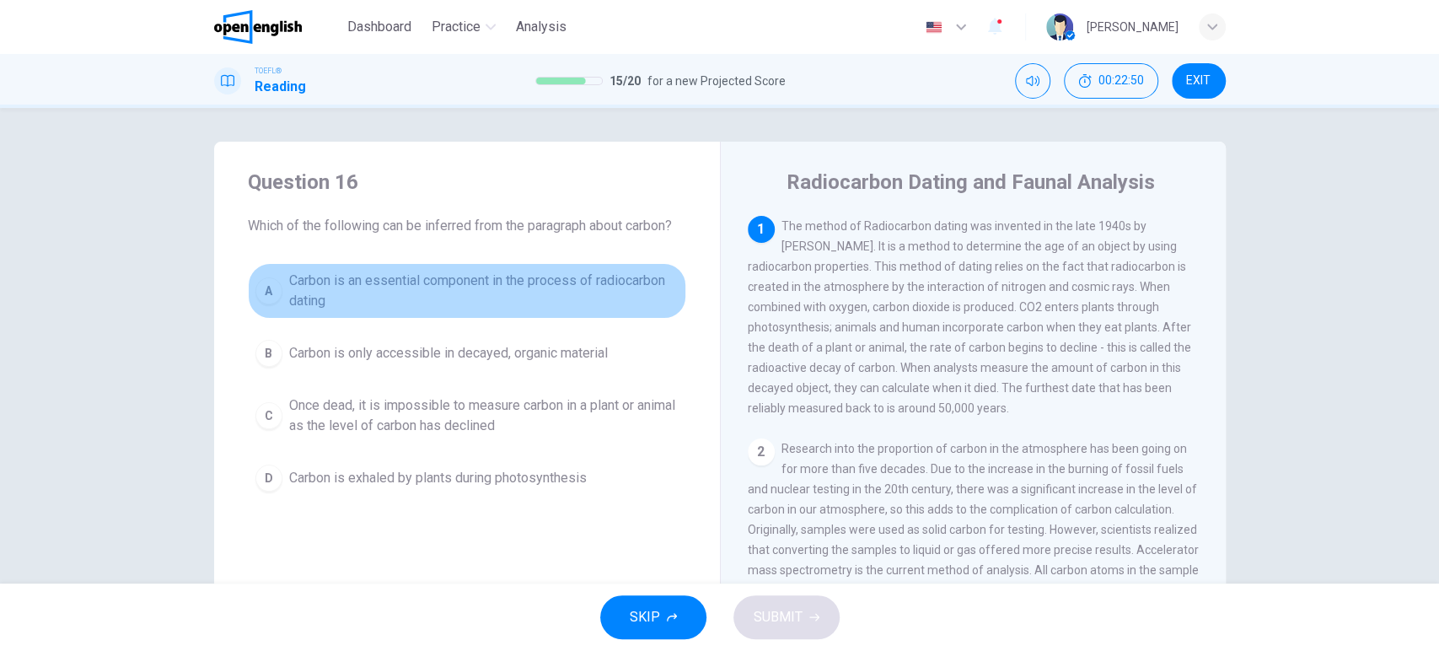
click at [359, 282] on span "Carbon is an essential component in the process of radiocarbon dating" at bounding box center [484, 291] width 390 height 40
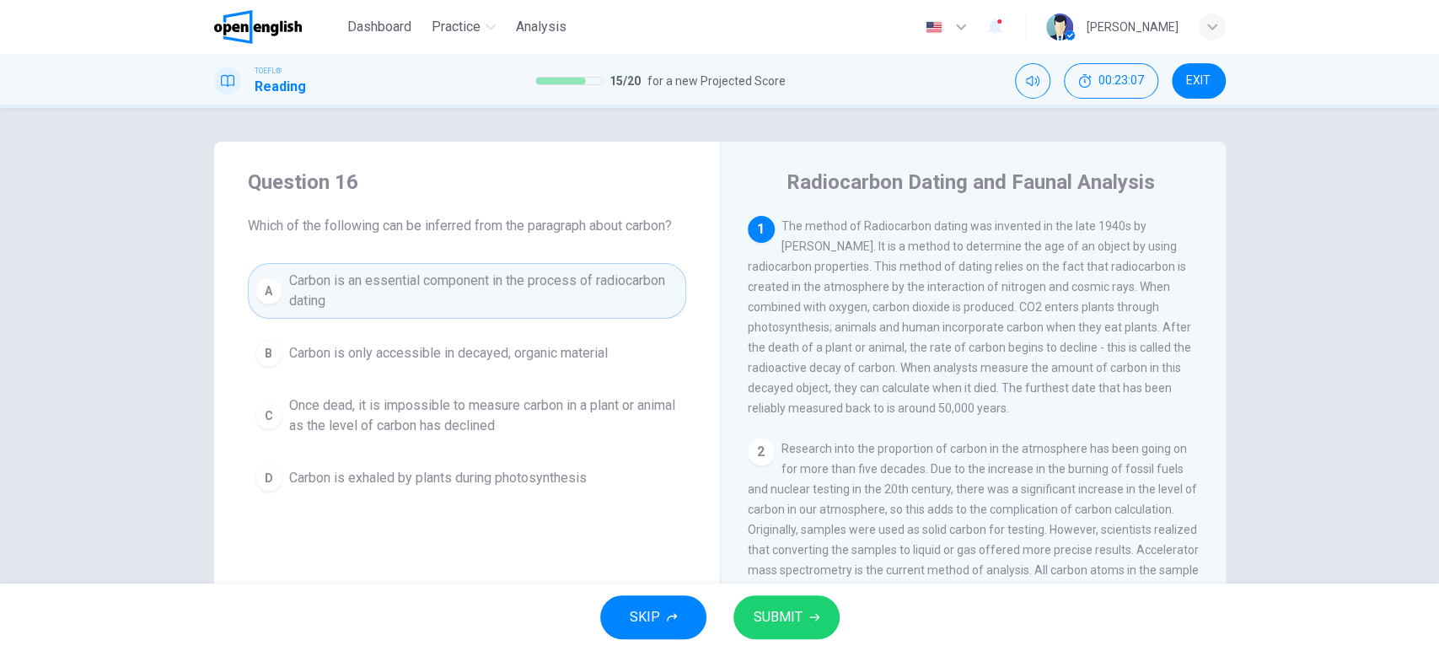
click at [815, 623] on button "SUBMIT" at bounding box center [787, 617] width 106 height 44
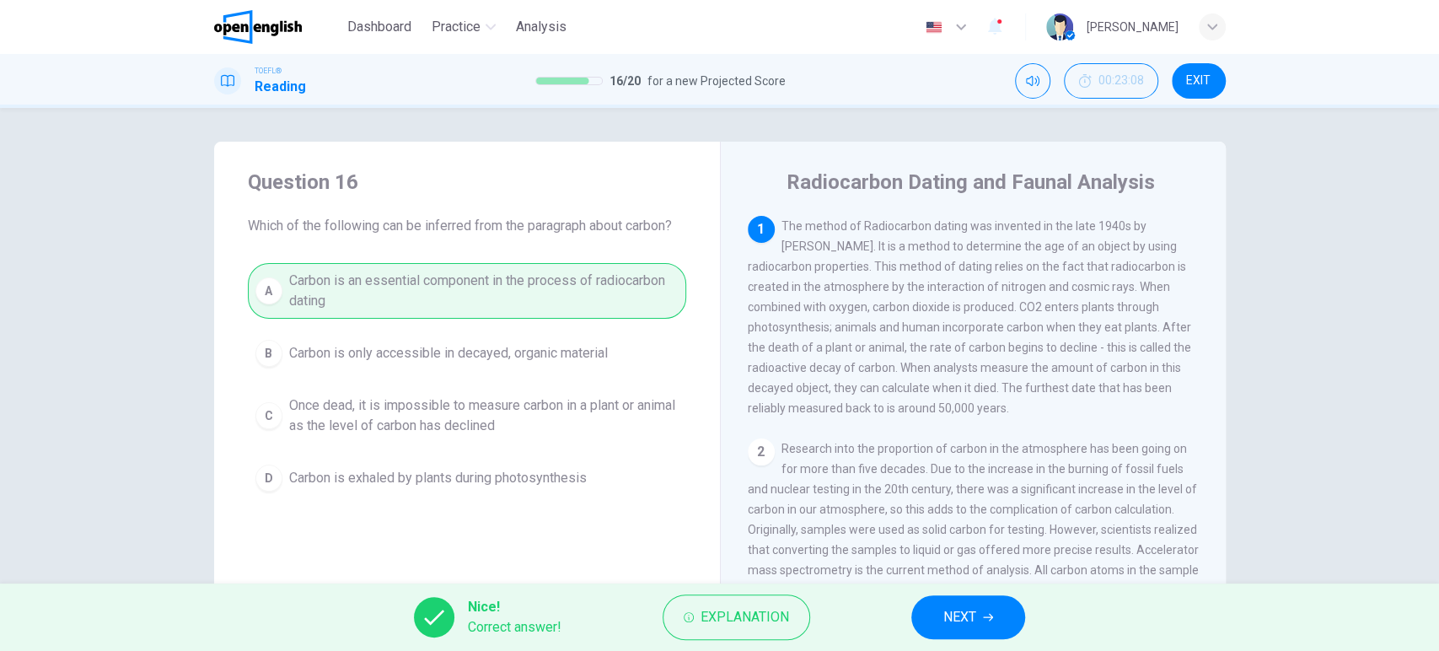
click at [965, 602] on button "NEXT" at bounding box center [969, 617] width 114 height 44
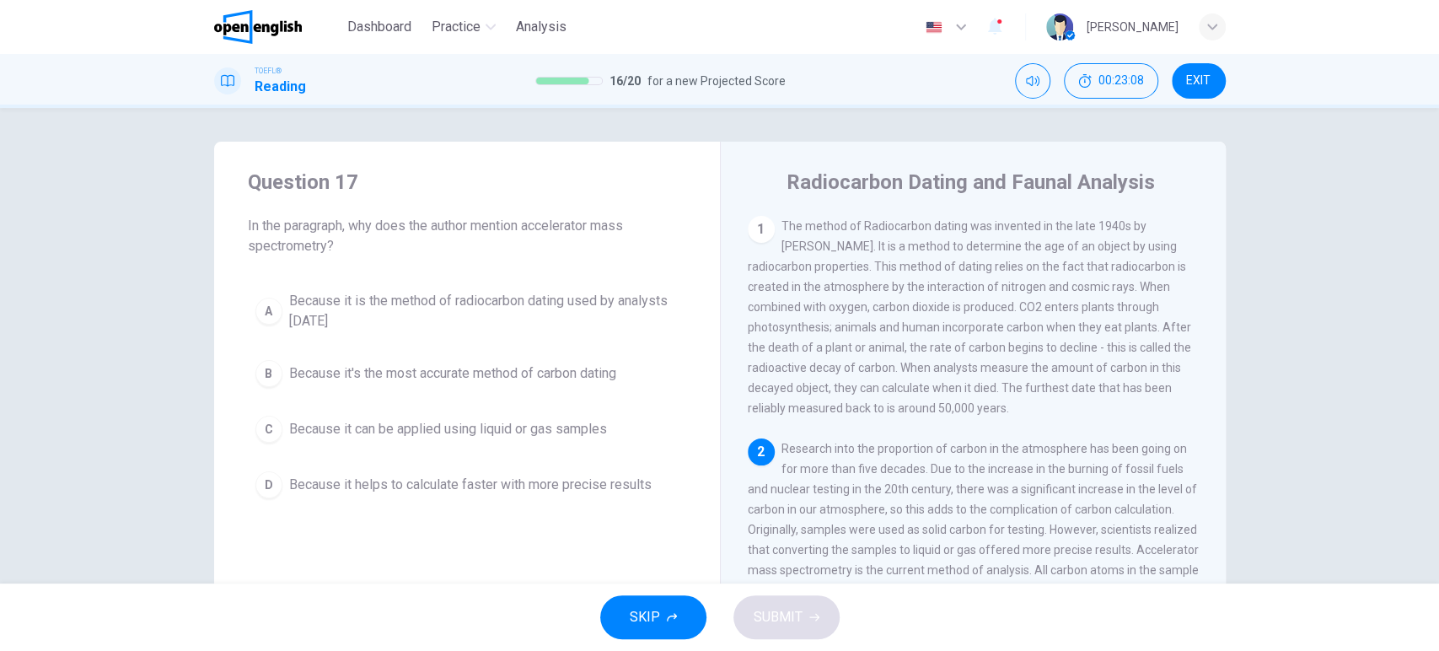
scroll to position [67, 0]
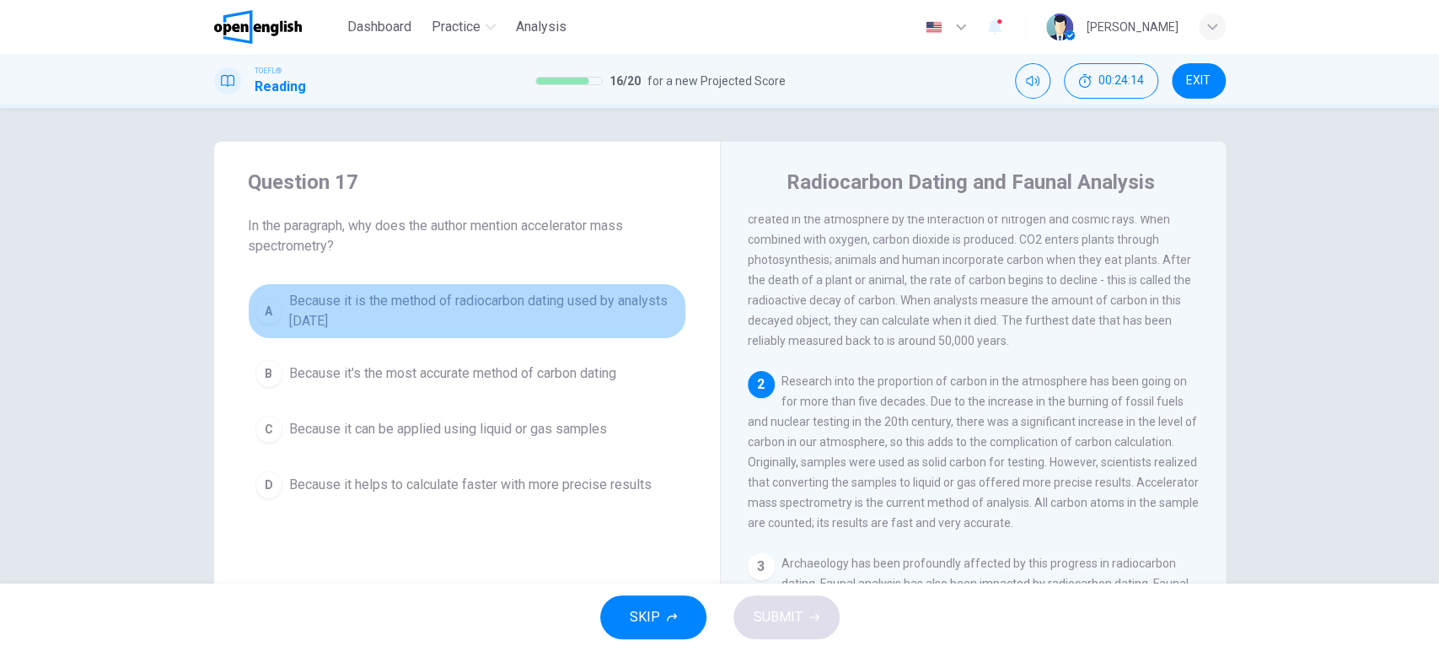
click at [379, 299] on span "Because it is the method of radiocarbon dating used by analysts [DATE]" at bounding box center [484, 311] width 390 height 40
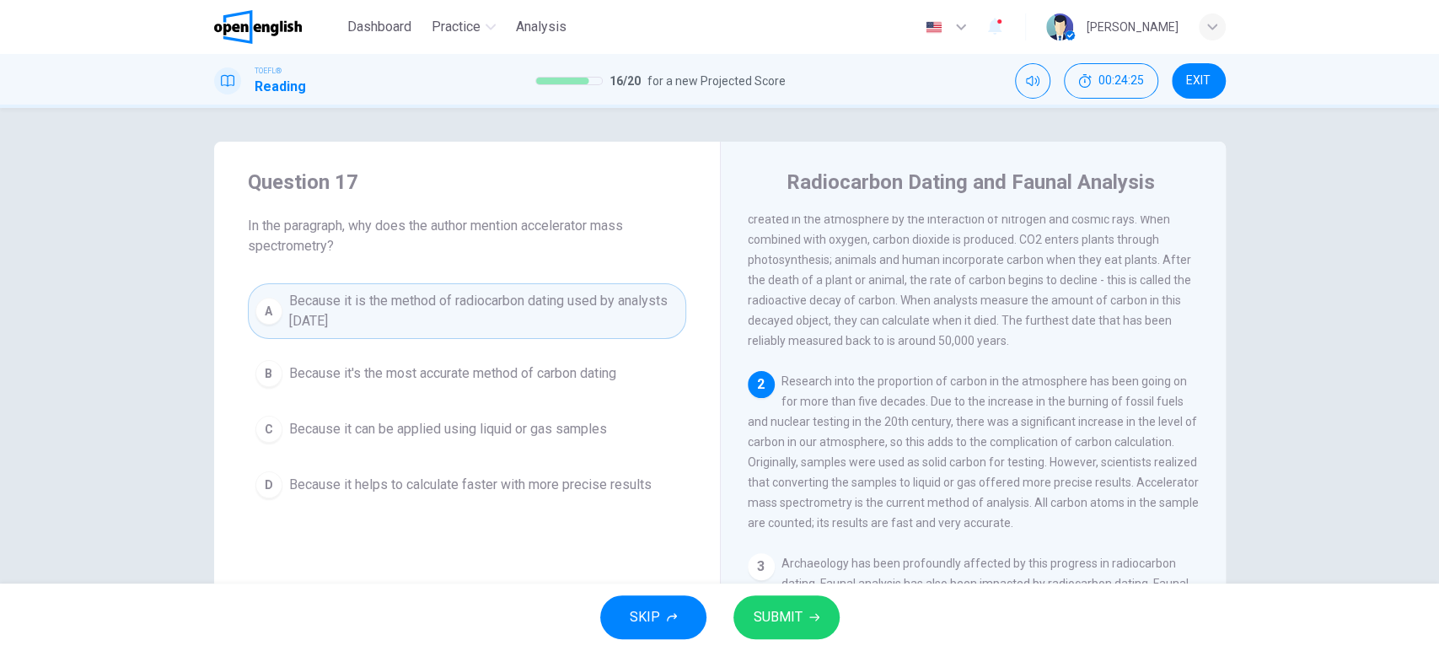
click at [769, 604] on button "SUBMIT" at bounding box center [787, 617] width 106 height 44
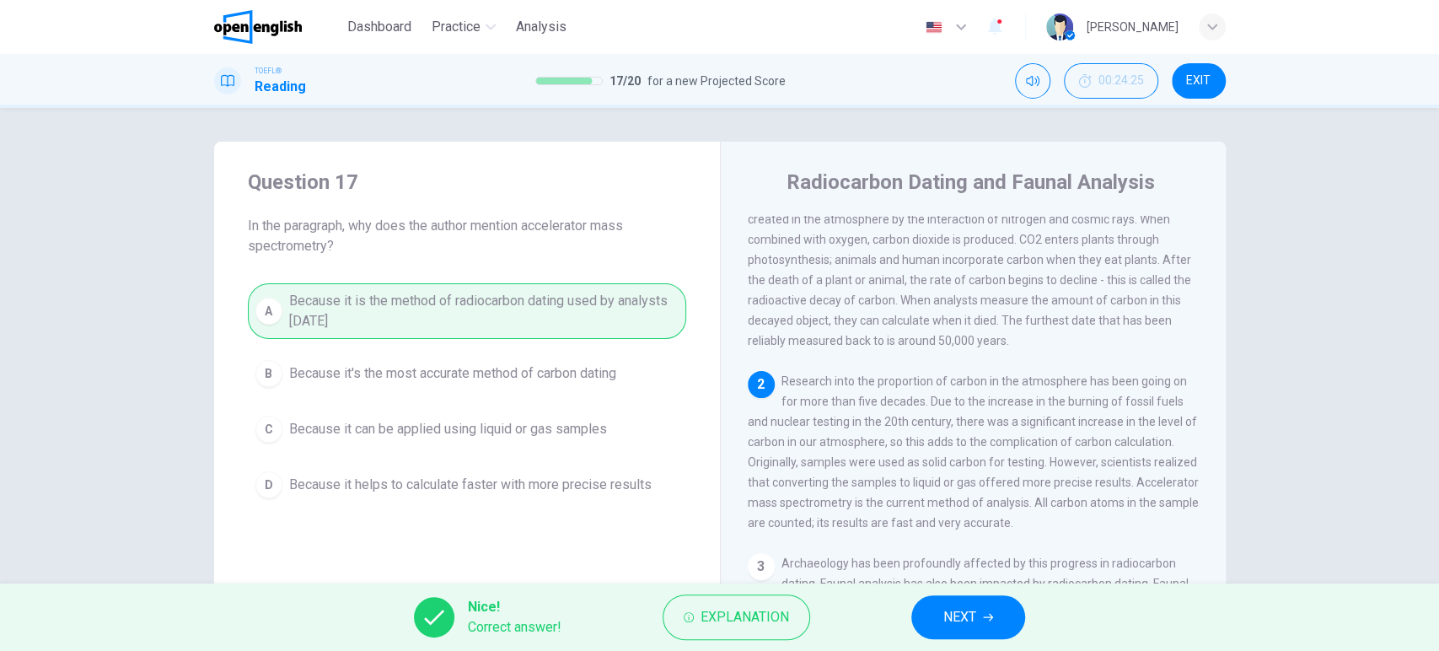
click at [941, 604] on button "NEXT" at bounding box center [969, 617] width 114 height 44
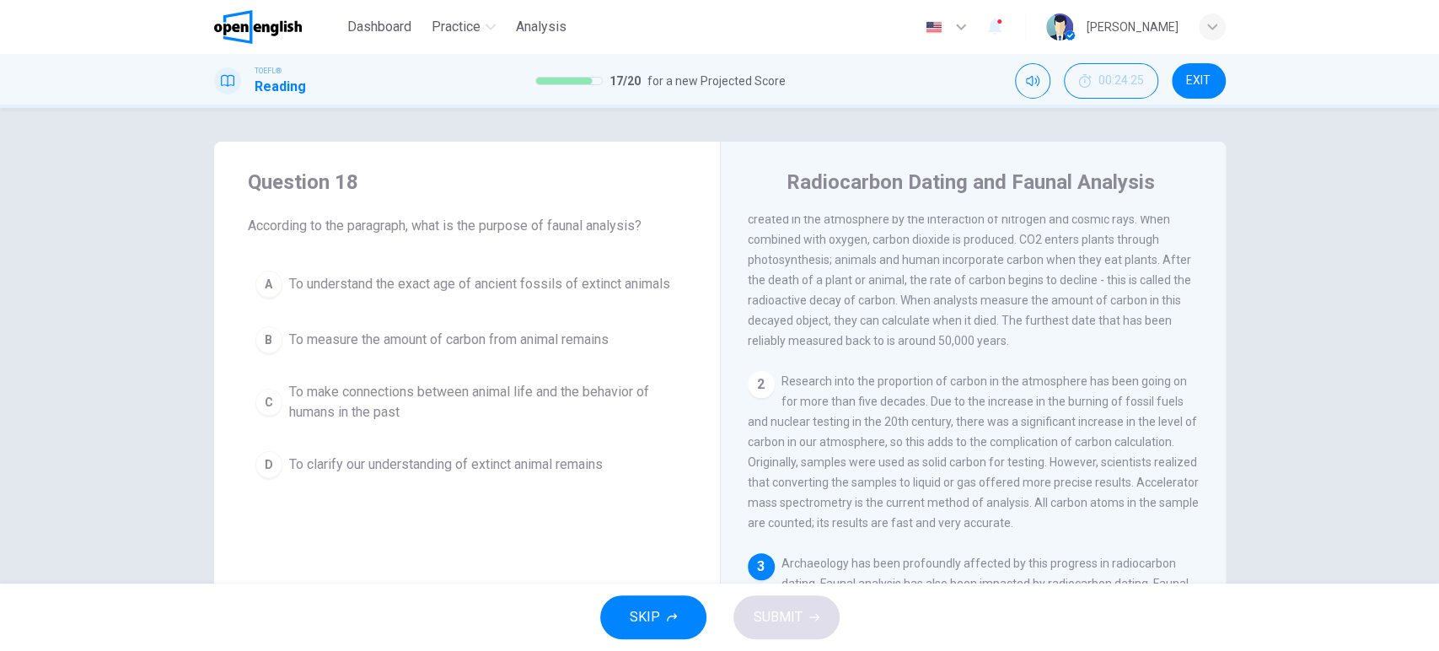
scroll to position [169, 0]
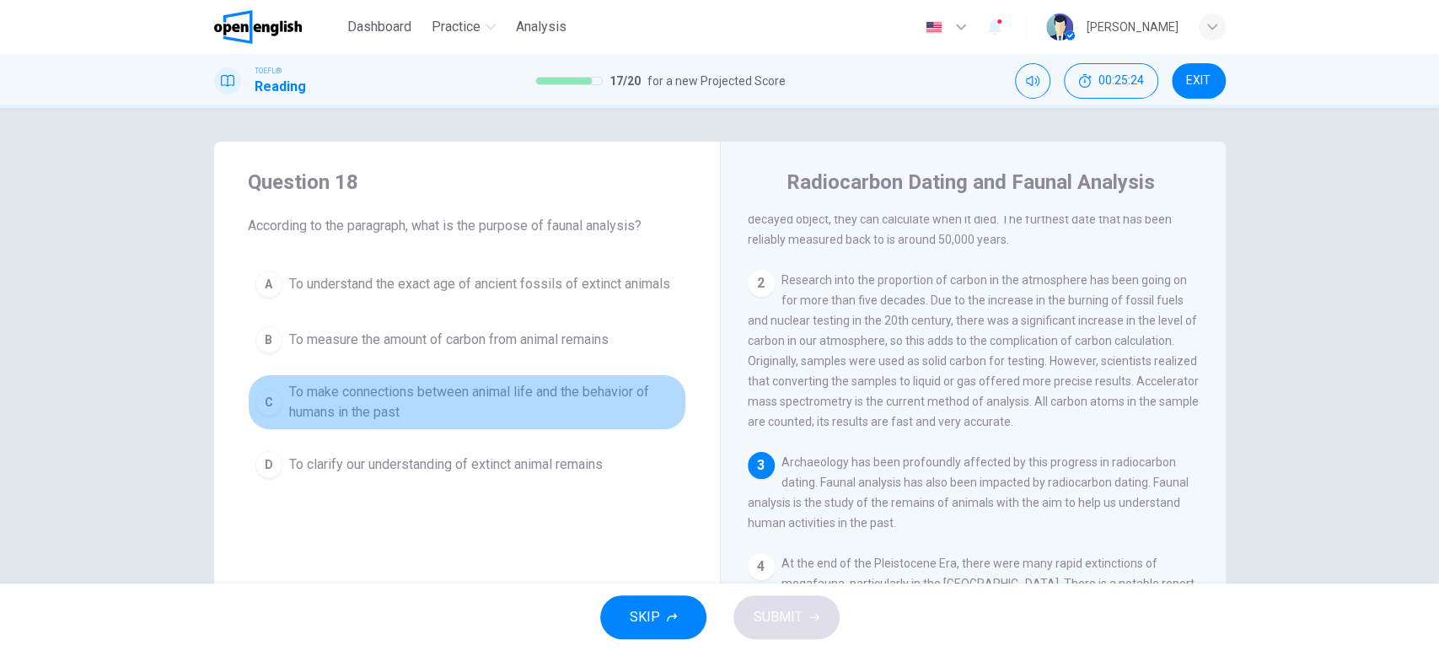
click at [395, 402] on span "To make connections between animal life and the behavior of humans in the past" at bounding box center [484, 402] width 390 height 40
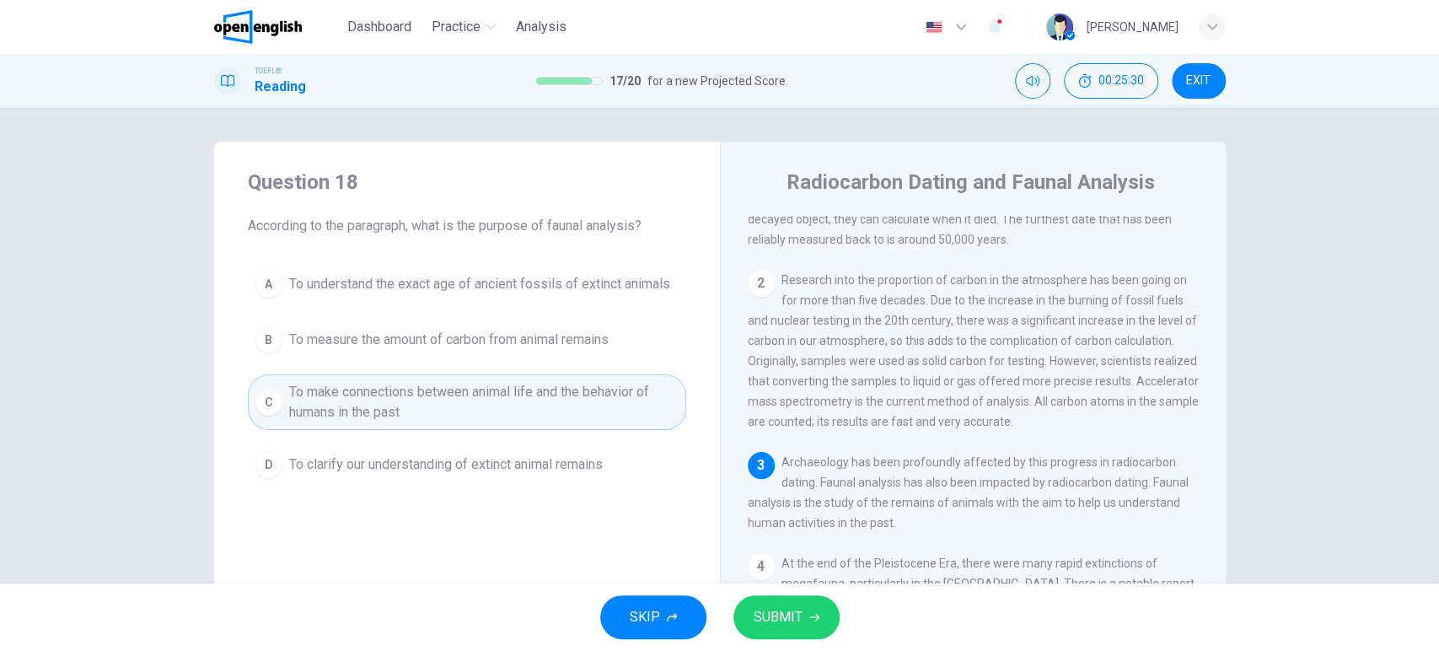
click at [785, 615] on span "SUBMIT" at bounding box center [778, 617] width 49 height 24
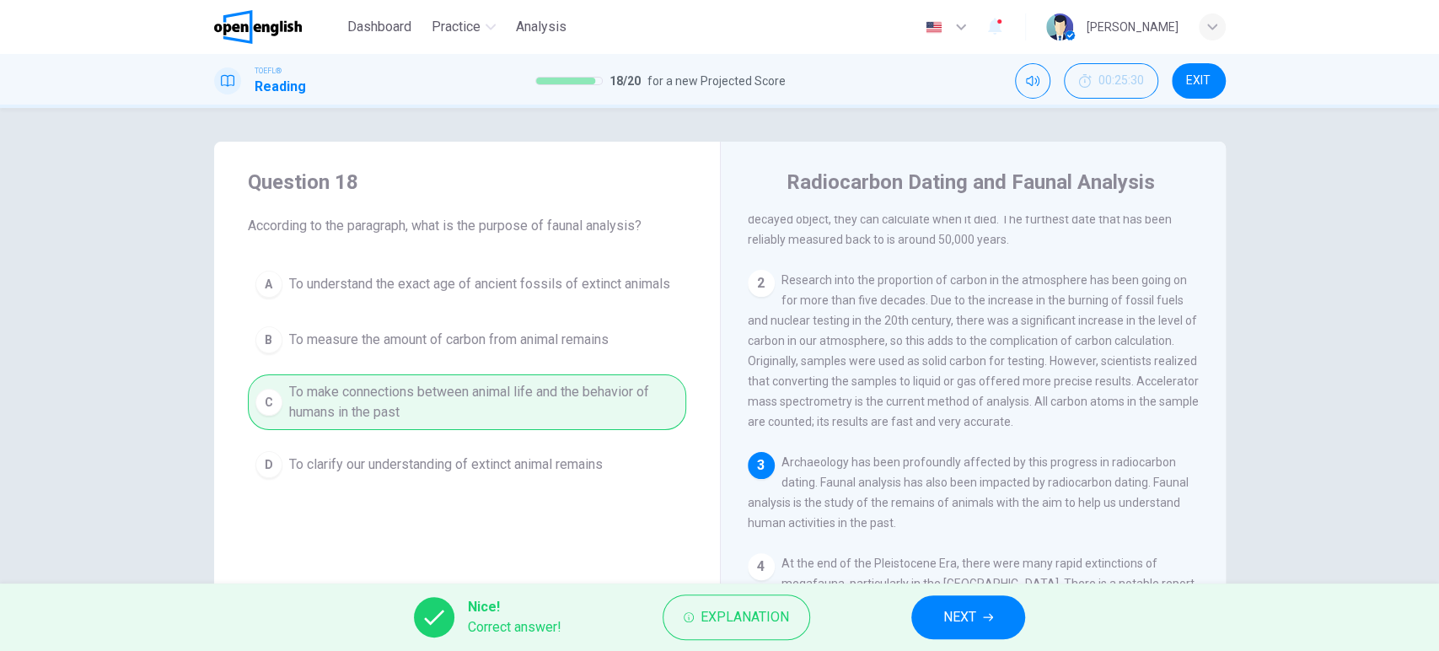
click at [958, 614] on span "NEXT" at bounding box center [960, 617] width 33 height 24
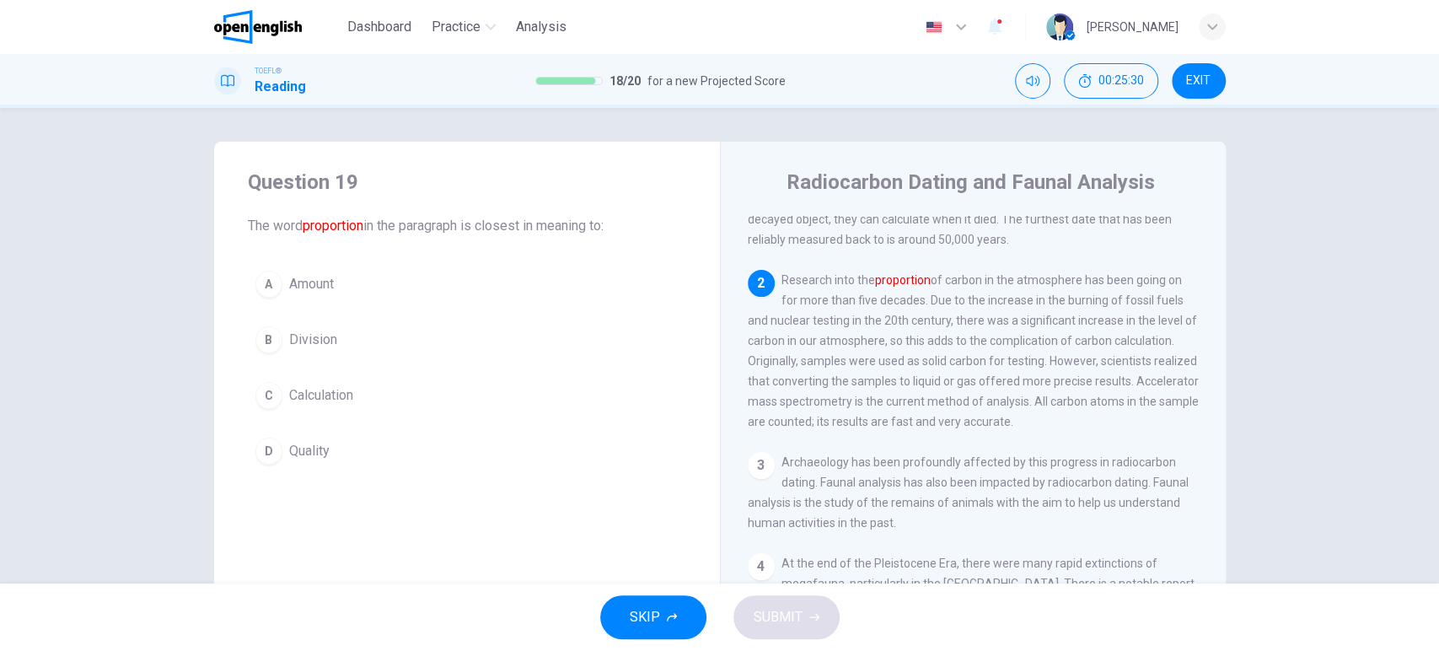
scroll to position [223, 0]
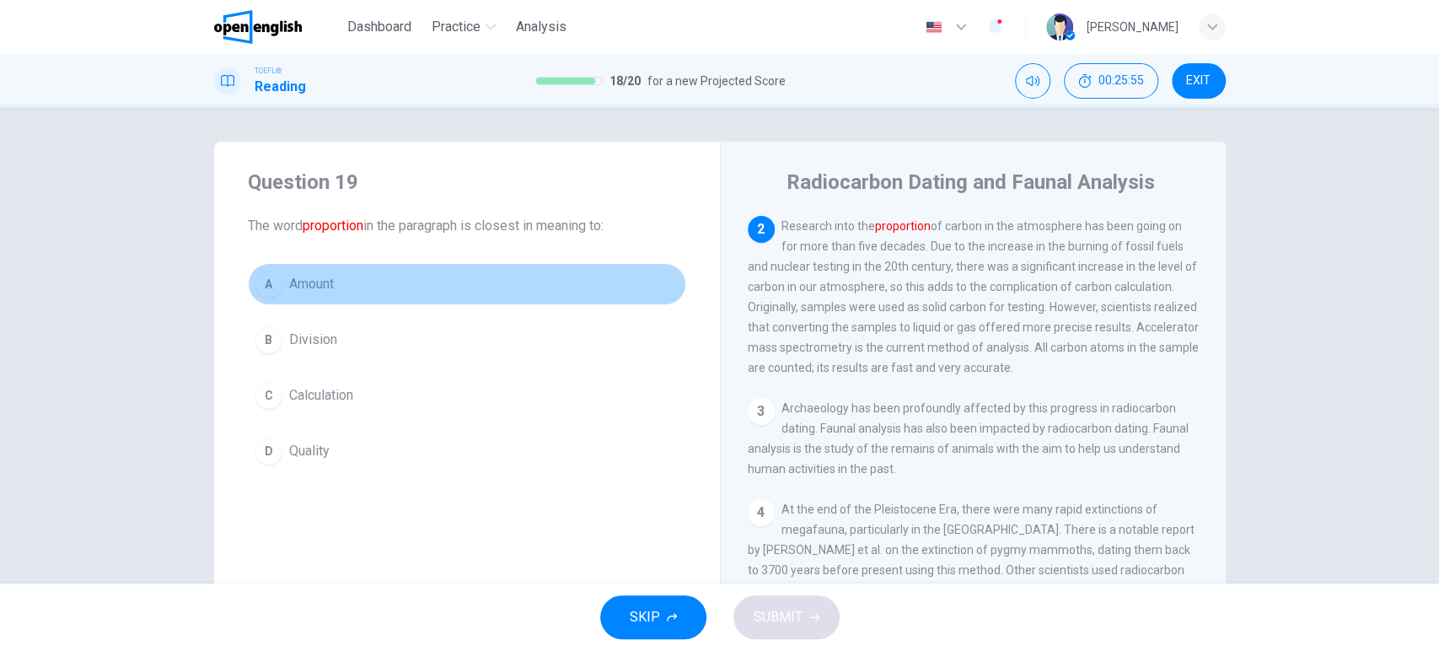
click at [320, 287] on span "Amount" at bounding box center [311, 284] width 45 height 20
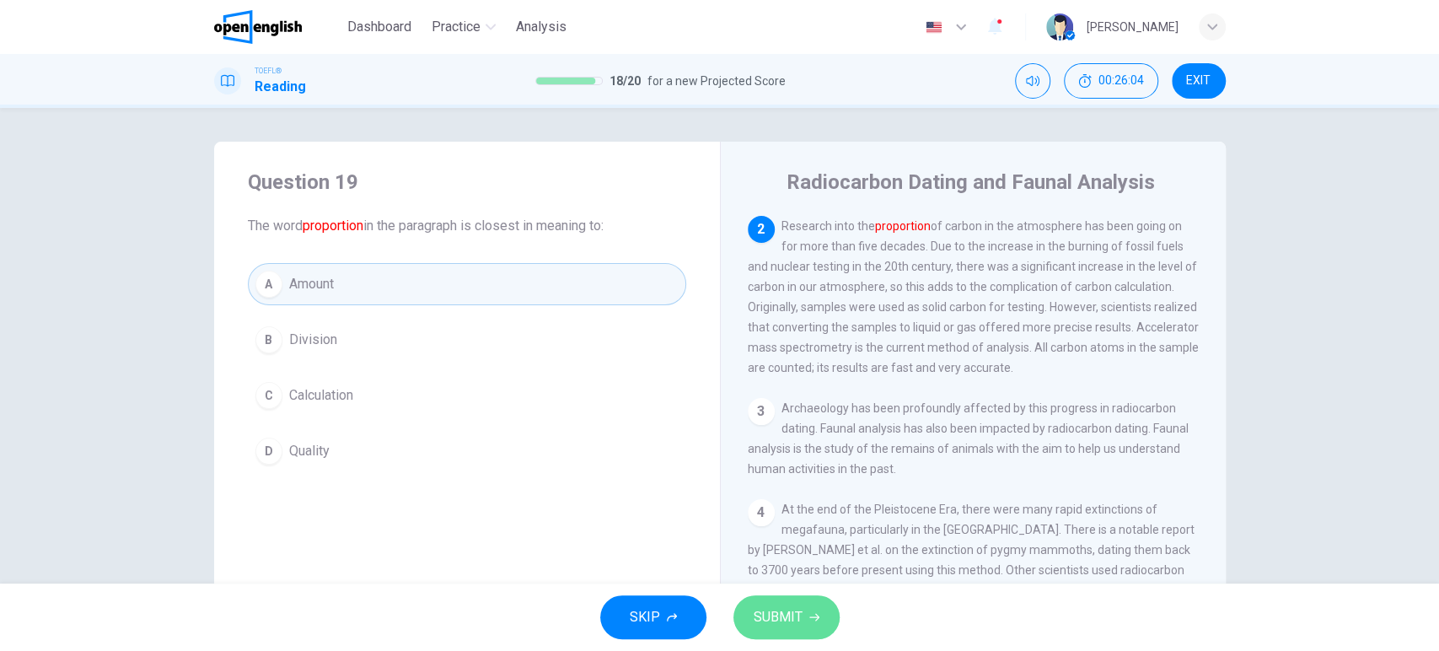
click at [792, 615] on span "SUBMIT" at bounding box center [778, 617] width 49 height 24
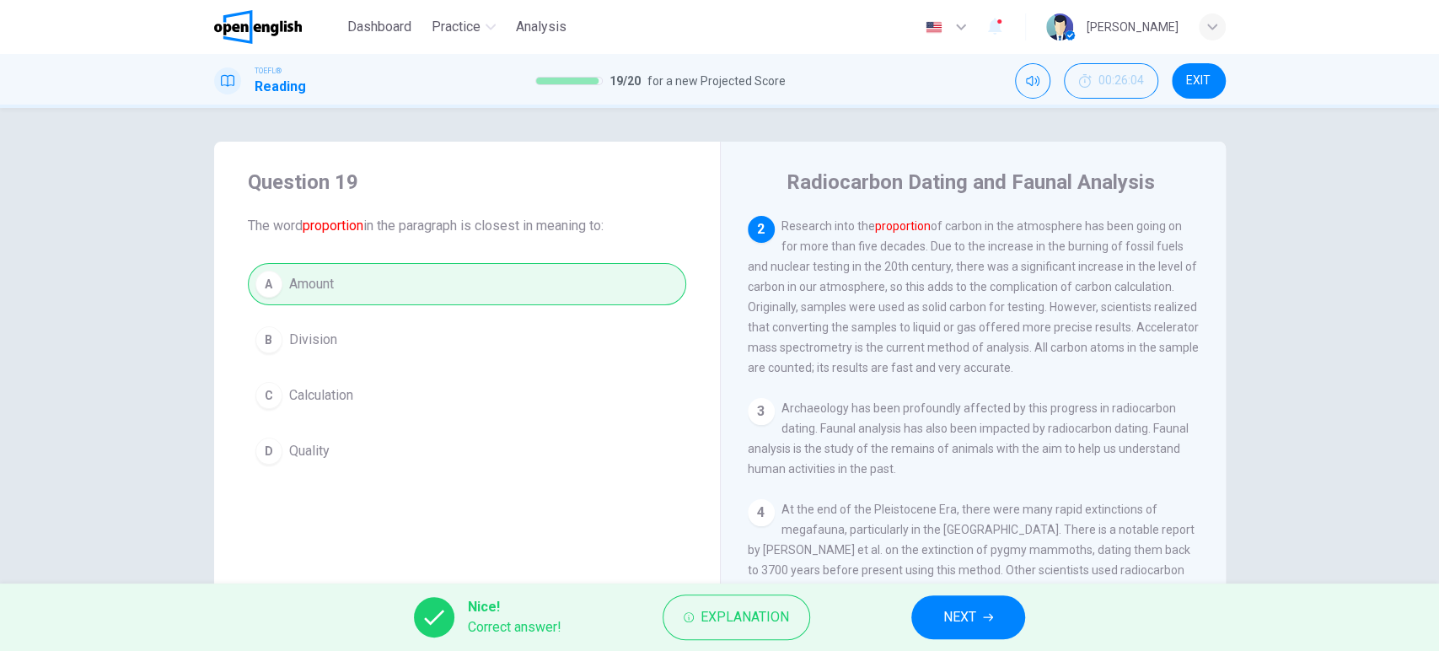
click at [982, 609] on button "NEXT" at bounding box center [969, 617] width 114 height 44
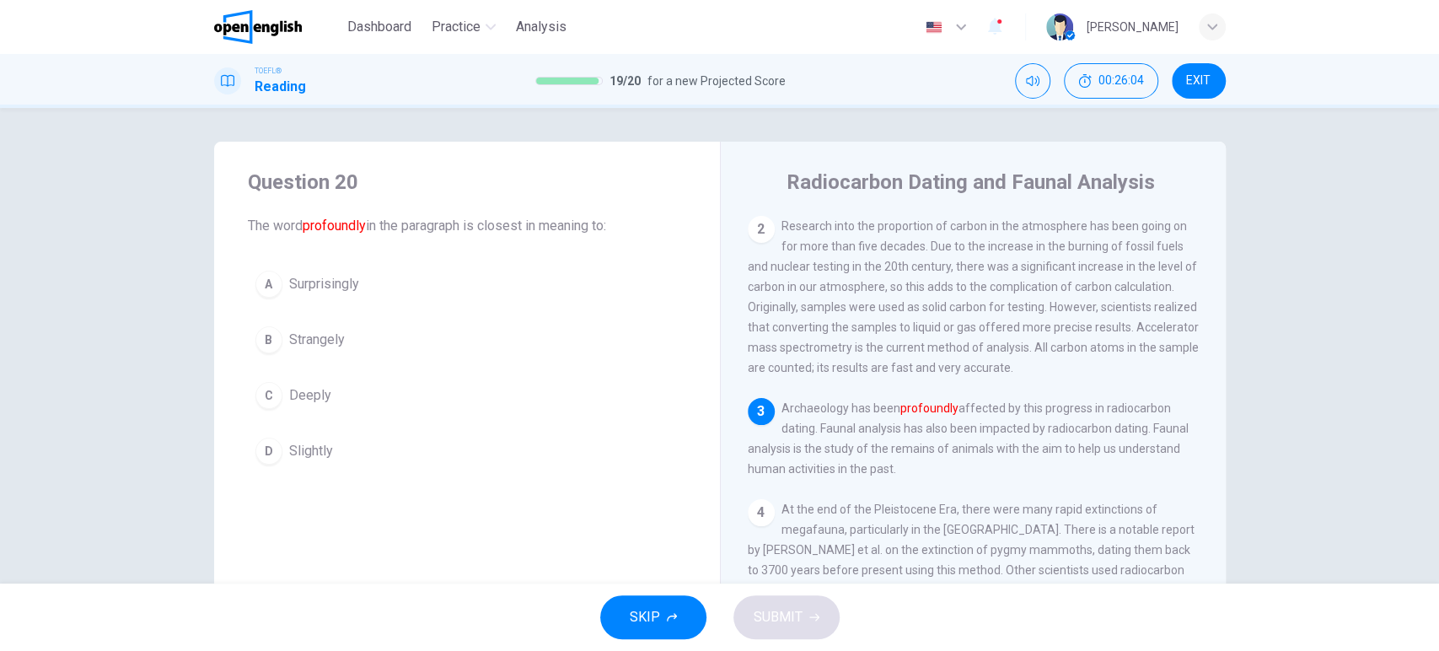
scroll to position [405, 0]
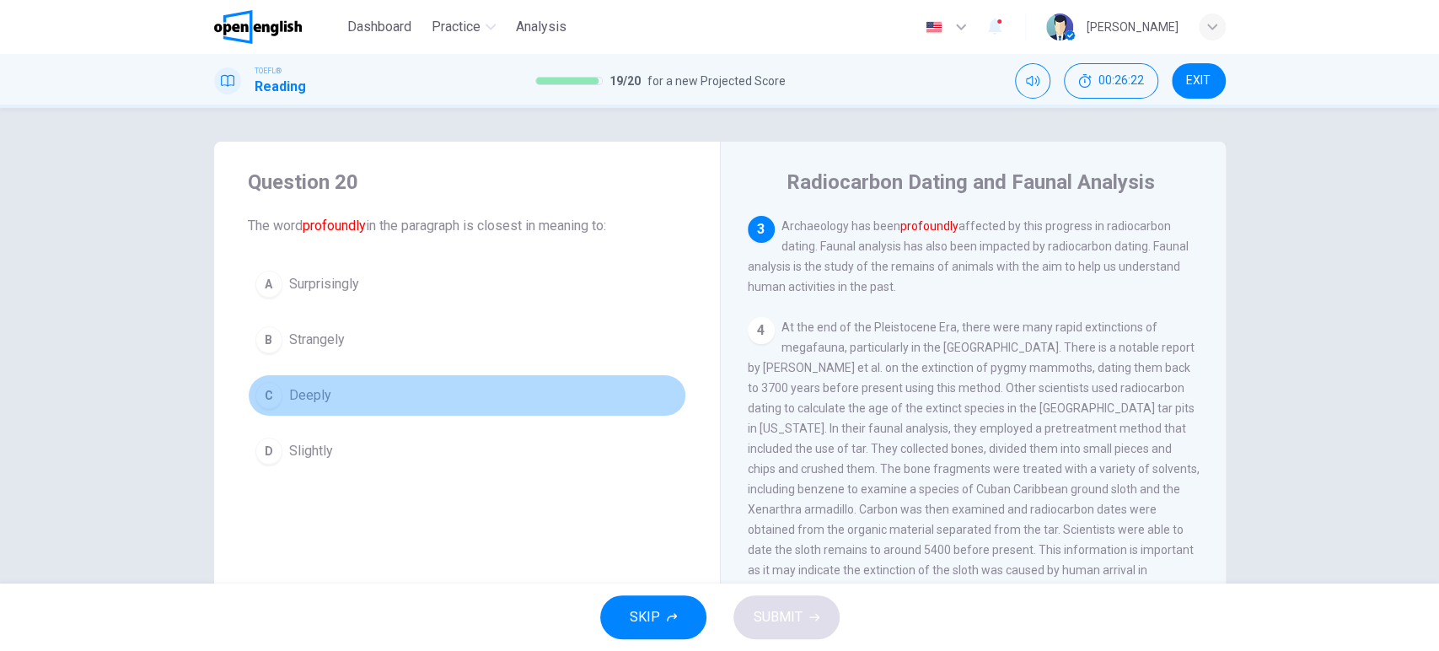
click at [333, 390] on button "C Deeply" at bounding box center [467, 395] width 438 height 42
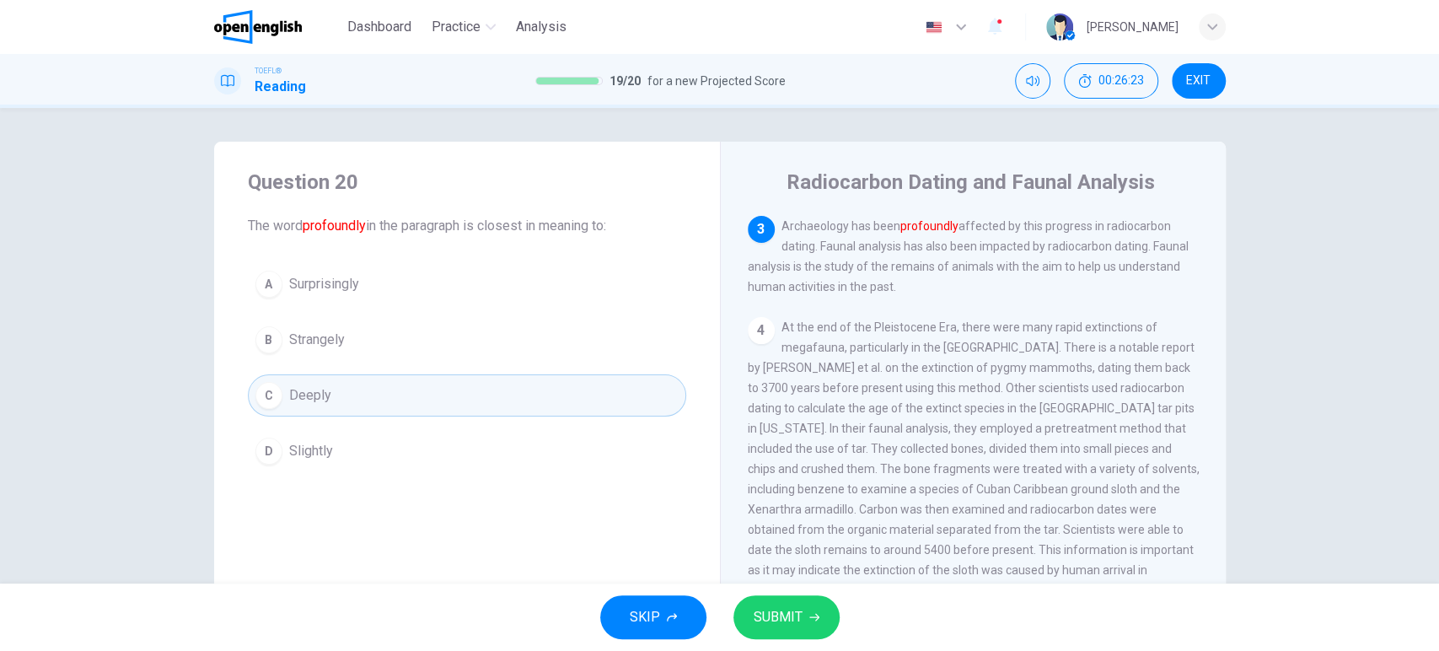
click at [783, 612] on span "SUBMIT" at bounding box center [778, 617] width 49 height 24
